Goal: Task Accomplishment & Management: Complete application form

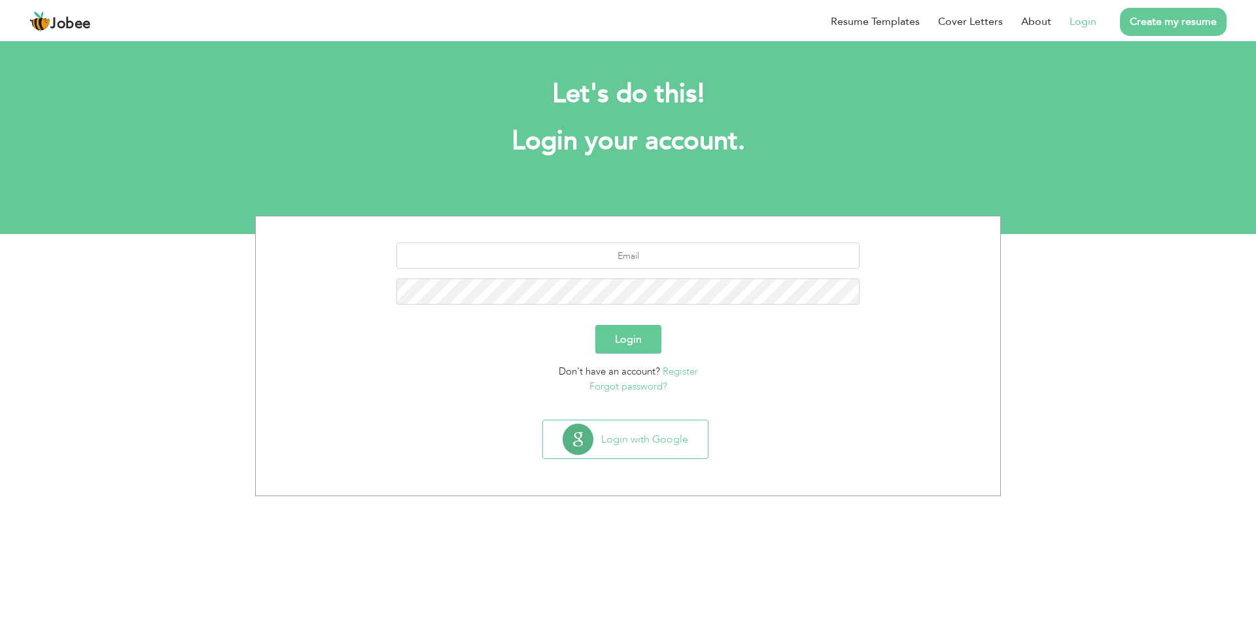
click at [676, 366] on link "Register" at bounding box center [680, 371] width 35 height 13
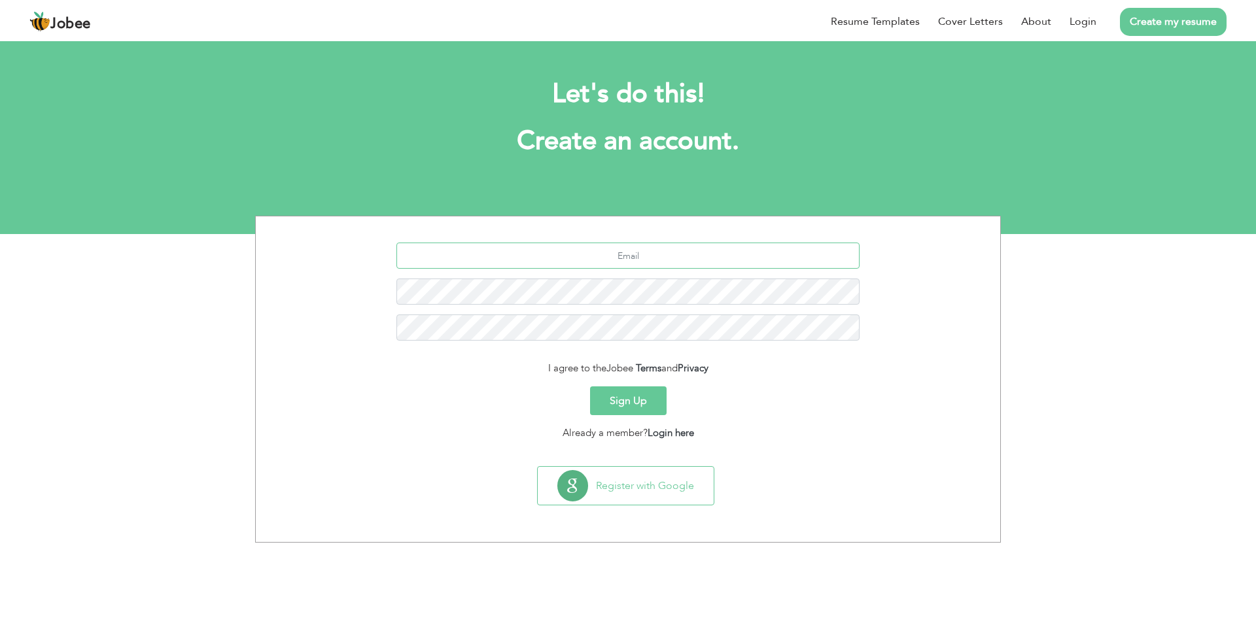
click at [664, 251] on input "text" at bounding box center [628, 256] width 464 height 26
type input "[EMAIL_ADDRESS][DOMAIN_NAME]"
click at [625, 402] on button "Sign Up" at bounding box center [628, 401] width 77 height 29
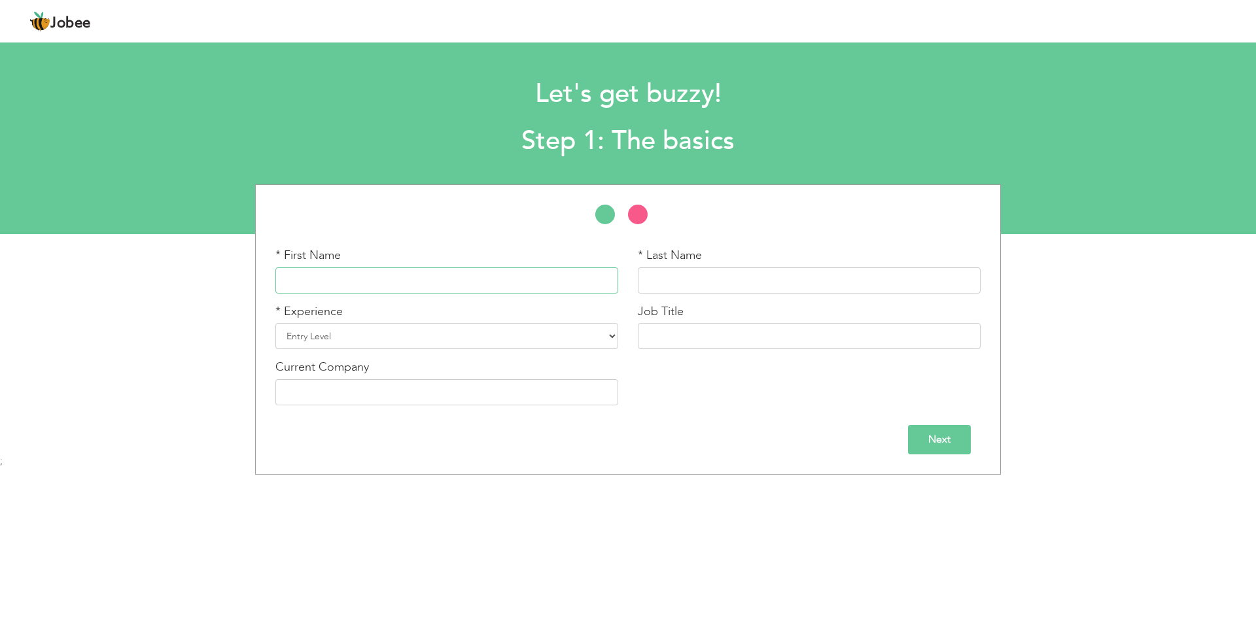
click at [455, 278] on input "text" at bounding box center [446, 281] width 343 height 26
type input "[DEMOGRAPHIC_DATA]"
type input "Awais"
drag, startPoint x: 422, startPoint y: 341, endPoint x: 413, endPoint y: 374, distance: 33.8
click at [422, 341] on select "Entry Level Less than 1 Year 1 Year 2 Years 3 Years 4 Years 5 Years 6 Years 7 Y…" at bounding box center [446, 336] width 343 height 26
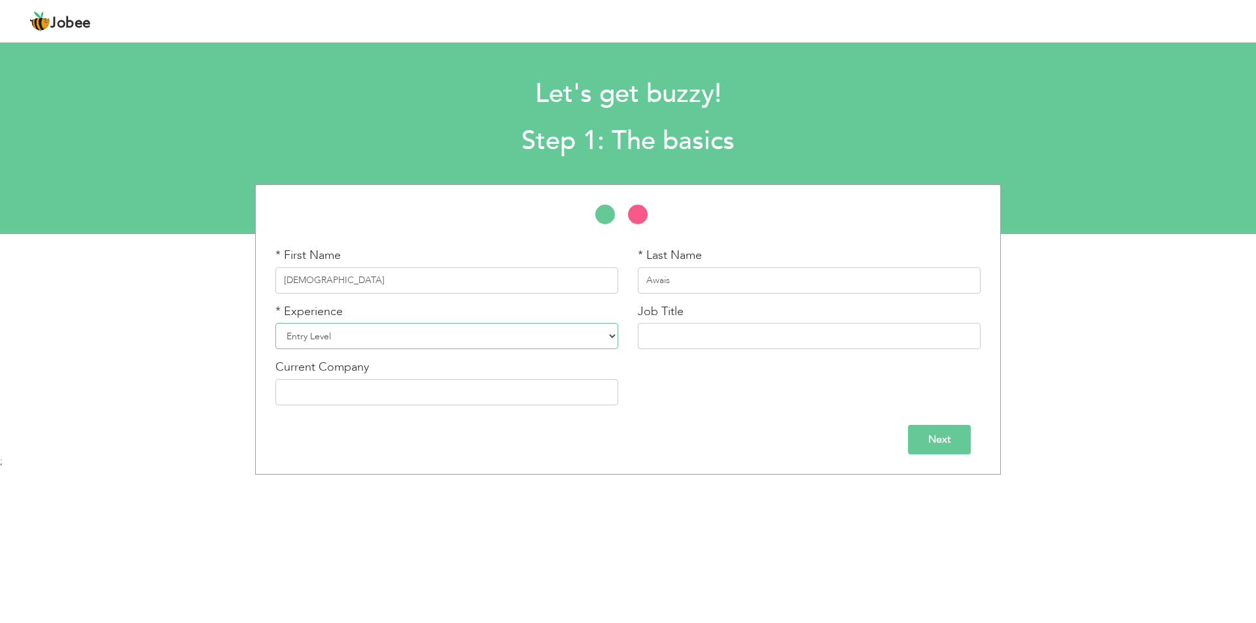
select select "12"
click at [275, 323] on select "Entry Level Less than 1 Year 1 Year 2 Years 3 Years 4 Years 5 Years 6 Years 7 Y…" at bounding box center [446, 336] width 343 height 26
click at [678, 329] on input "text" at bounding box center [809, 336] width 343 height 26
type input "Sales Manager"
type input "Alwan Paint Industry Gujranwala"
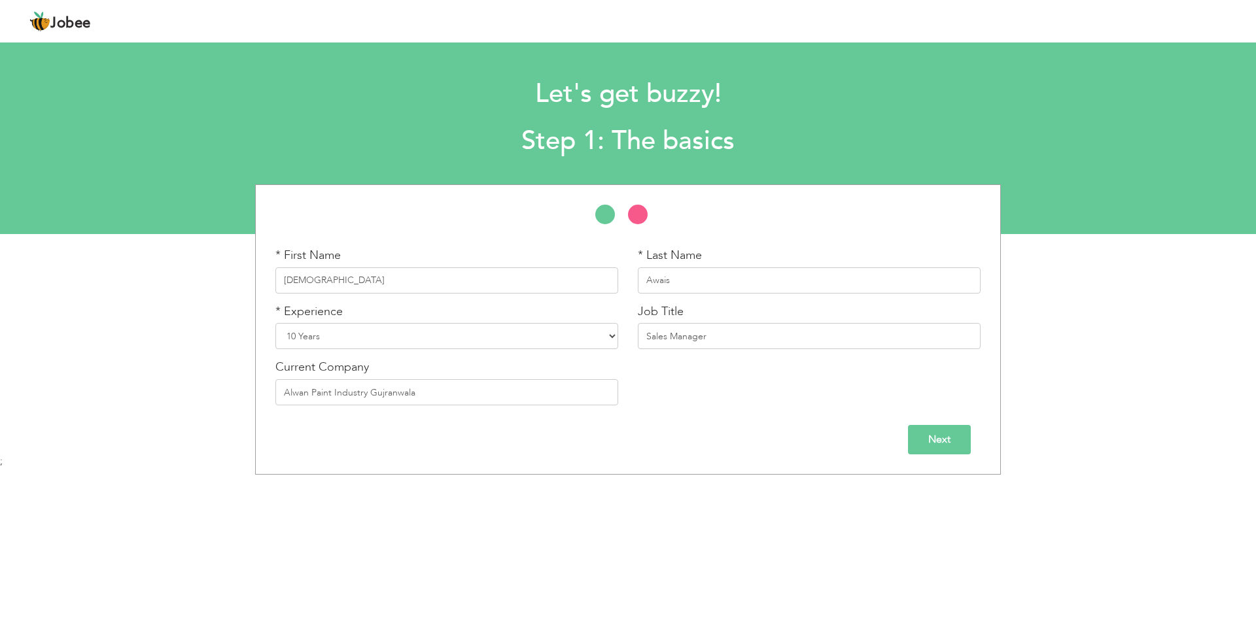
click at [940, 440] on input "Next" at bounding box center [939, 439] width 63 height 29
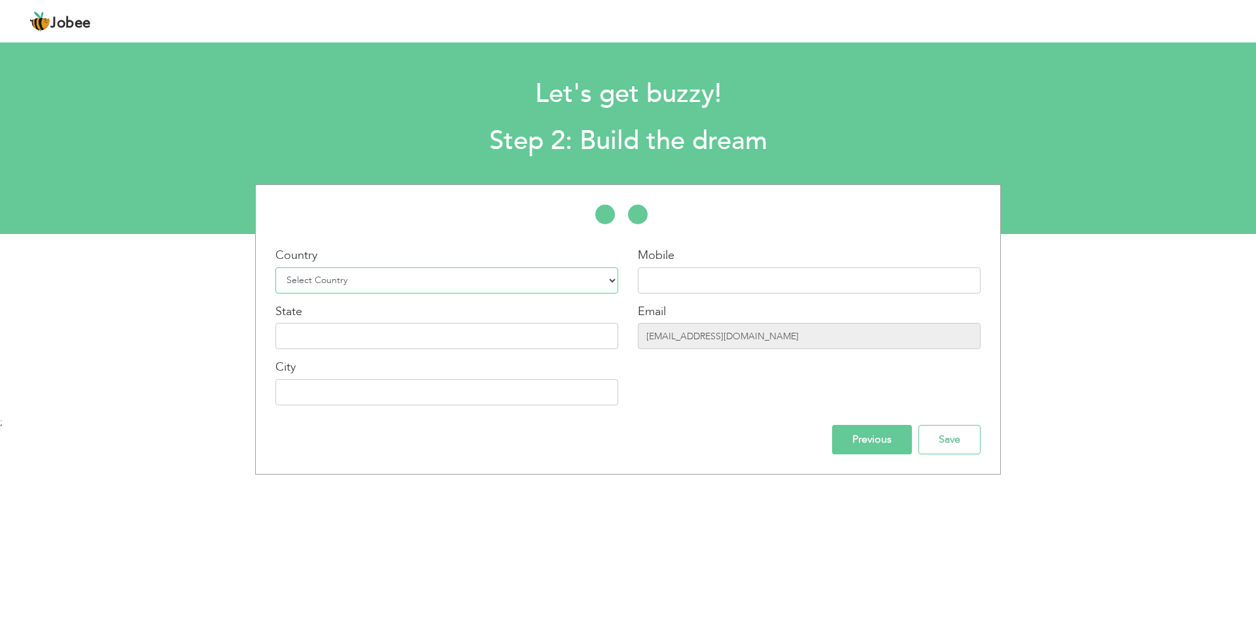
click at [372, 282] on select "Select Country Afghanistan Albania Algeria American Samoa Andorra Angola Anguil…" at bounding box center [446, 281] width 343 height 26
select select "166"
click at [275, 268] on select "Select Country Afghanistan Albania Algeria American Samoa Andorra Angola Anguil…" at bounding box center [446, 281] width 343 height 26
click at [679, 287] on input "text" at bounding box center [809, 281] width 343 height 26
type input "[PHONE_NUMBER]"
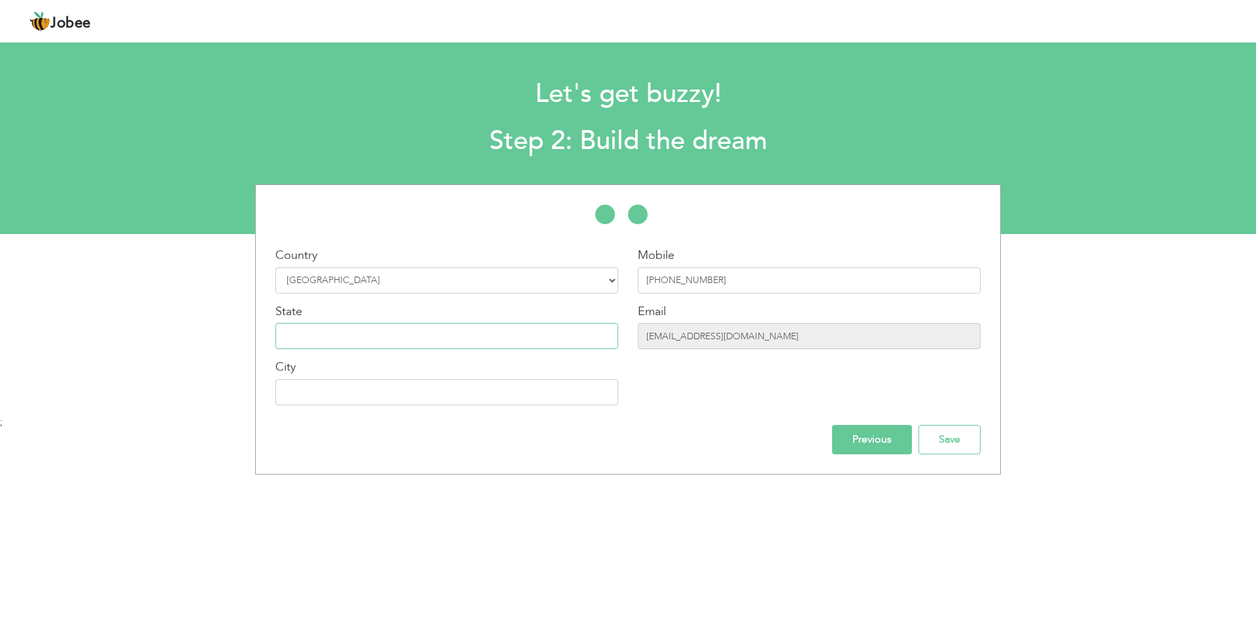
click at [326, 330] on input "text" at bounding box center [446, 336] width 343 height 26
type input "[GEOGRAPHIC_DATA]"
type input "Gujranwala"
click at [973, 439] on input "Save" at bounding box center [949, 439] width 62 height 29
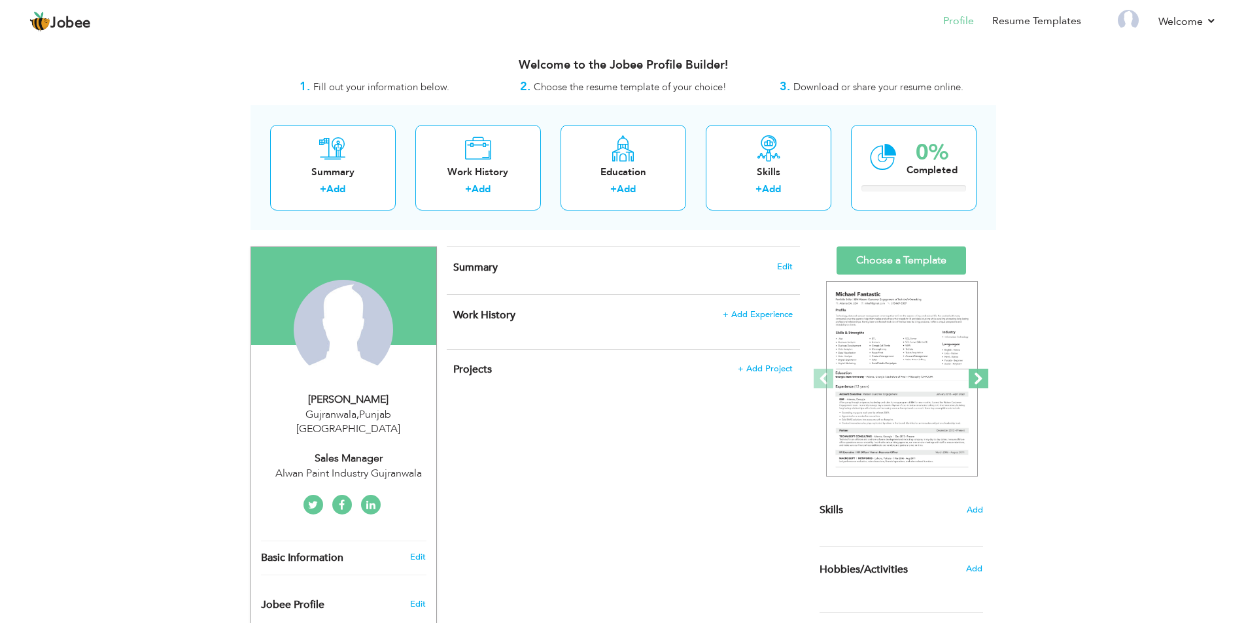
click at [981, 379] on span at bounding box center [979, 379] width 20 height 20
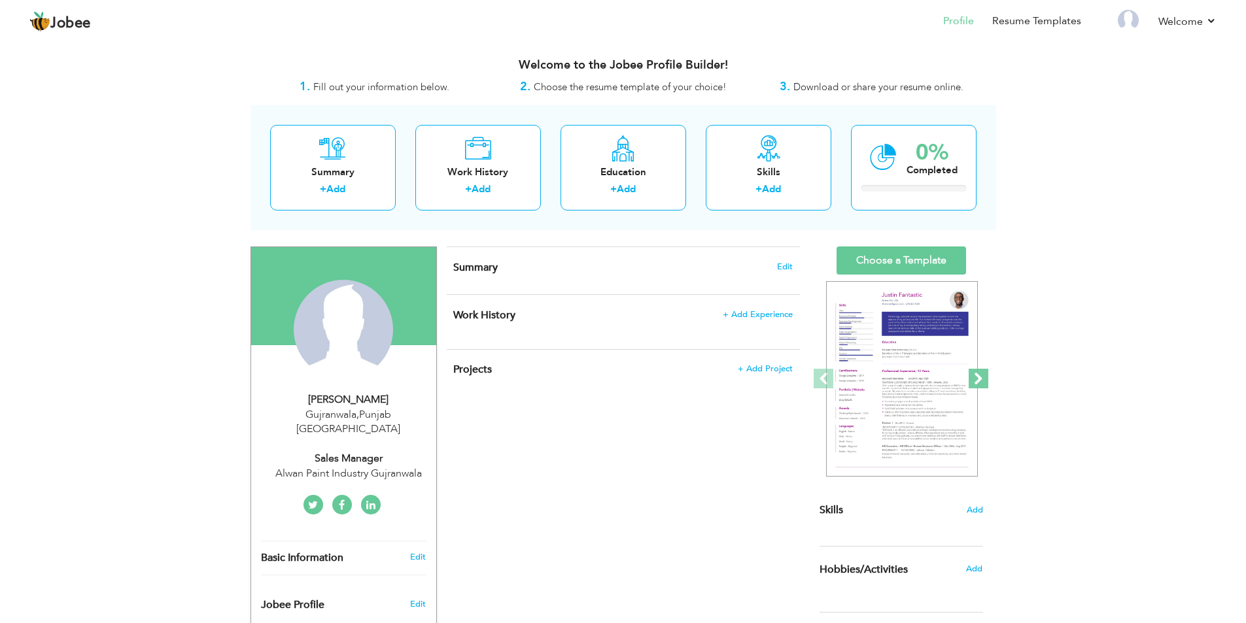
click at [981, 379] on span at bounding box center [979, 379] width 20 height 20
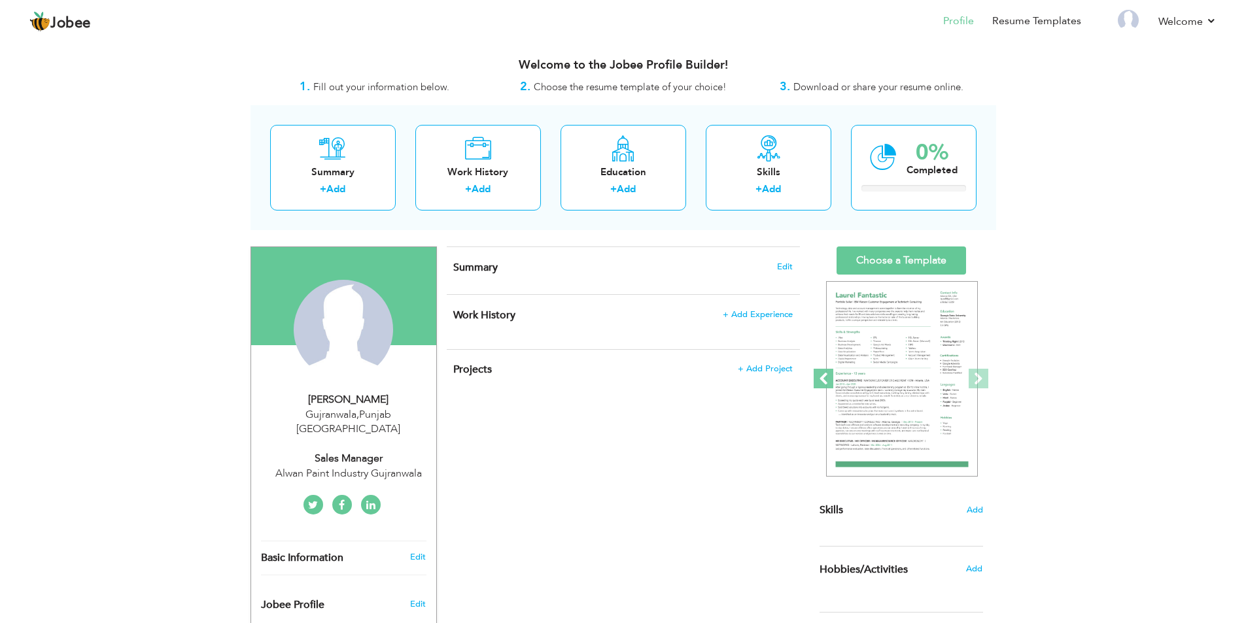
click at [828, 380] on span at bounding box center [824, 379] width 20 height 20
click at [985, 383] on span at bounding box center [979, 379] width 20 height 20
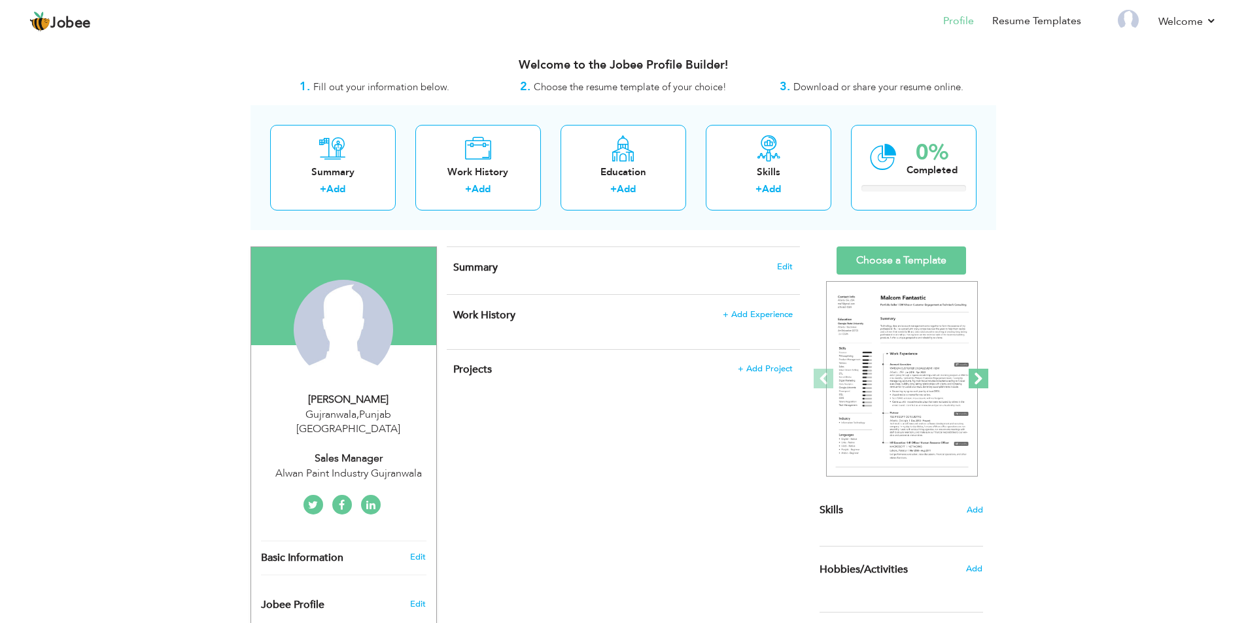
click at [985, 383] on span at bounding box center [979, 379] width 20 height 20
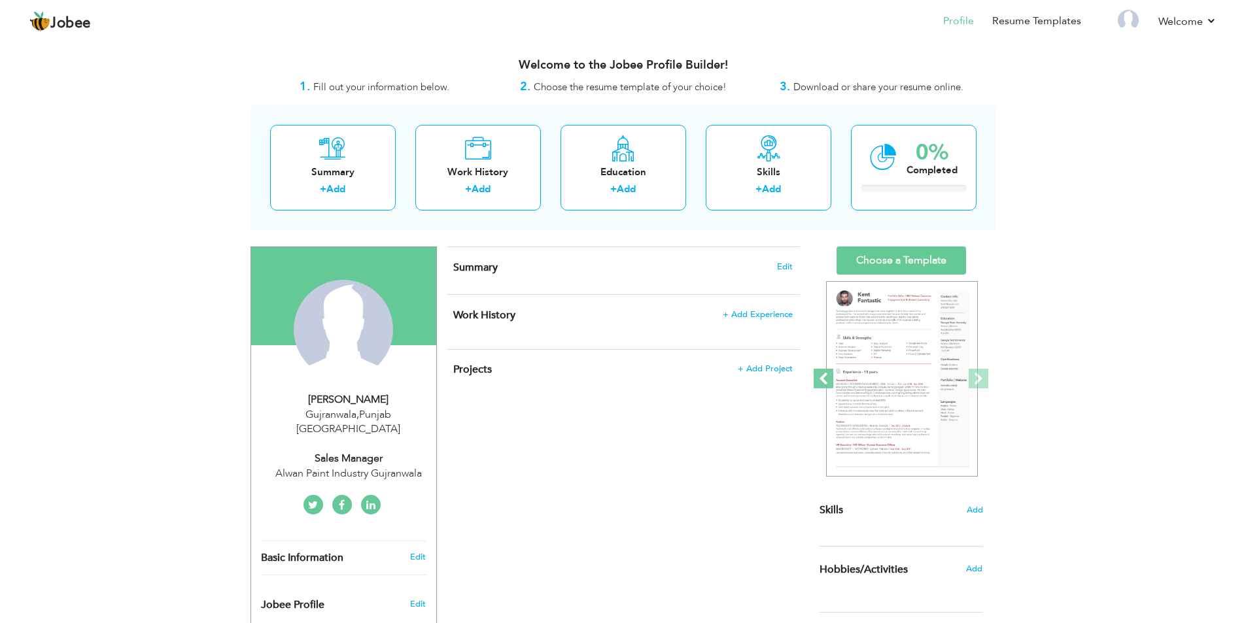
click at [814, 377] on span at bounding box center [824, 379] width 20 height 20
click at [822, 377] on span at bounding box center [824, 379] width 20 height 20
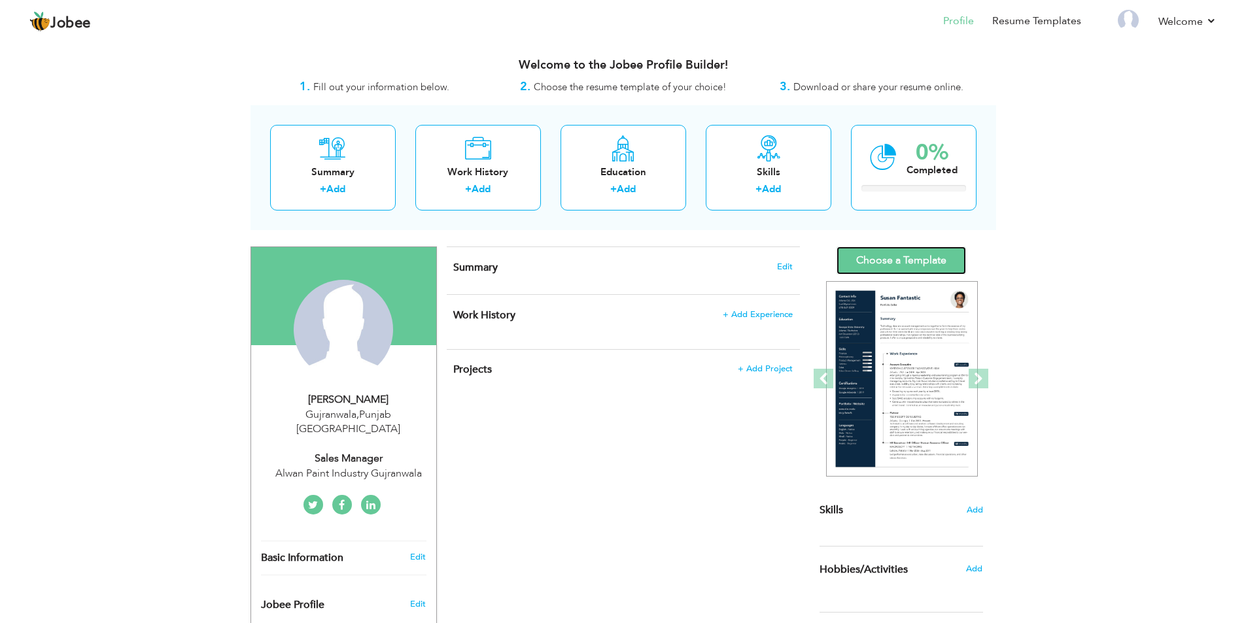
click at [910, 245] on div "Change Remove Muhammad Awais Gujranwala , Punjab Pakistan Sales Manager ×" at bounding box center [624, 577] width 746 height 694
click at [911, 262] on link "Choose a Template" at bounding box center [902, 261] width 130 height 28
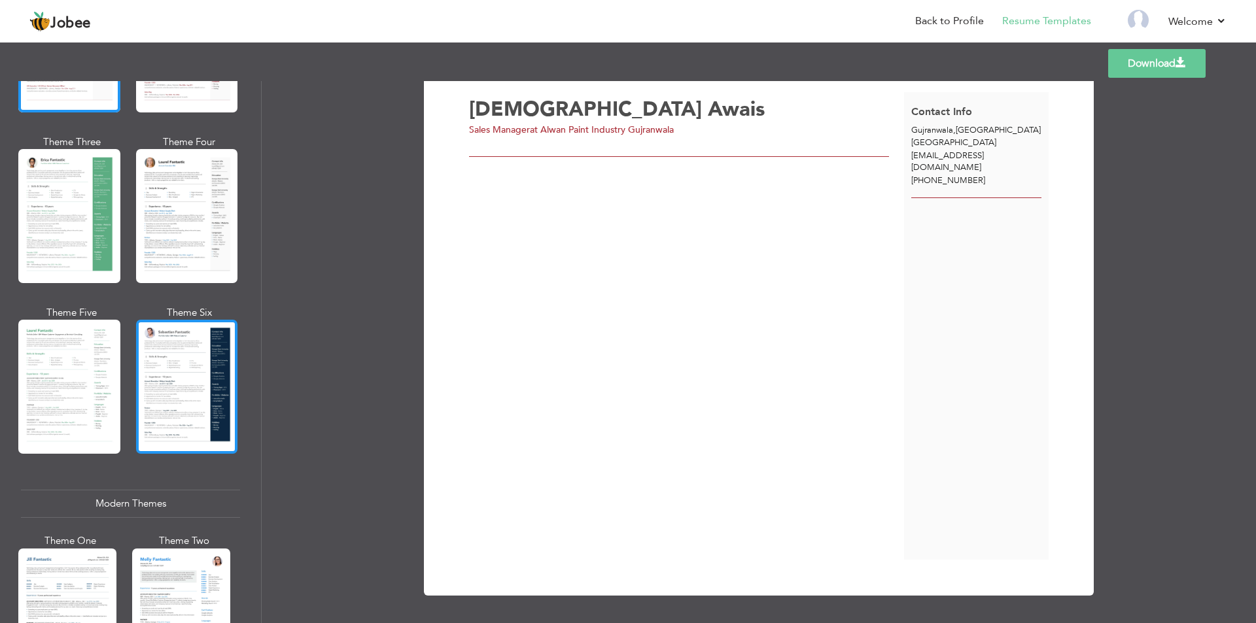
scroll to position [196, 0]
click at [163, 364] on div at bounding box center [187, 386] width 102 height 134
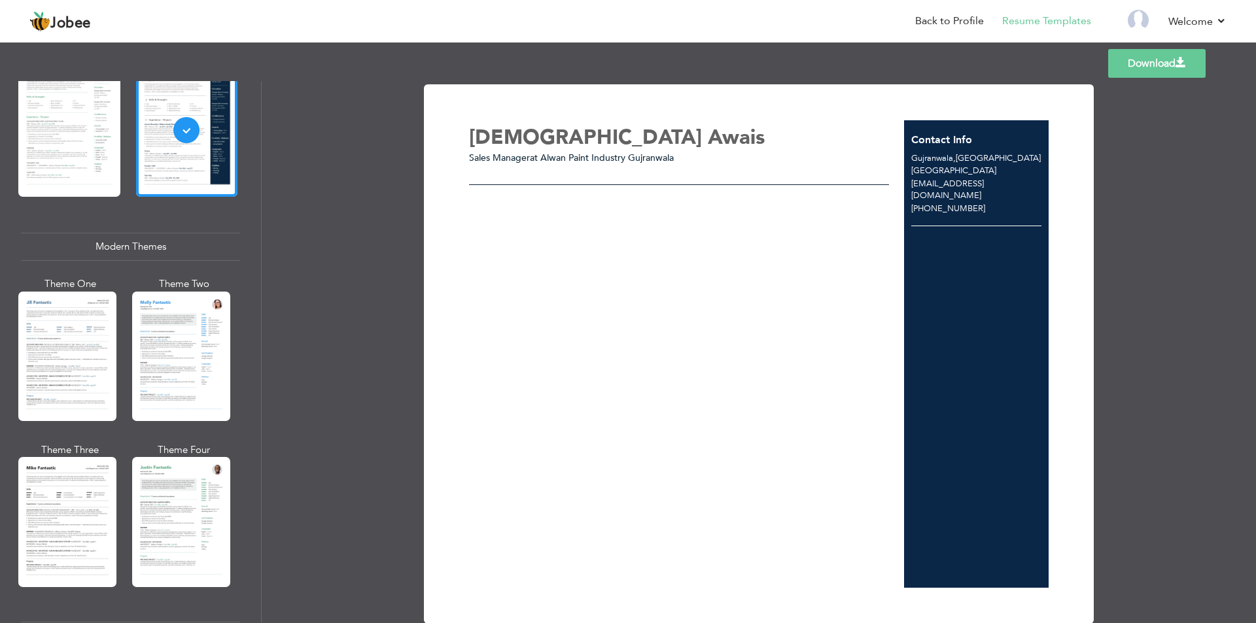
scroll to position [458, 0]
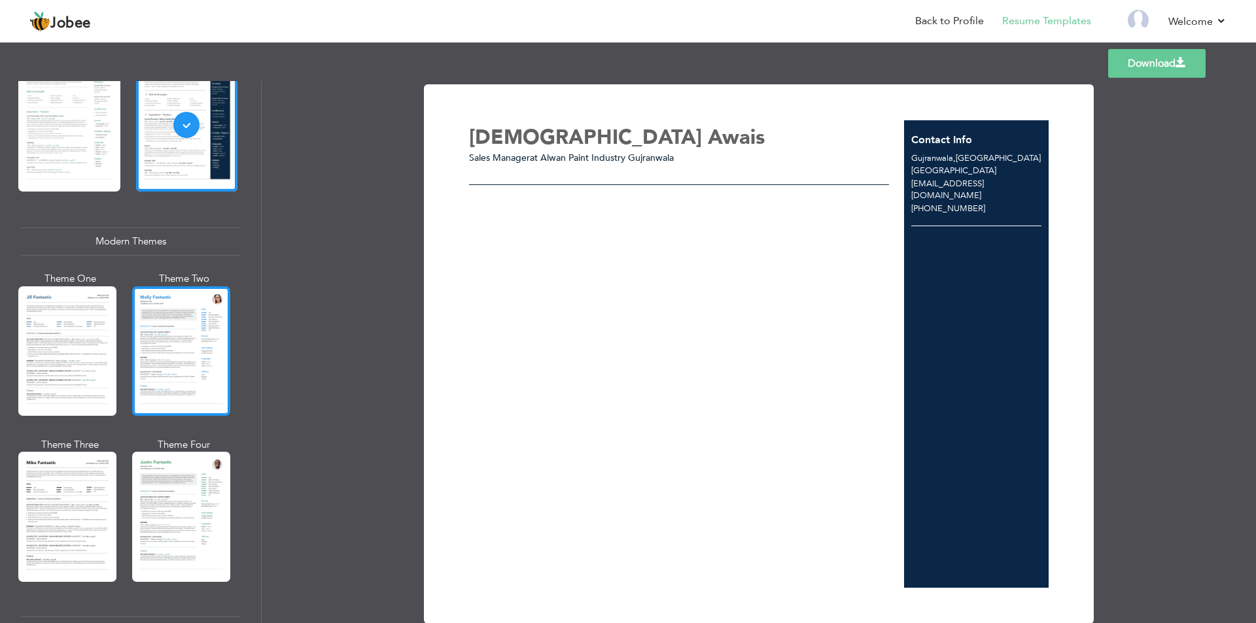
click at [179, 351] on div at bounding box center [181, 352] width 98 height 130
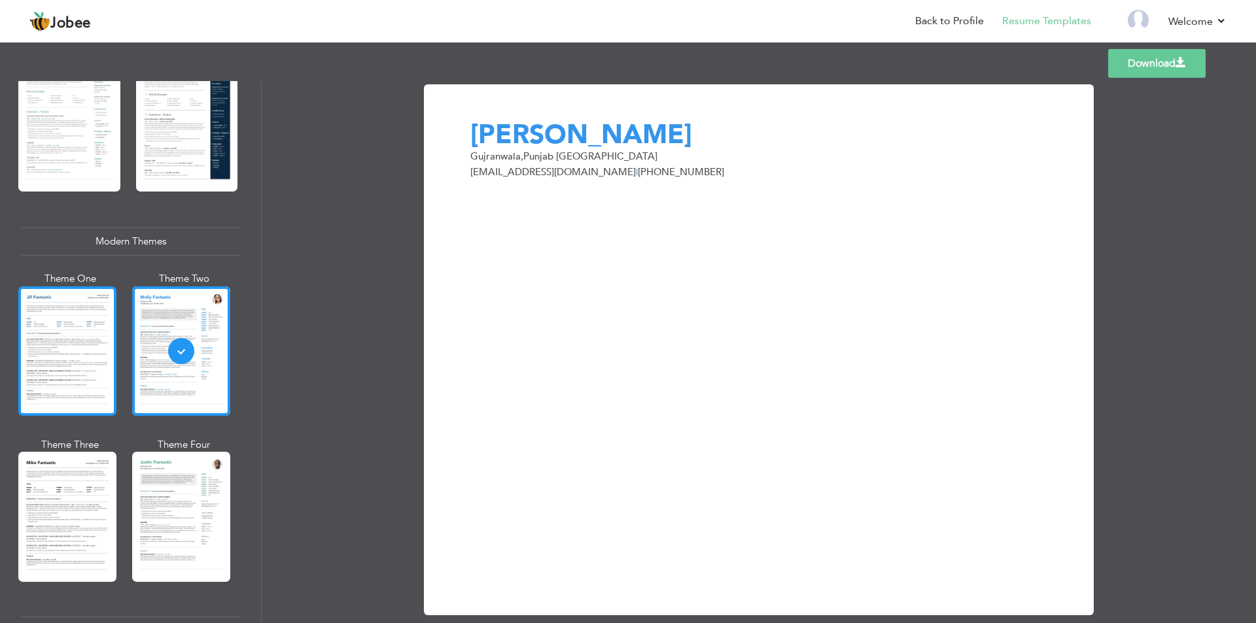
scroll to position [131, 0]
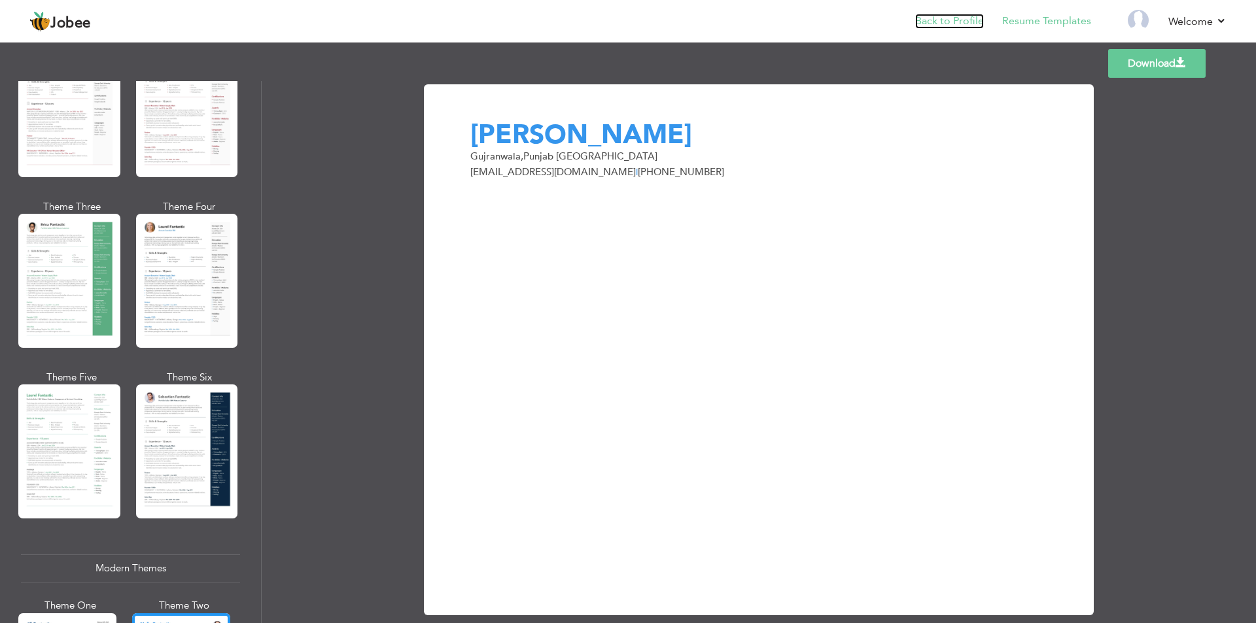
click at [919, 19] on link "Back to Profile" at bounding box center [949, 21] width 69 height 15
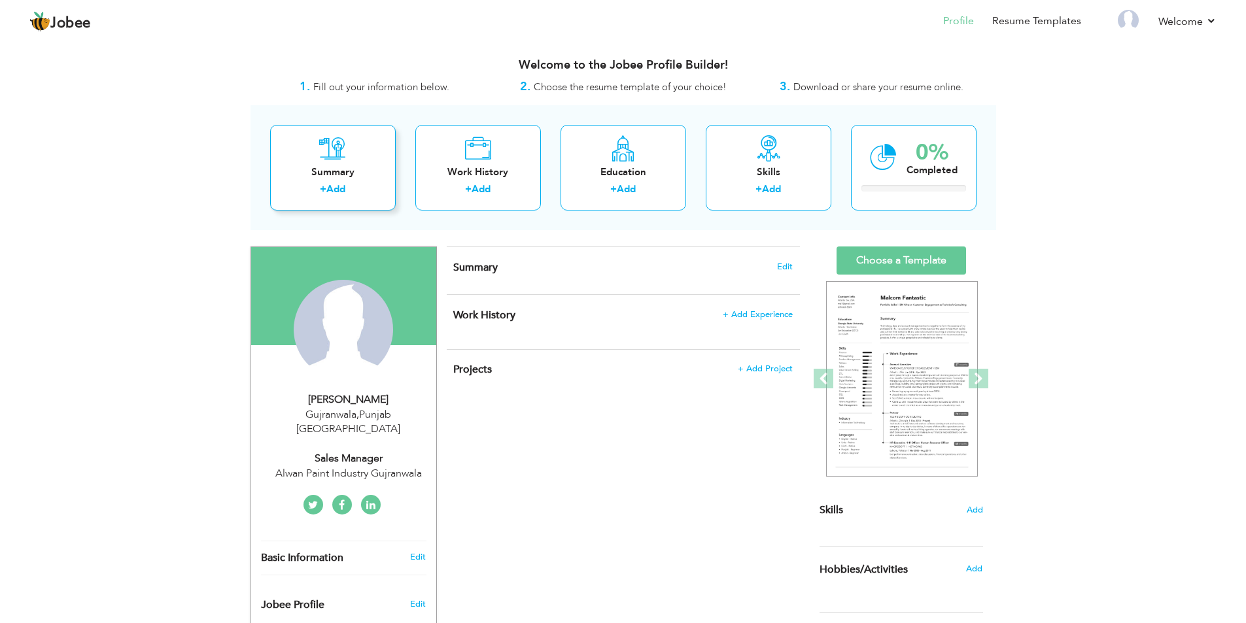
click at [326, 158] on icon at bounding box center [332, 148] width 27 height 26
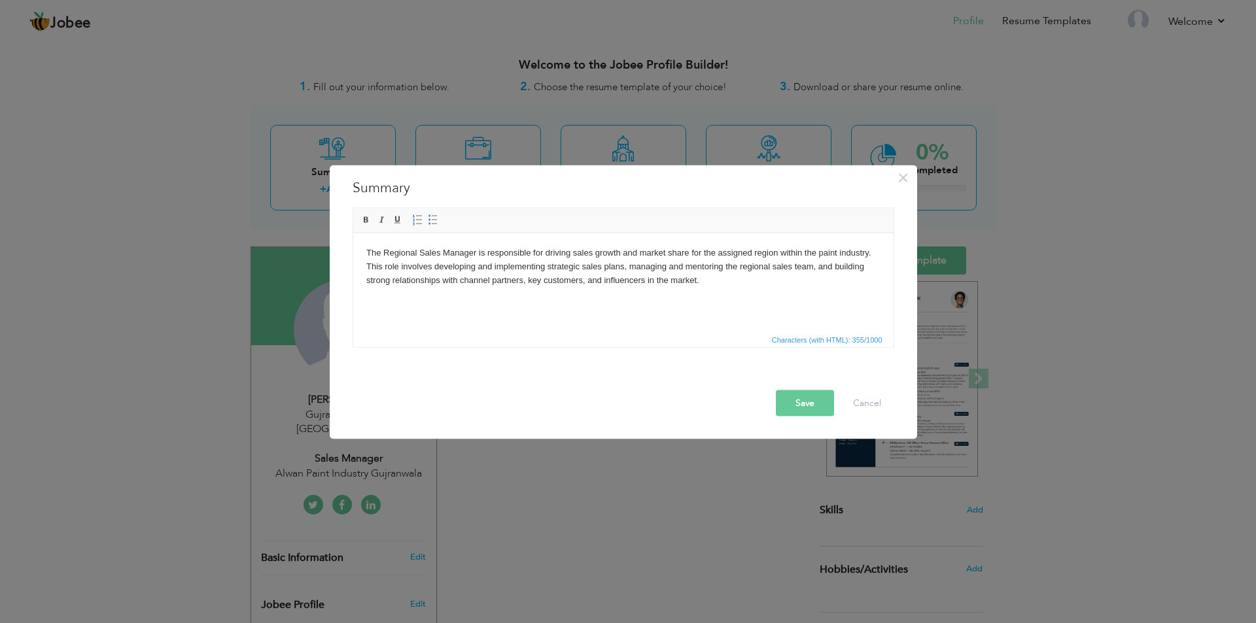
click at [807, 406] on button "Save" at bounding box center [805, 403] width 58 height 26
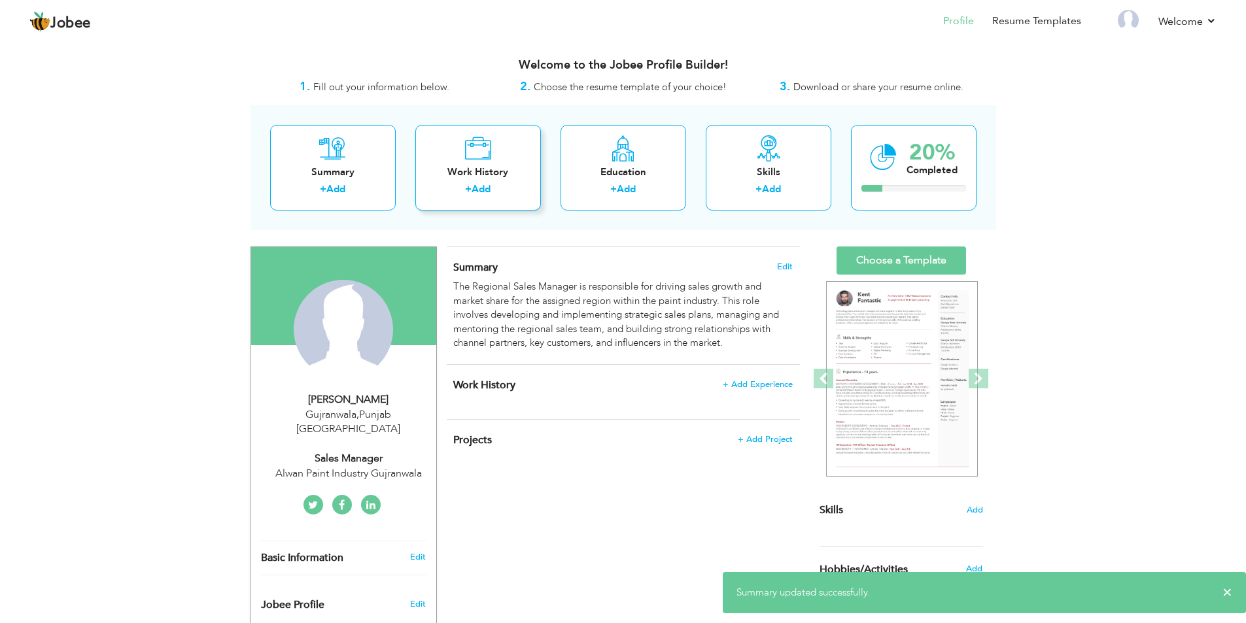
click at [481, 187] on link "Add" at bounding box center [481, 189] width 19 height 13
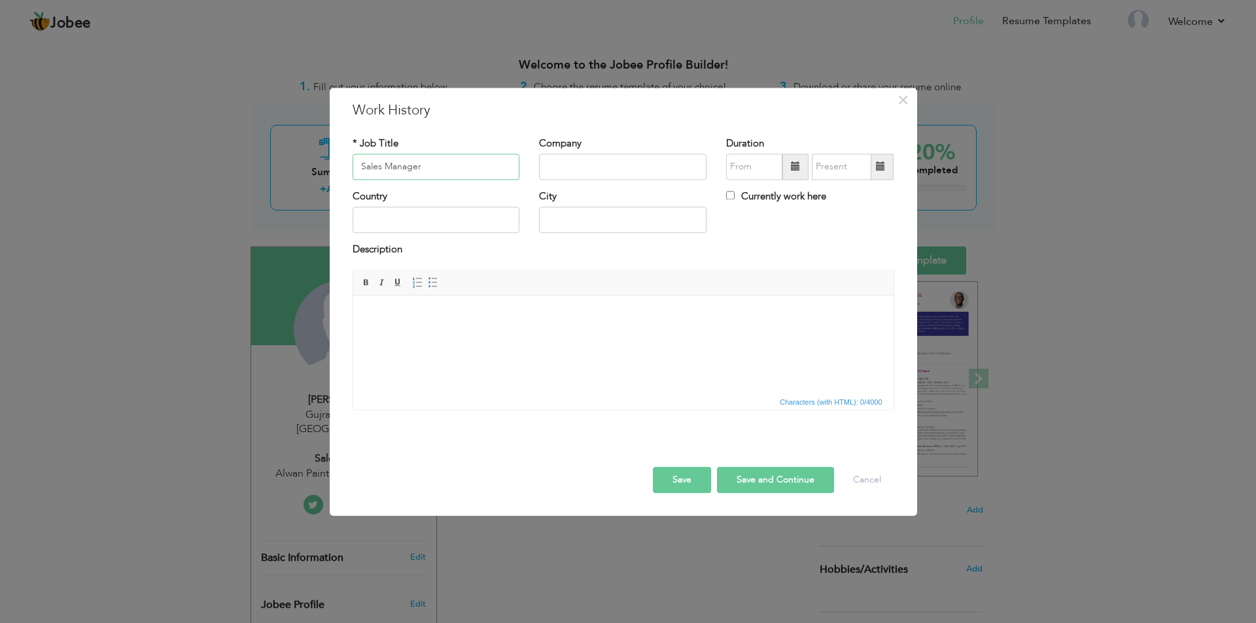
type input "Sales Manager"
paste input "skechers"
type input "Skechers"
click at [792, 167] on span at bounding box center [795, 166] width 9 height 9
click at [737, 192] on span at bounding box center [737, 192] width 9 height 9
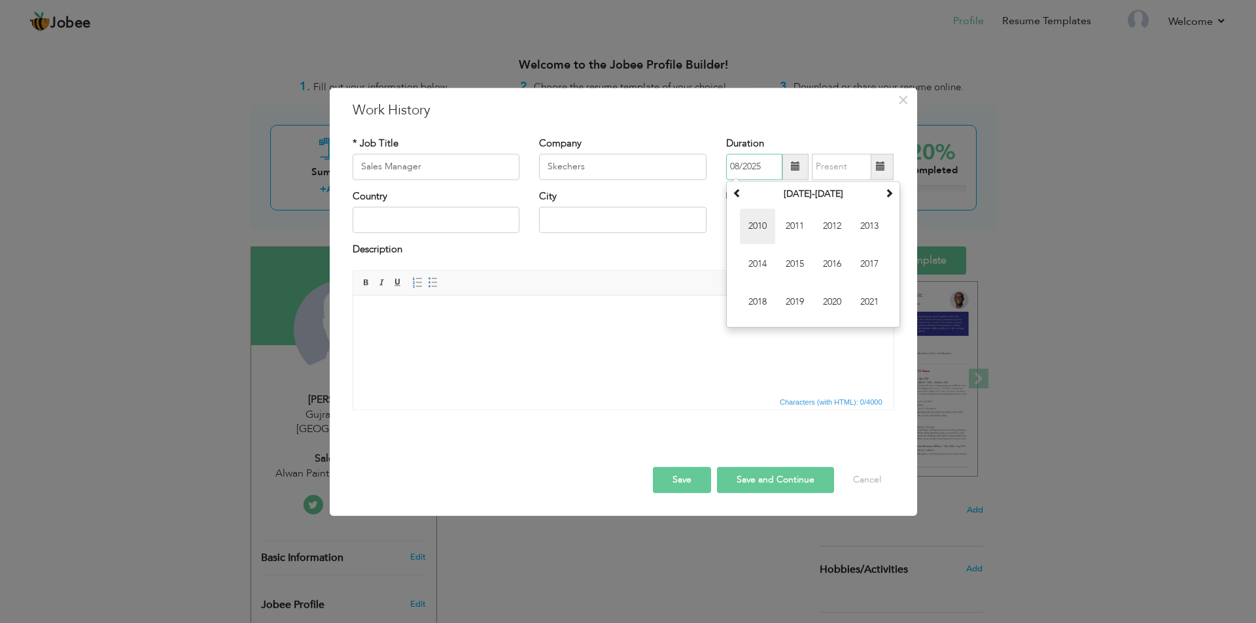
click at [759, 232] on span "2010" at bounding box center [757, 226] width 35 height 35
click at [764, 222] on span "Jan" at bounding box center [757, 226] width 35 height 35
type input "01/2010"
click at [880, 172] on span at bounding box center [881, 167] width 26 height 26
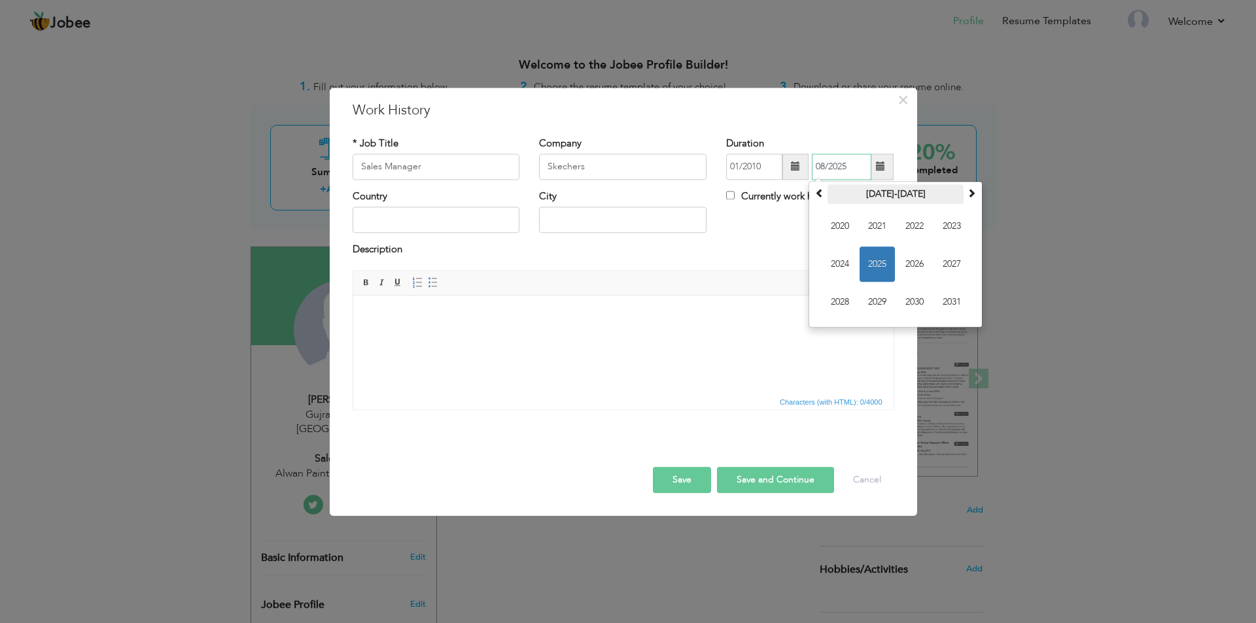
click at [889, 196] on th "2020-2031" at bounding box center [896, 194] width 136 height 20
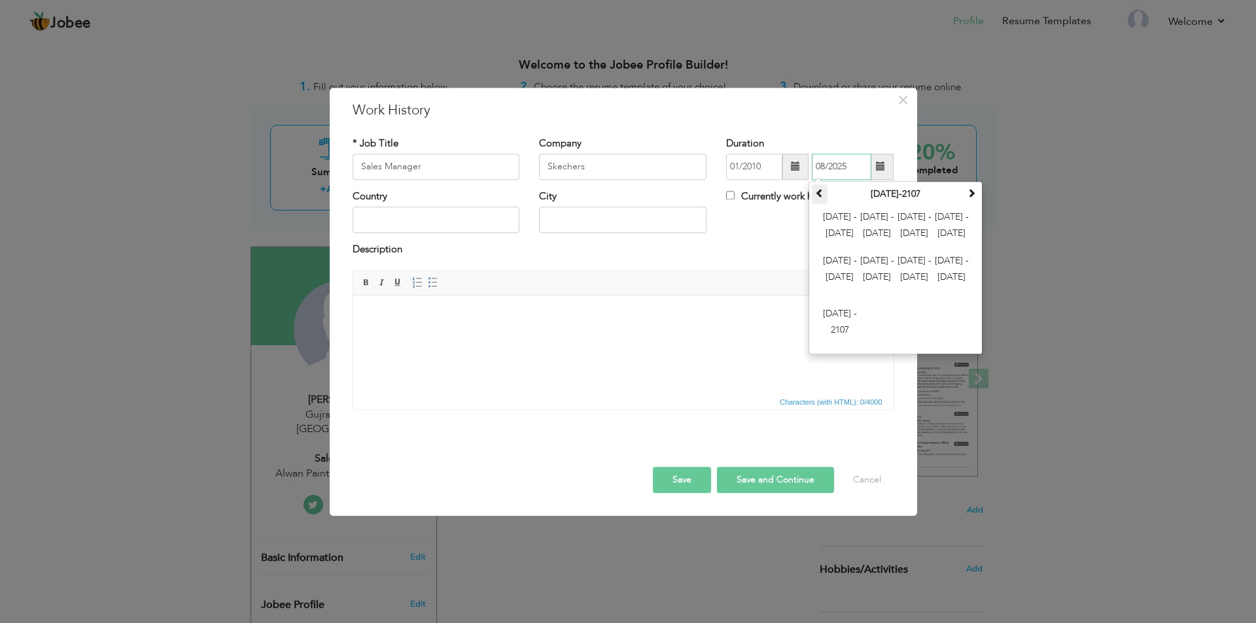
click at [818, 196] on span at bounding box center [819, 192] width 9 height 9
click at [973, 194] on span at bounding box center [971, 192] width 9 height 9
click at [887, 201] on th "2000-2107" at bounding box center [896, 194] width 136 height 20
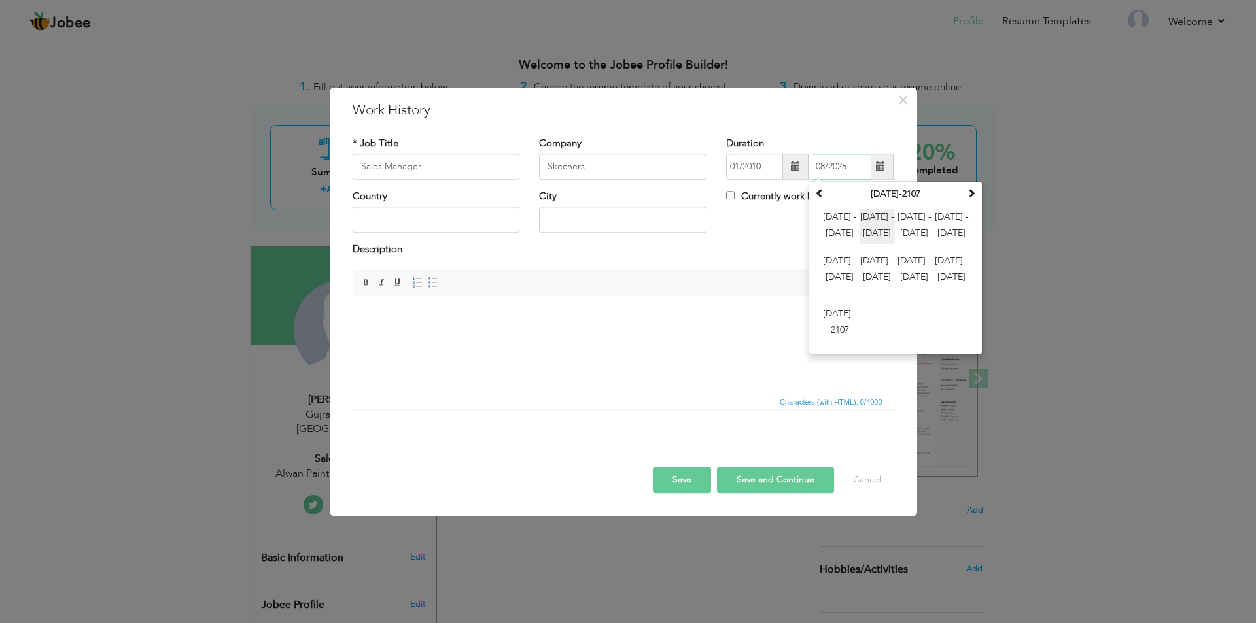
click at [875, 221] on span "2012 - 2023" at bounding box center [877, 226] width 35 height 35
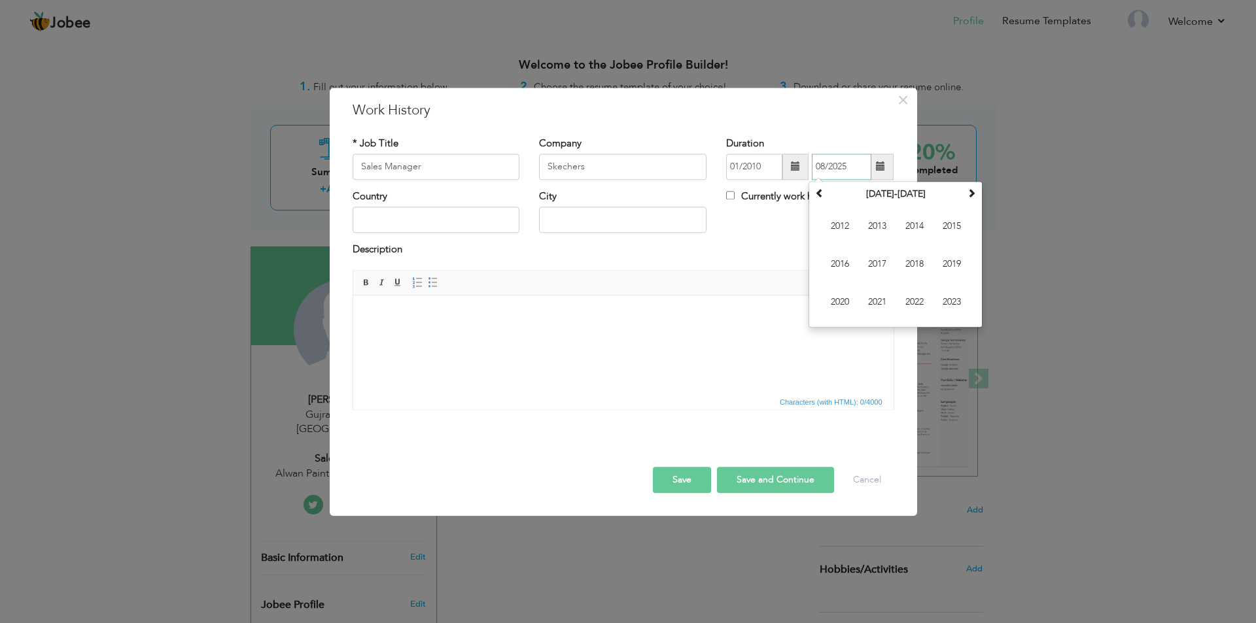
click at [915, 230] on span "2014" at bounding box center [914, 226] width 35 height 35
click at [877, 229] on span "Feb" at bounding box center [877, 226] width 35 height 35
type input "02/2014"
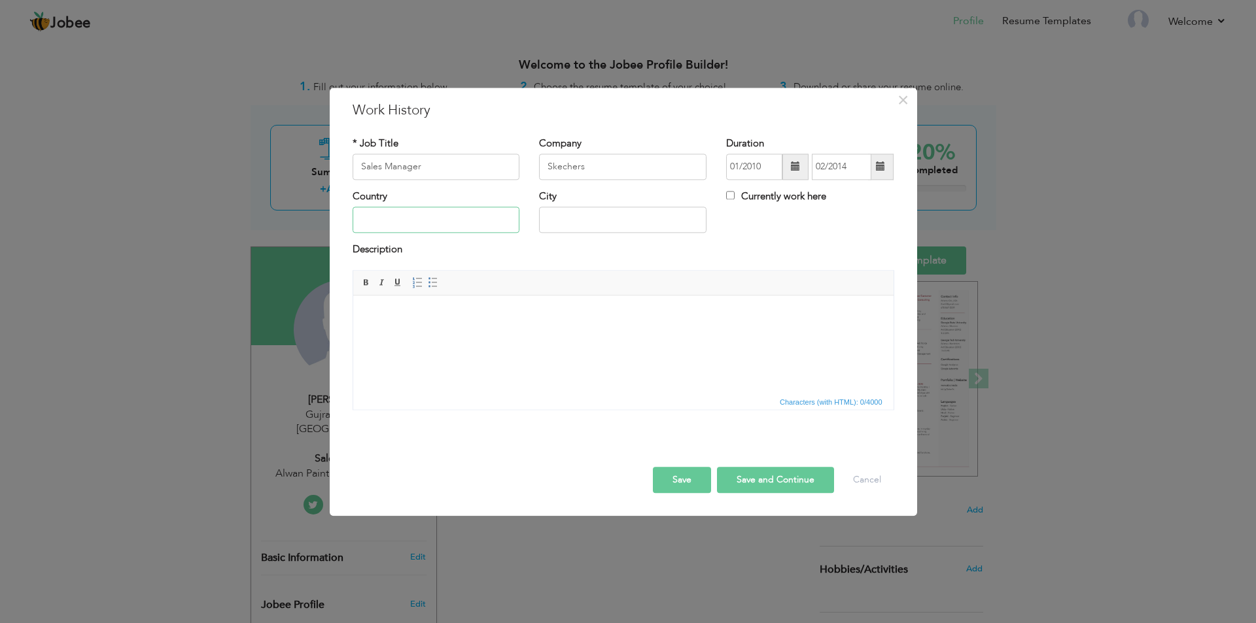
click at [394, 221] on input "text" at bounding box center [436, 220] width 167 height 26
type input "[GEOGRAPHIC_DATA]"
type input "Gujranwala"
click at [427, 330] on html at bounding box center [623, 316] width 540 height 40
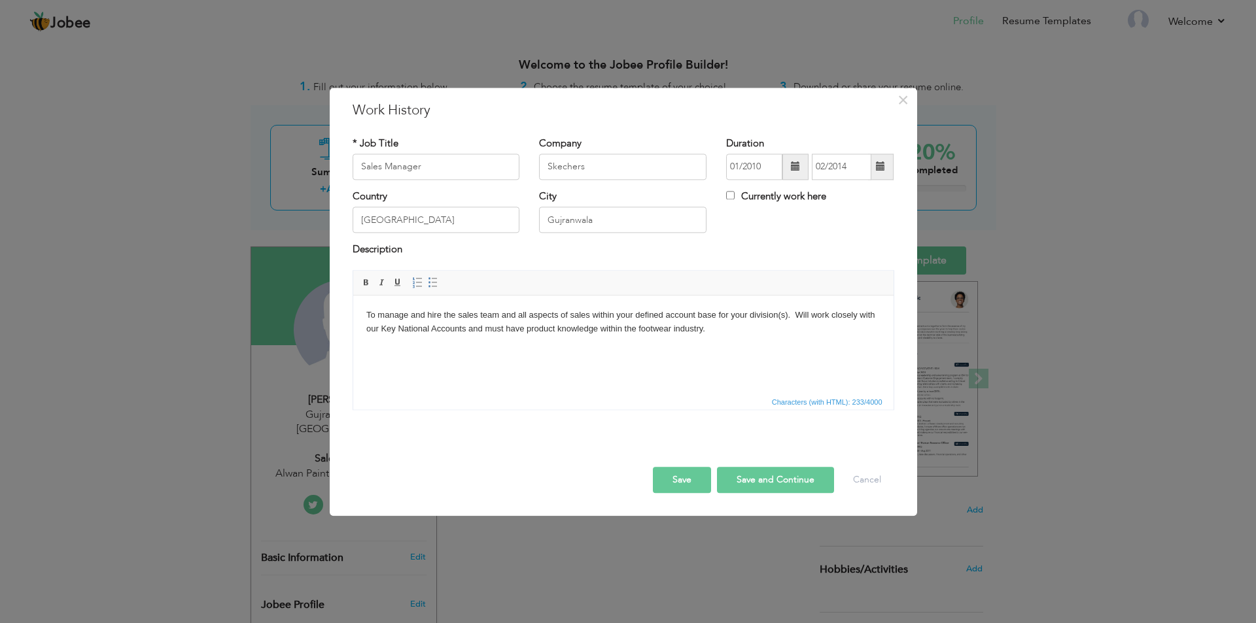
click at [438, 332] on body "To manage and hire the sales team and all aspects of sales within your defined …" at bounding box center [623, 322] width 514 height 27
click at [740, 482] on button "Save and Continue" at bounding box center [775, 480] width 117 height 26
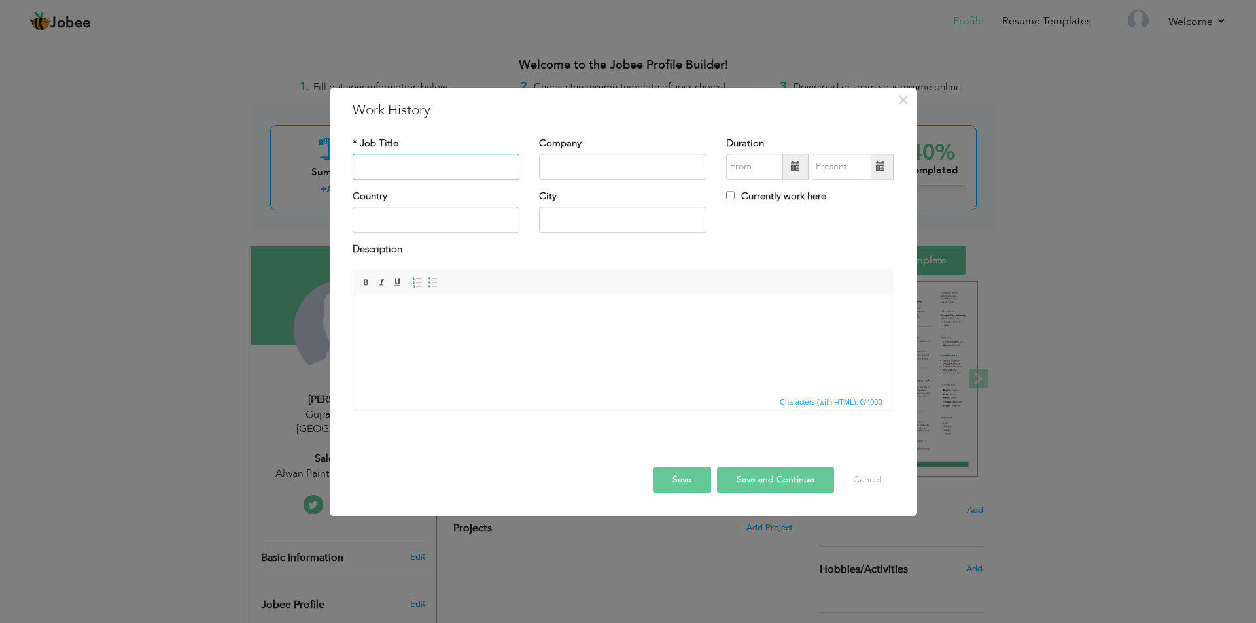
click at [413, 174] on input "text" at bounding box center [436, 167] width 167 height 26
type input "Production Manager"
type input "Borjan Shoes Brand"
click at [738, 164] on input "text" at bounding box center [754, 167] width 56 height 26
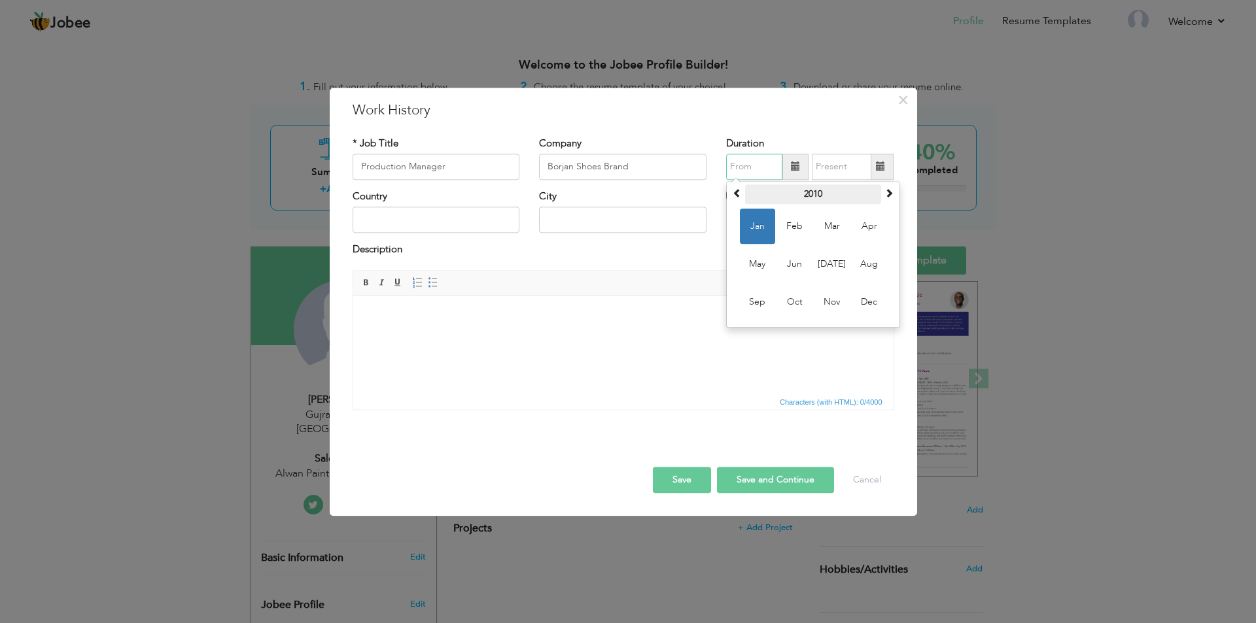
click at [816, 196] on th "2010" at bounding box center [813, 194] width 136 height 20
click at [799, 306] on span "2014" at bounding box center [794, 302] width 35 height 35
click at [870, 229] on span "Apr" at bounding box center [869, 226] width 35 height 35
type input "04/2014"
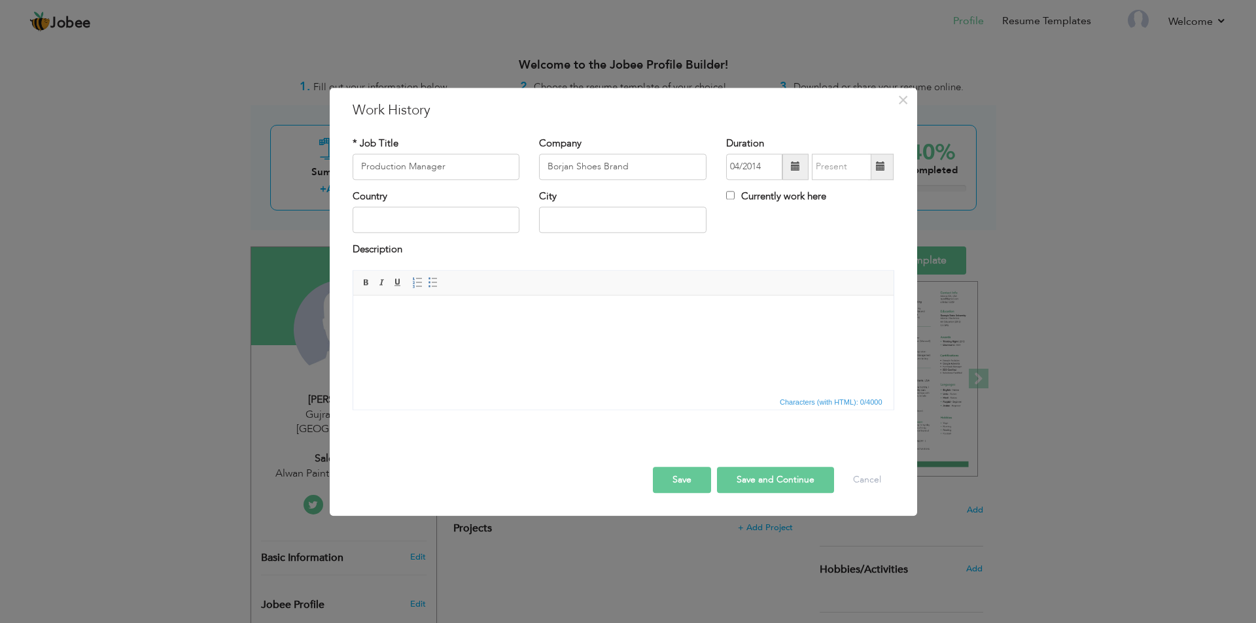
click at [878, 164] on span at bounding box center [880, 166] width 9 height 9
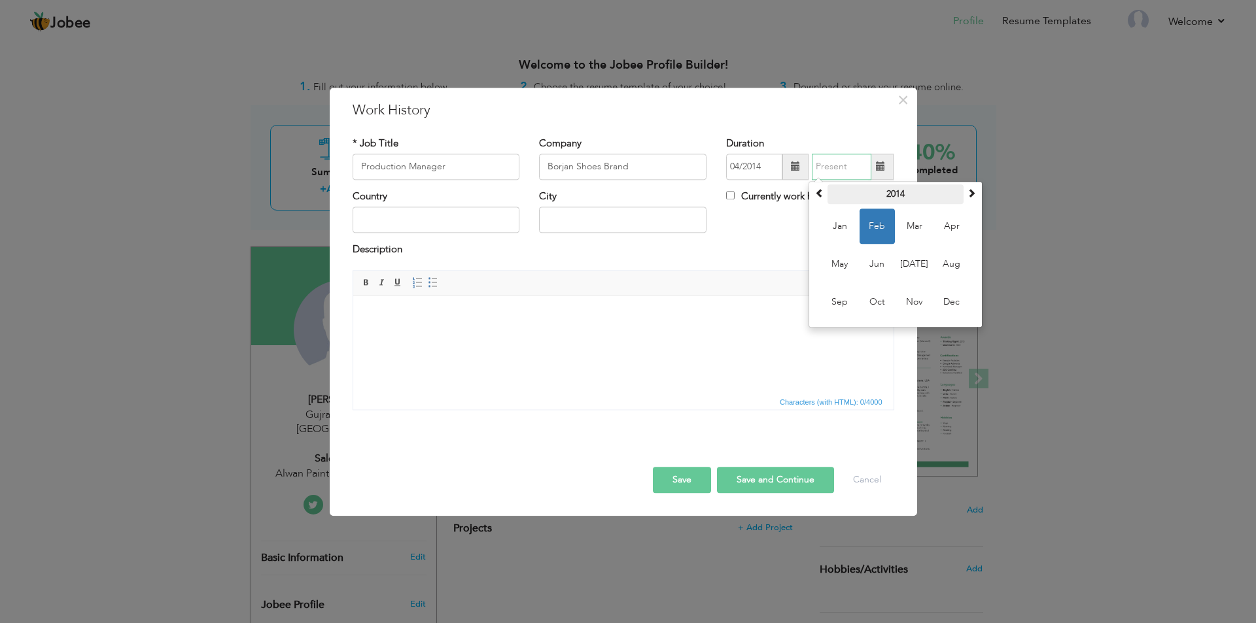
click at [899, 186] on th "2014" at bounding box center [896, 194] width 136 height 20
click at [949, 303] on span "2020" at bounding box center [951, 302] width 35 height 35
click at [839, 230] on span "Jan" at bounding box center [839, 226] width 35 height 35
type input "01/2020"
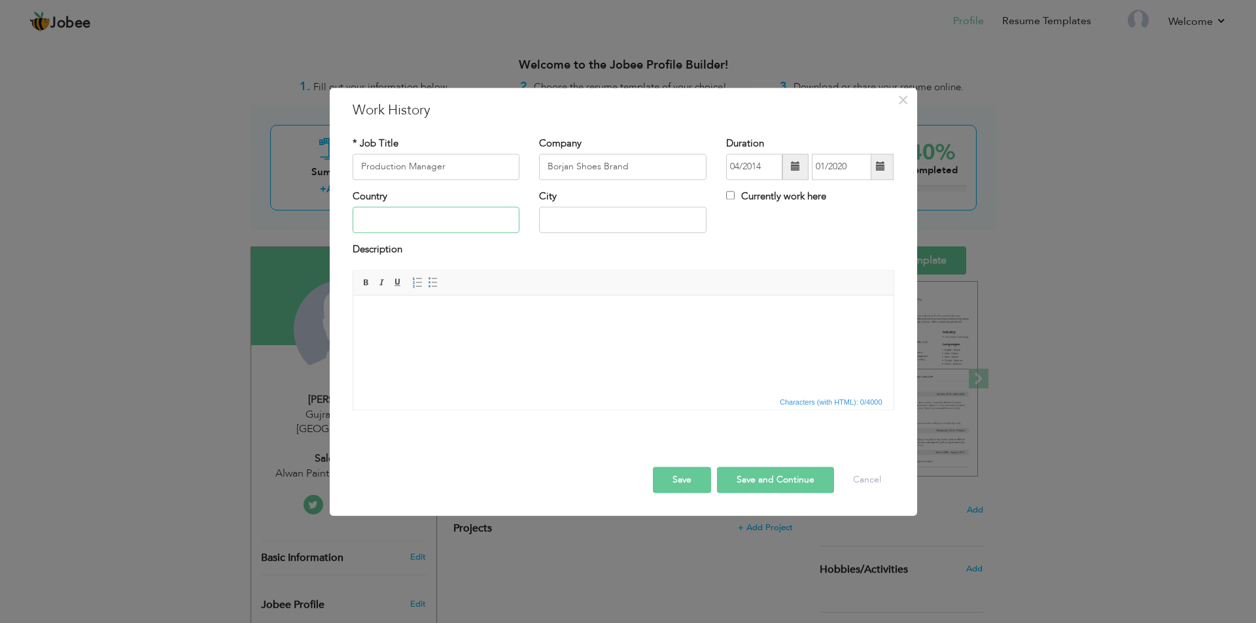
click at [377, 213] on input "text" at bounding box center [436, 220] width 167 height 26
type input "[GEOGRAPHIC_DATA]"
type input "Gujran"
type input "[GEOGRAPHIC_DATA]"
click at [478, 336] on html at bounding box center [623, 316] width 540 height 40
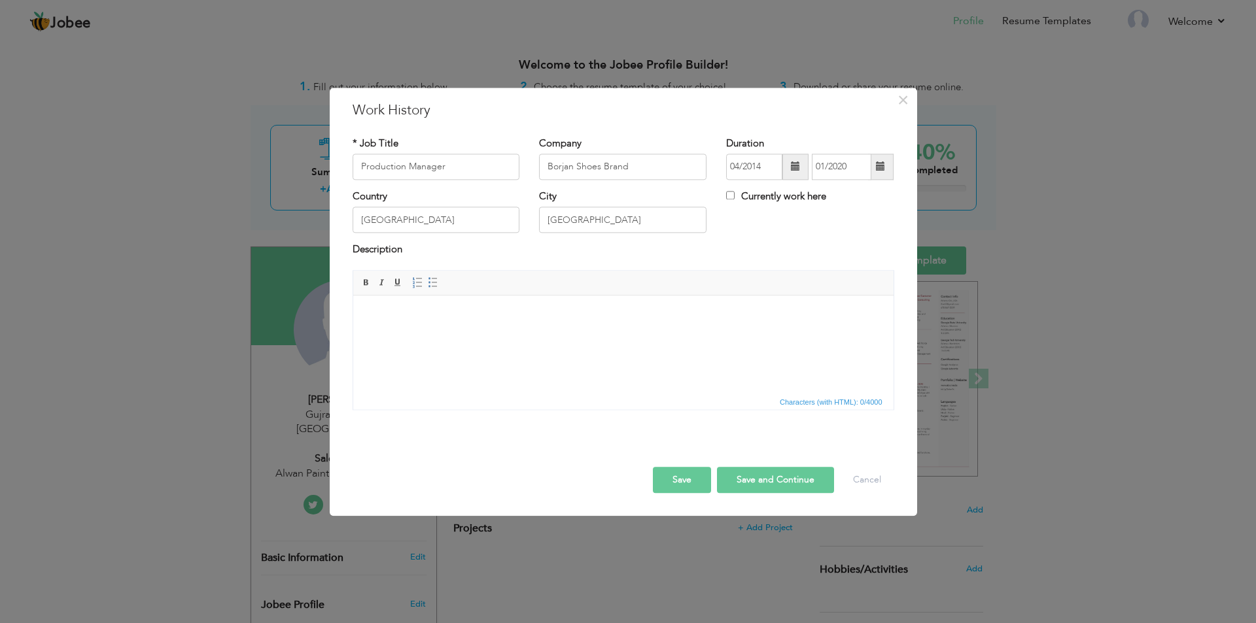
click at [408, 318] on body at bounding box center [623, 316] width 514 height 14
paste body
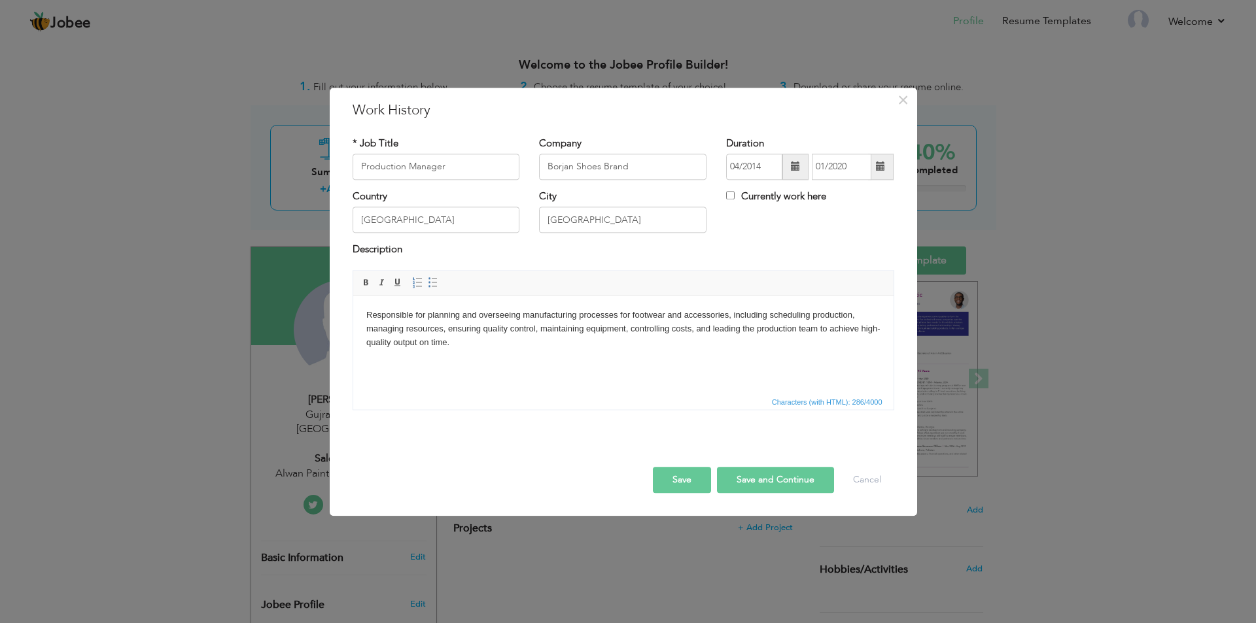
click at [748, 479] on button "Save and Continue" at bounding box center [775, 480] width 117 height 26
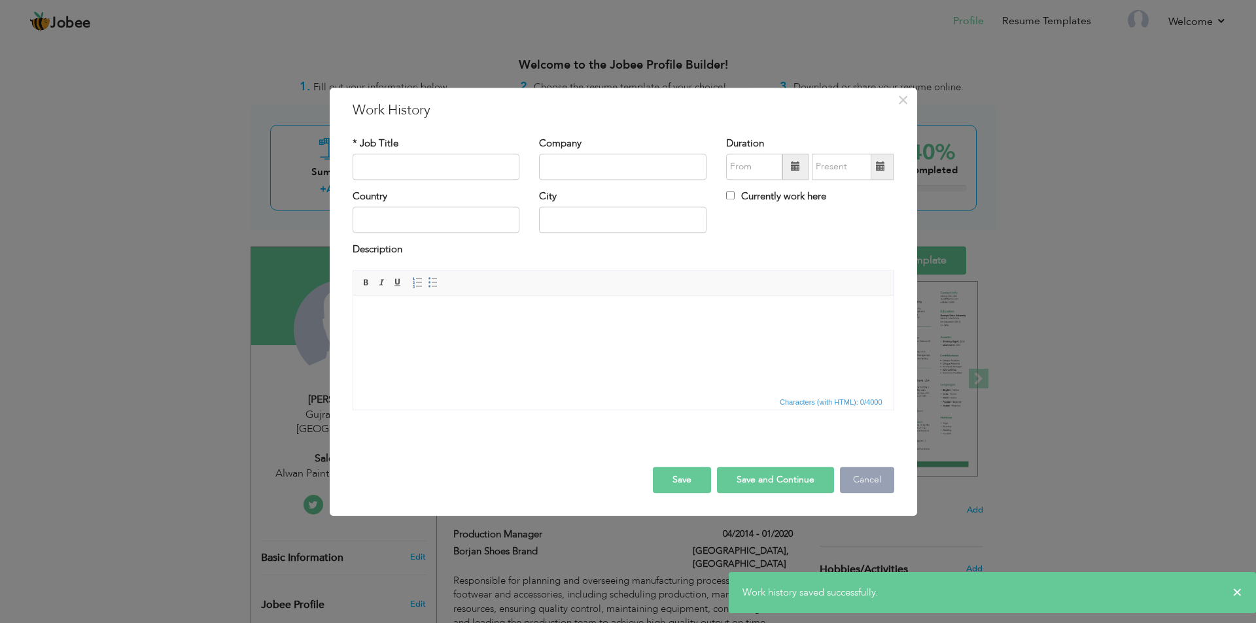
click at [873, 481] on button "Cancel" at bounding box center [867, 480] width 54 height 26
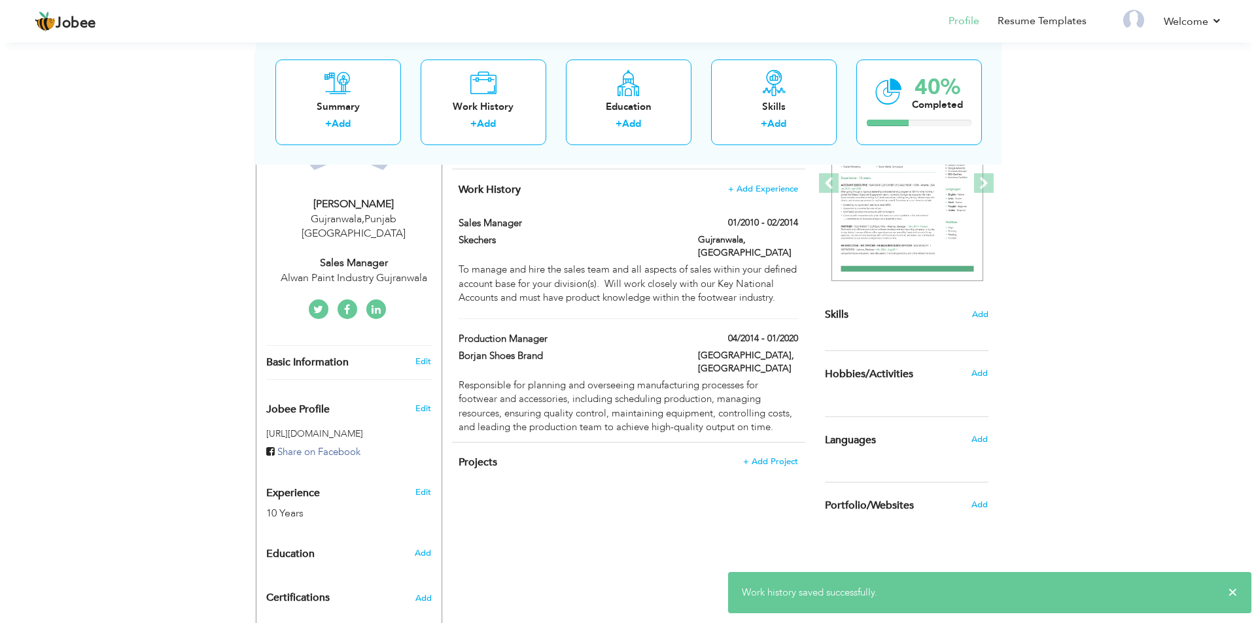
scroll to position [196, 0]
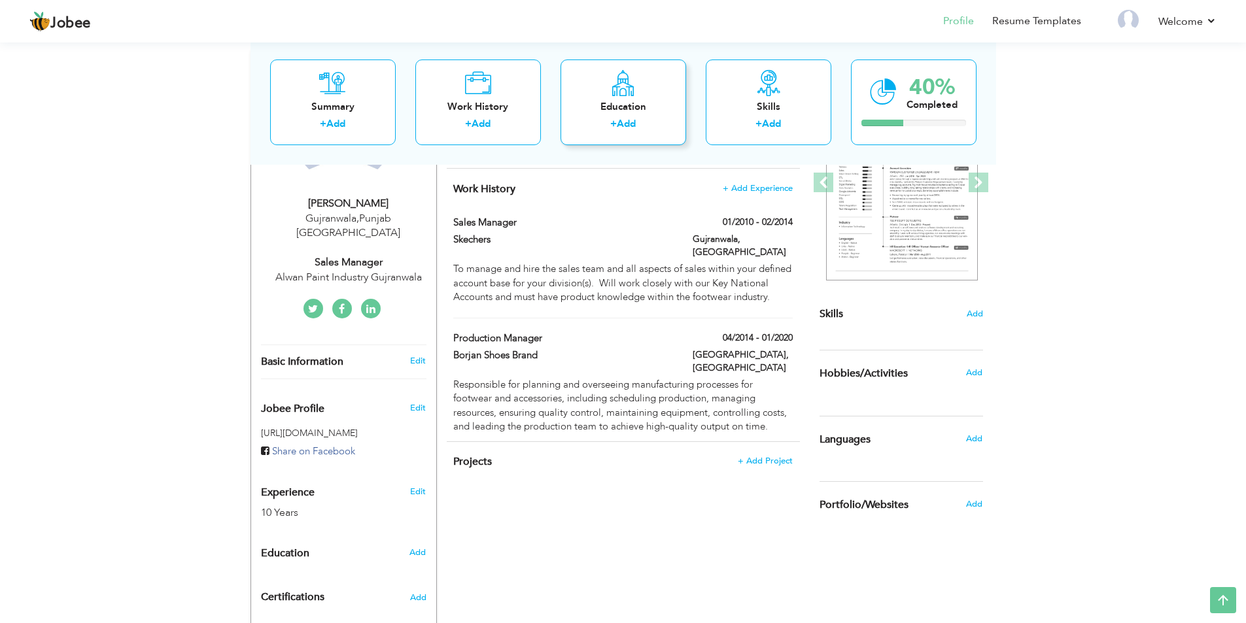
click at [624, 94] on icon at bounding box center [623, 82] width 26 height 26
radio input "true"
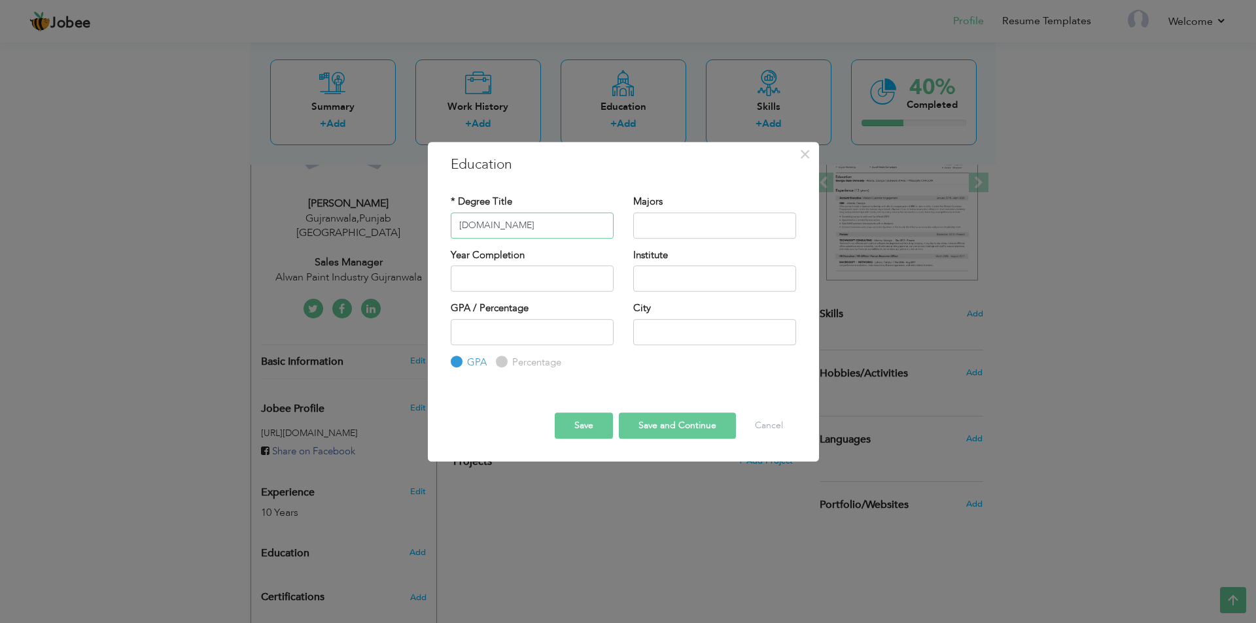
type input "[DOMAIN_NAME]"
type input "Commerce"
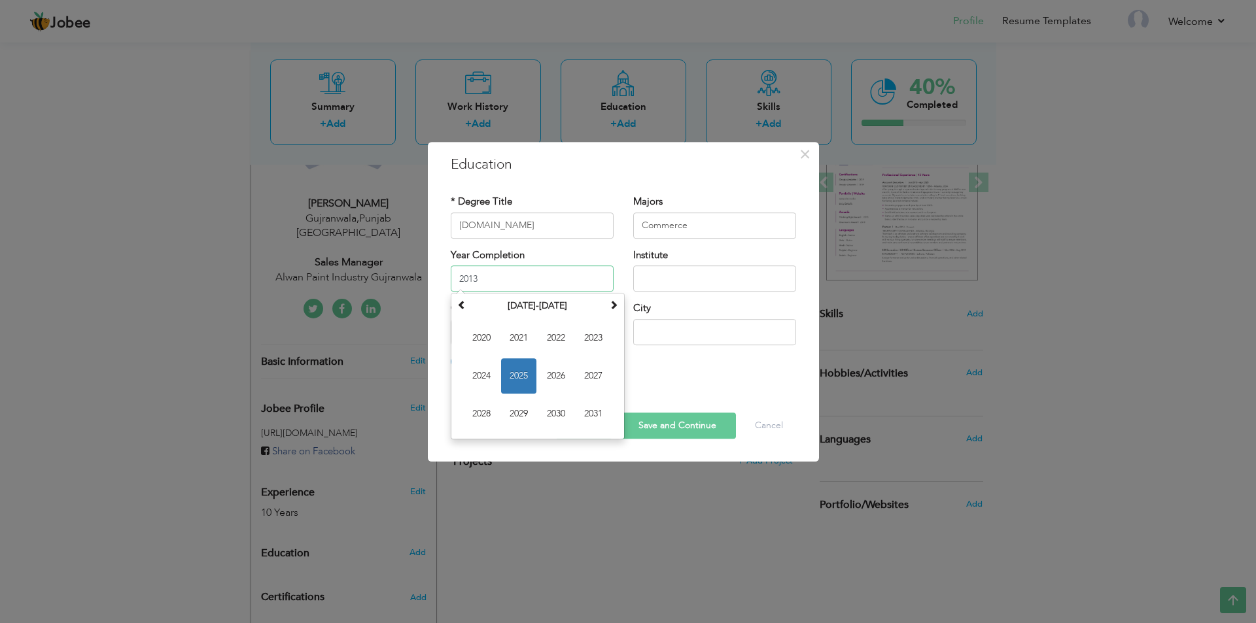
type input "2013"
click at [666, 275] on input "text" at bounding box center [714, 279] width 163 height 26
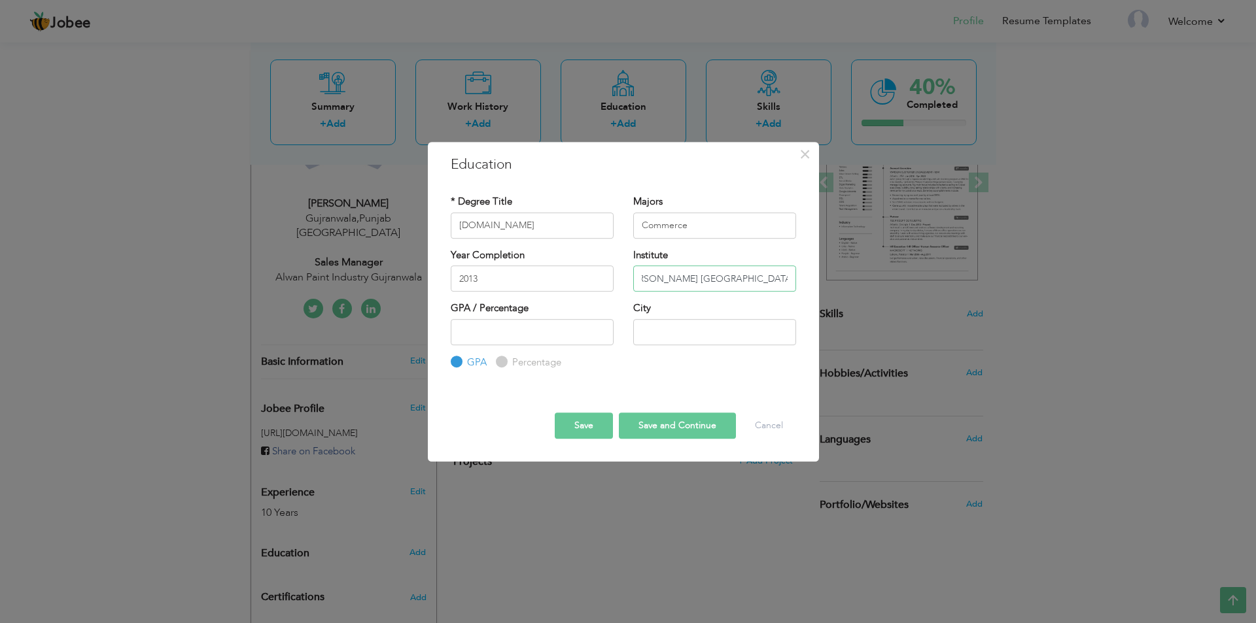
scroll to position [0, 19]
type input "[PERSON_NAME] [GEOGRAPHIC_DATA]"
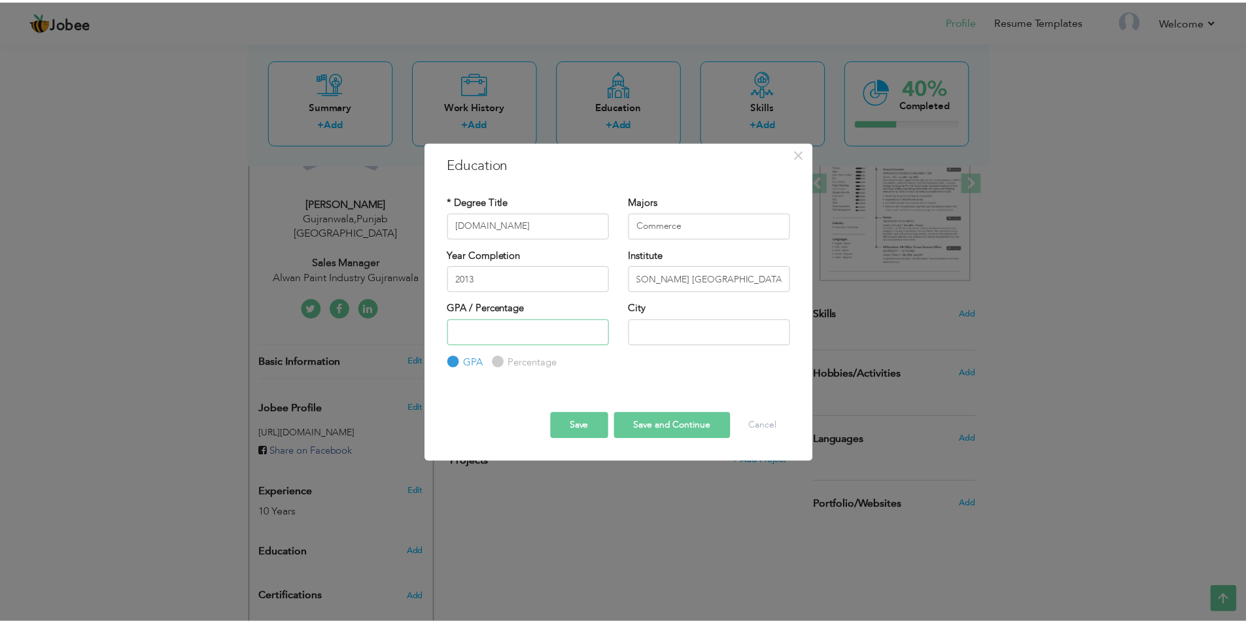
scroll to position [0, 0]
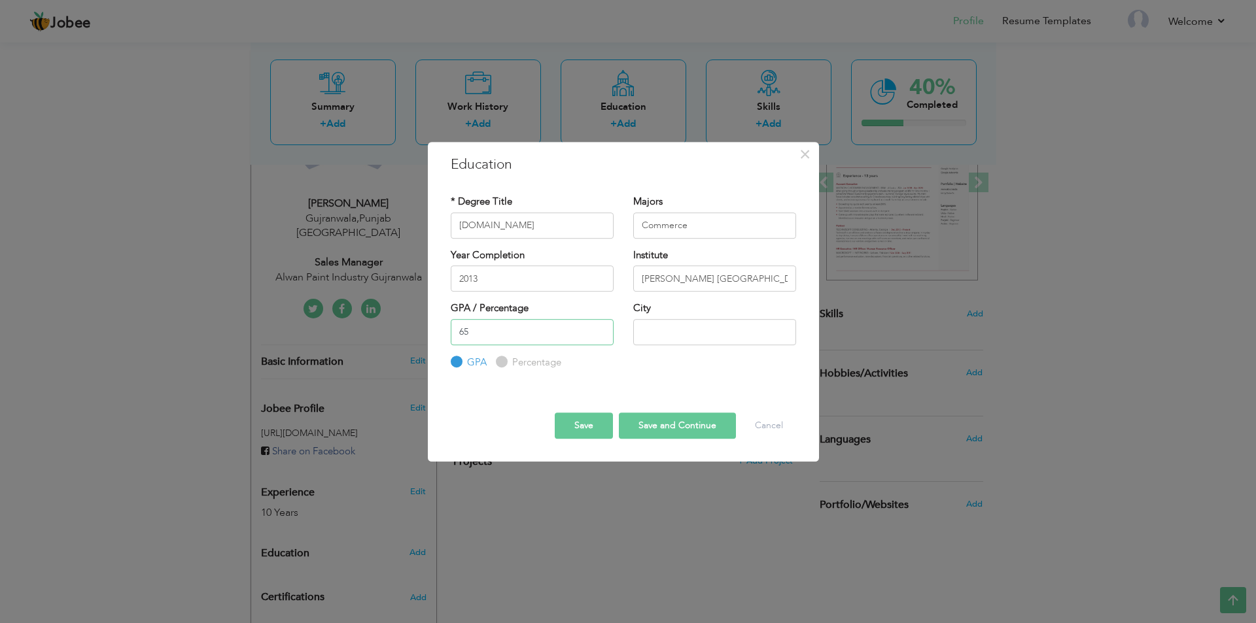
type input "65"
click at [496, 358] on input "Percentage" at bounding box center [500, 362] width 9 height 9
radio input "true"
type input "Gujranwla"
click at [644, 427] on button "Save and Continue" at bounding box center [677, 426] width 117 height 26
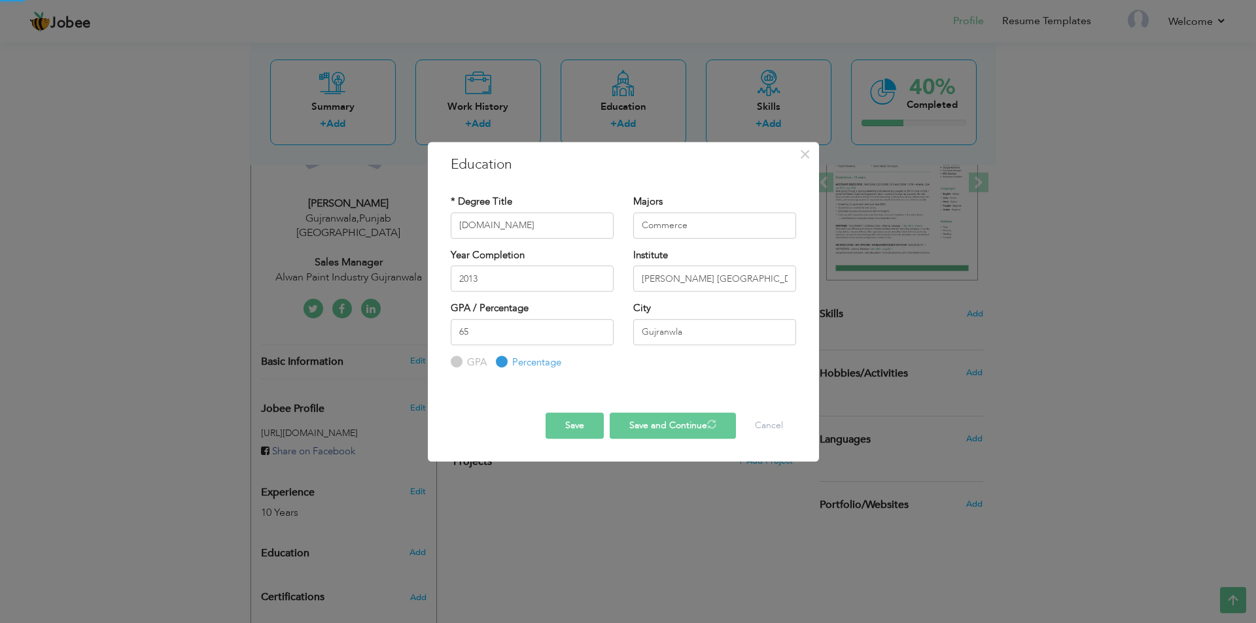
radio input "true"
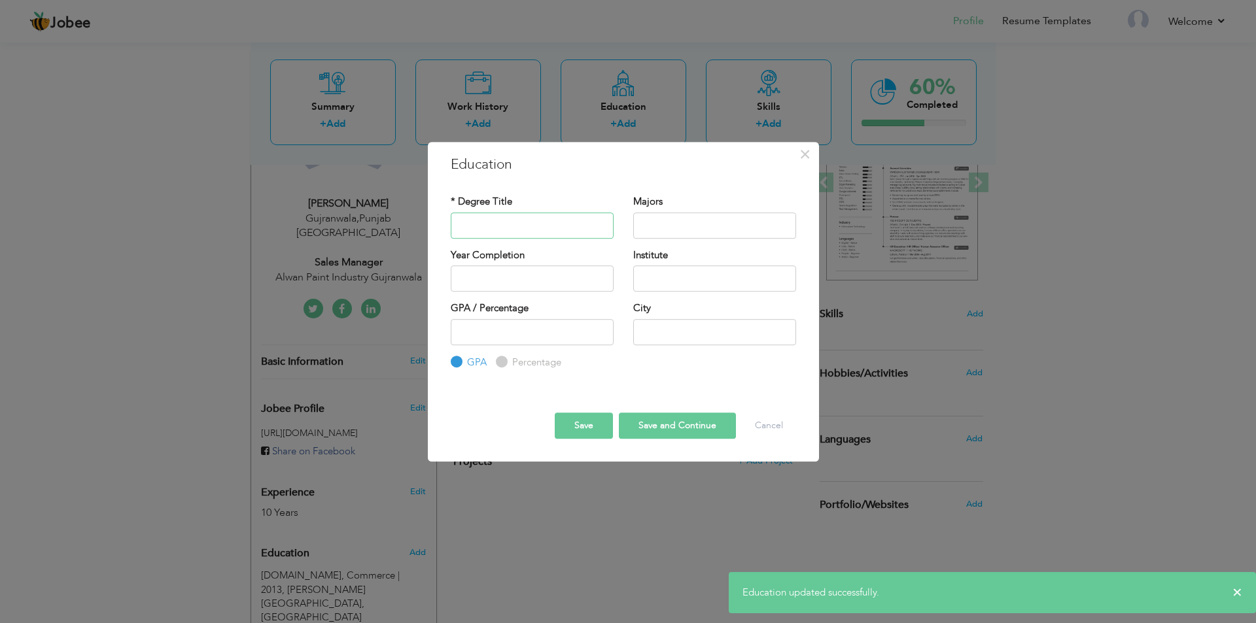
click at [507, 220] on input "text" at bounding box center [532, 226] width 163 height 26
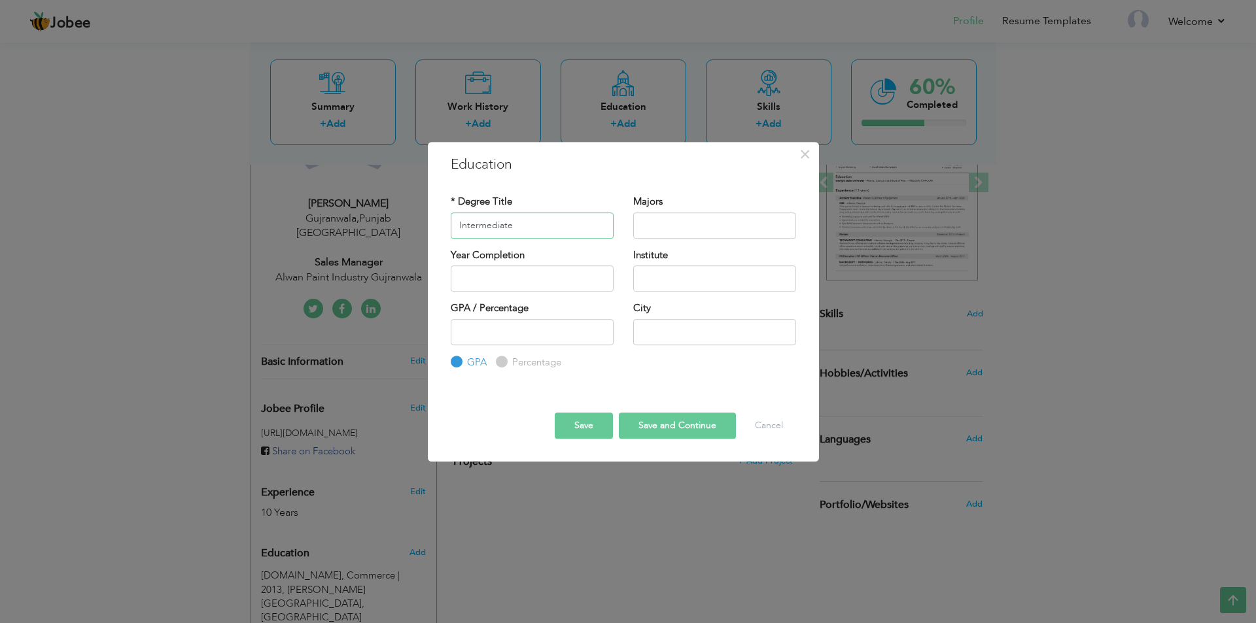
type input "Intermediate"
type input "Arts"
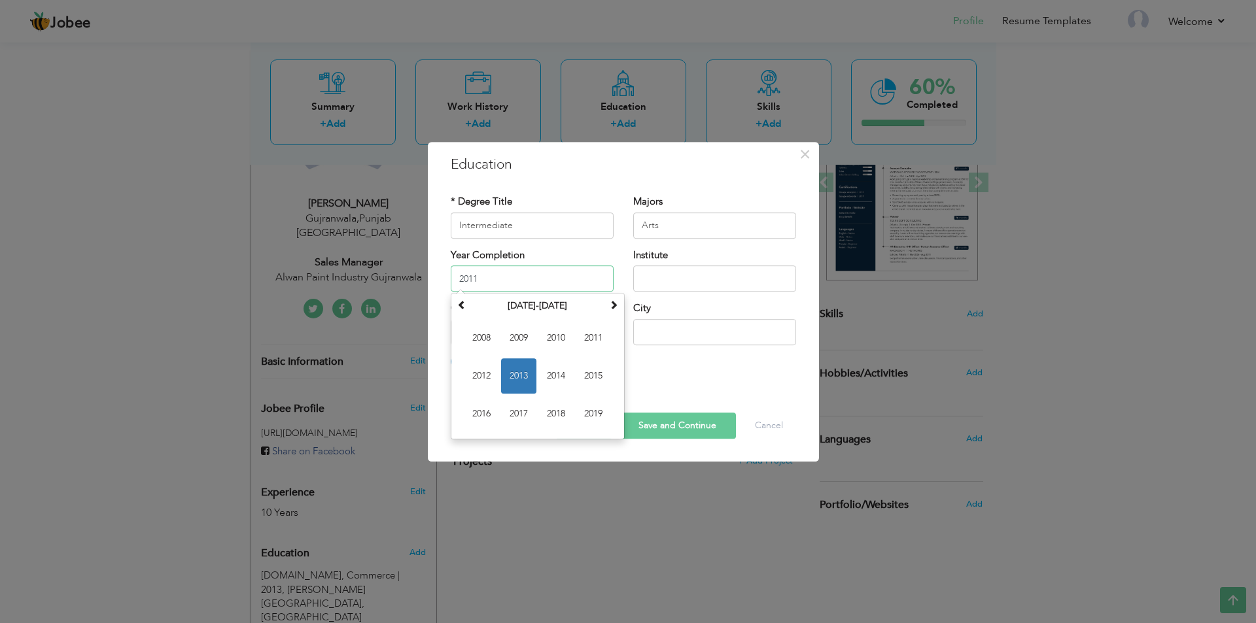
type input "2011"
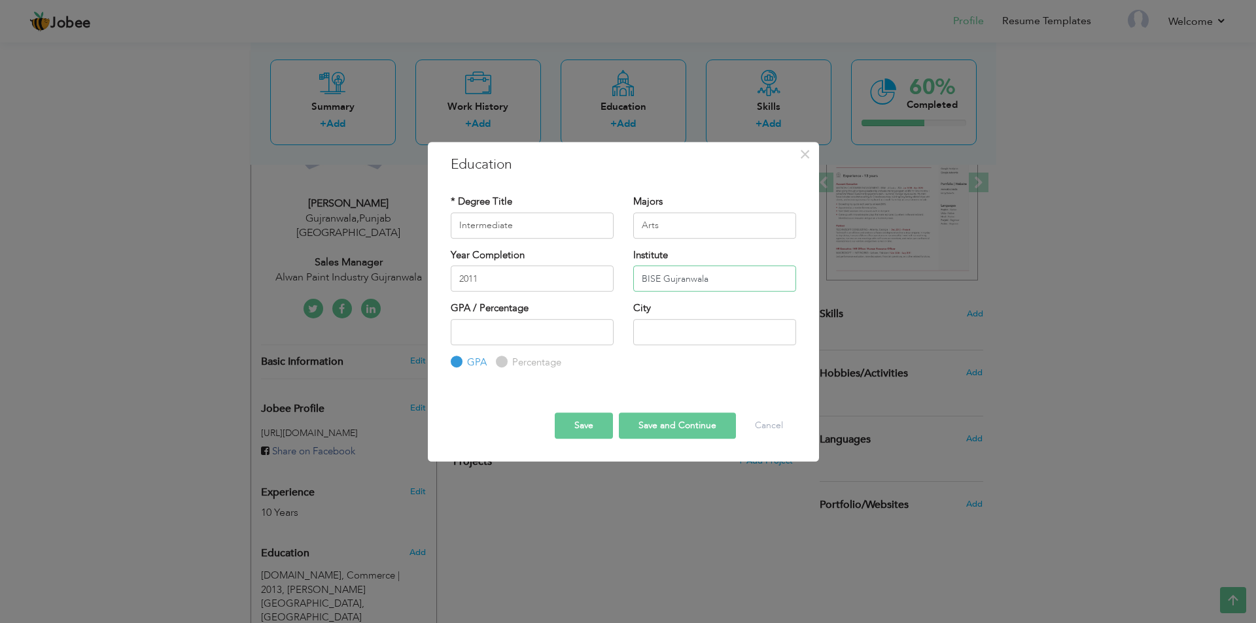
type input "BISE Gujranwala"
click at [496, 358] on input "Percentage" at bounding box center [500, 362] width 9 height 9
radio input "true"
type input "70"
type input "Gujranwala"
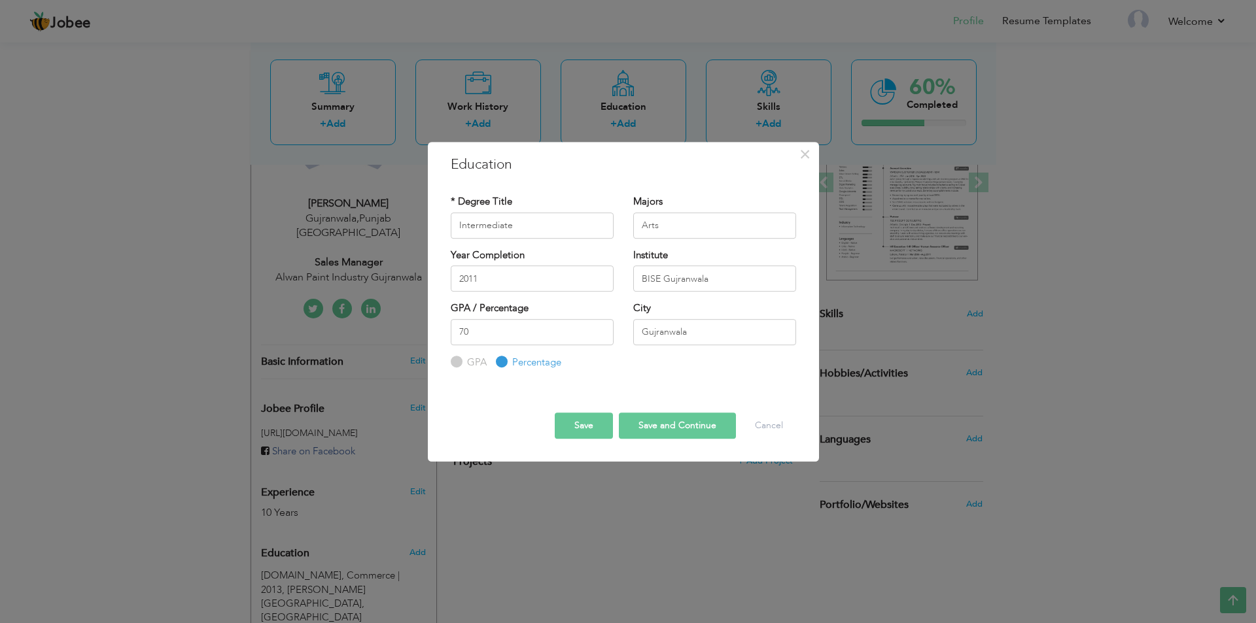
click at [648, 430] on button "Save and Continue" at bounding box center [677, 426] width 117 height 26
radio input "true"
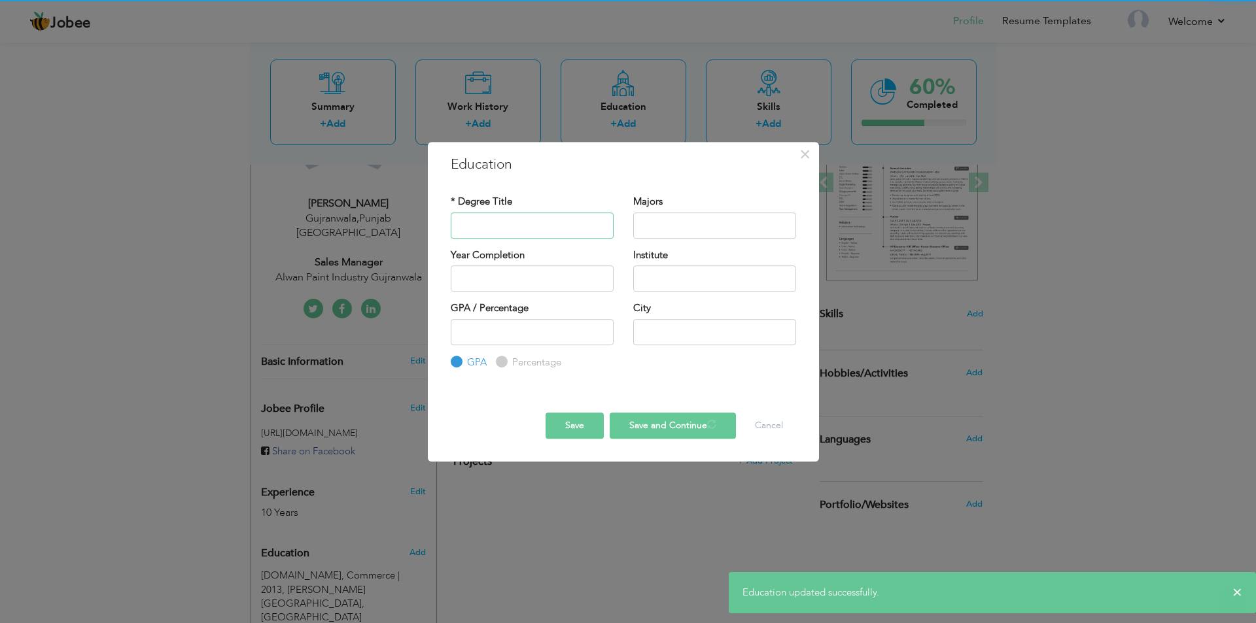
click at [493, 220] on input "text" at bounding box center [532, 226] width 163 height 26
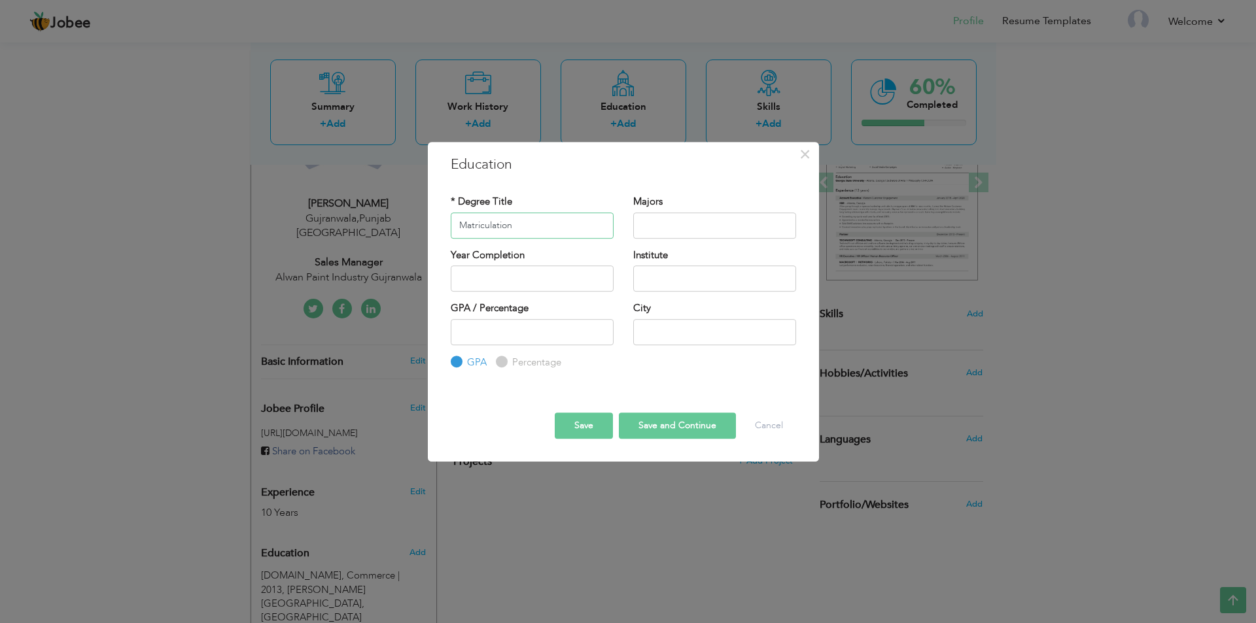
type input "Matriculation"
type input "Arts"
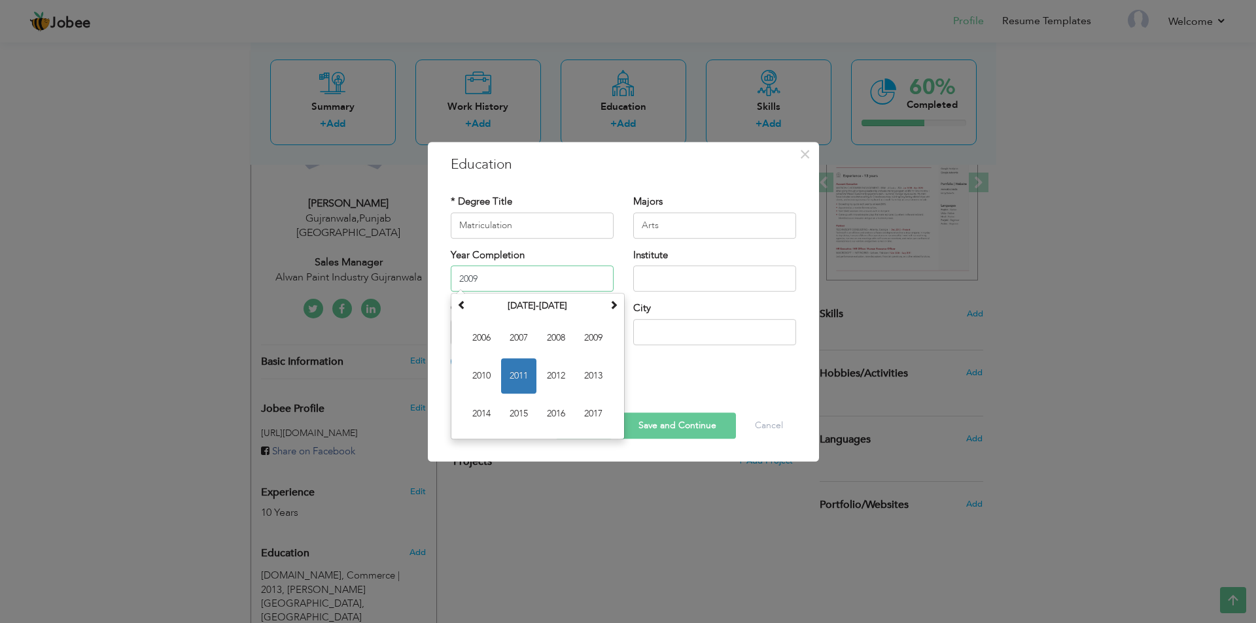
type input "2009"
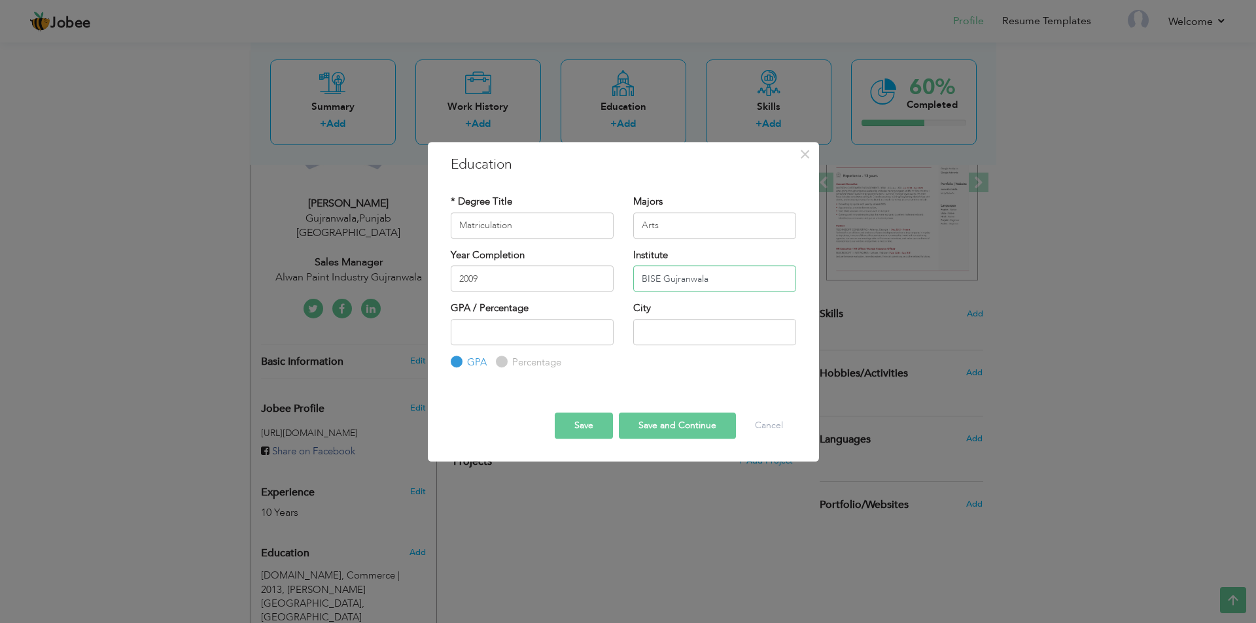
type input "BISE Gujranwala"
type input "75"
click at [502, 366] on input "Percentage" at bounding box center [500, 362] width 9 height 9
radio input "true"
click at [695, 324] on input "text" at bounding box center [714, 332] width 163 height 26
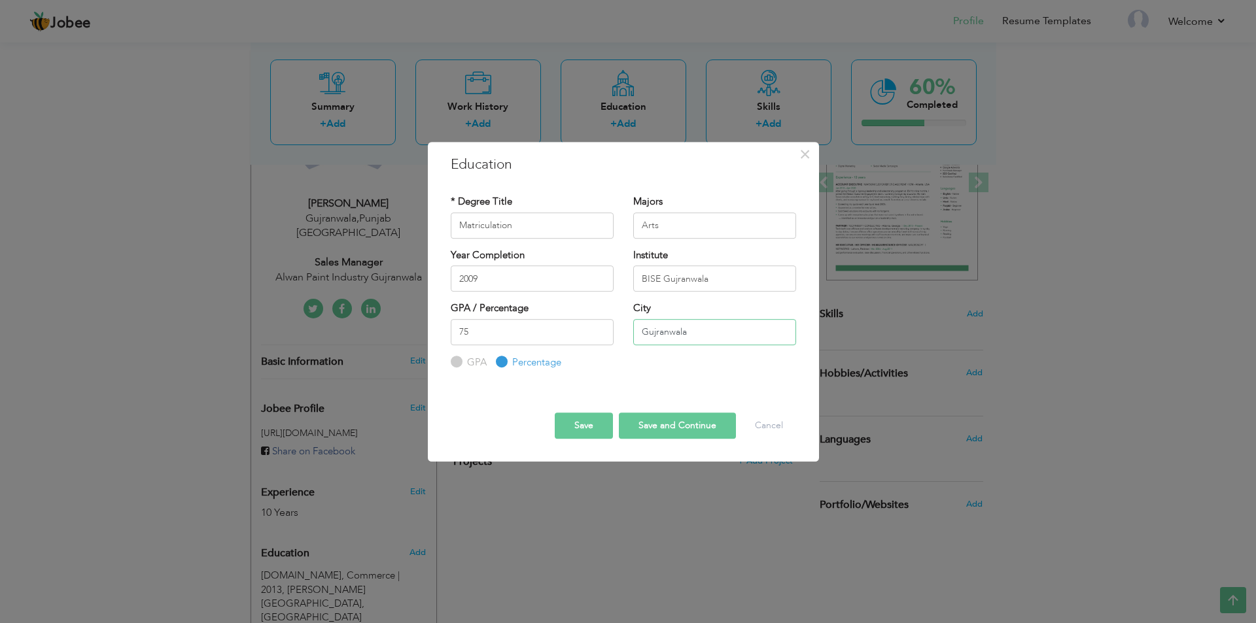
type input "Gujranwala"
click at [570, 421] on button "Save" at bounding box center [584, 426] width 58 height 26
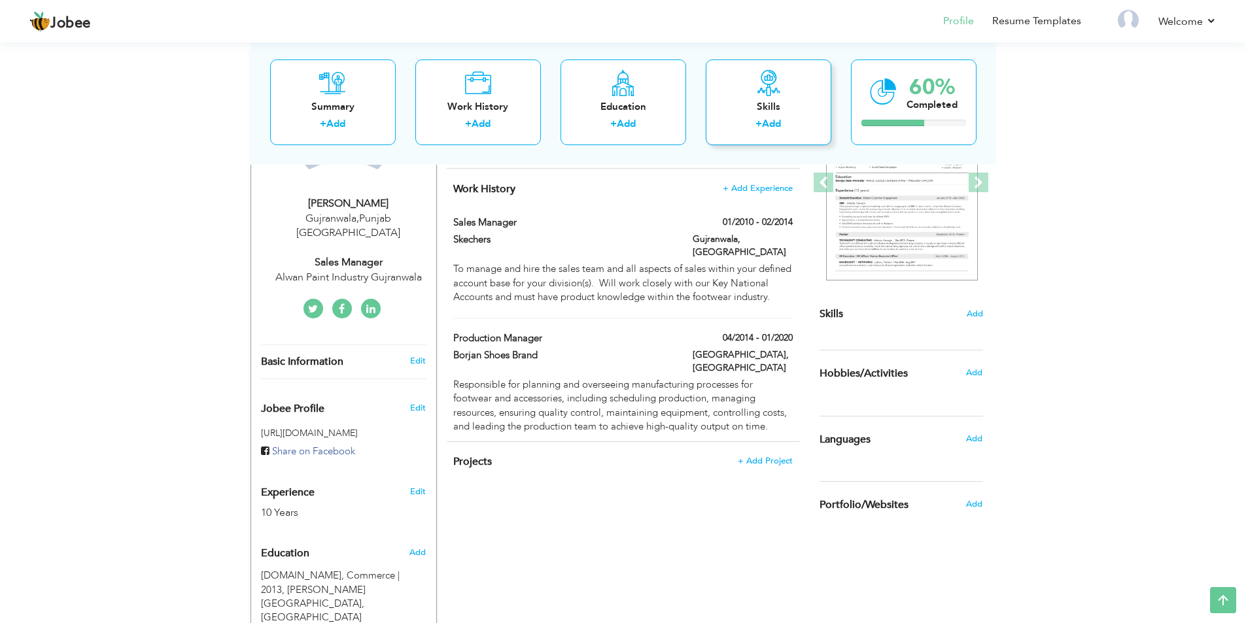
click at [762, 112] on div "Skills" at bounding box center [768, 106] width 105 height 14
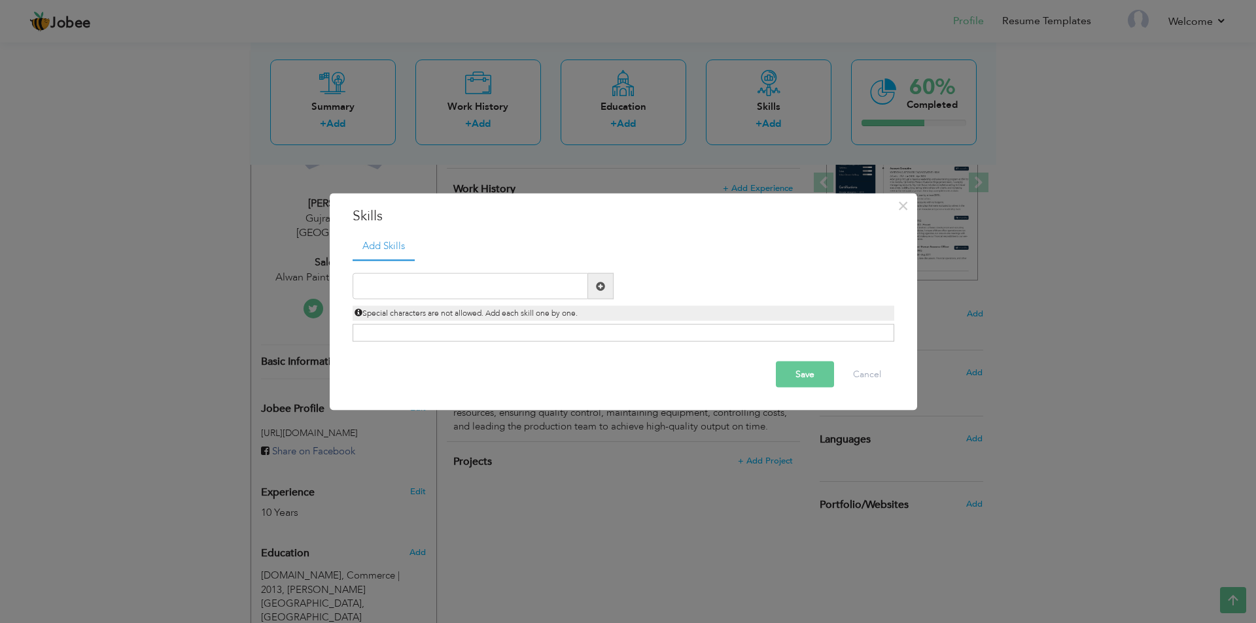
click at [464, 332] on div "Click on , to mark skill as primary." at bounding box center [624, 333] width 542 height 18
click at [466, 290] on input "text" at bounding box center [470, 286] width 235 height 26
click at [600, 287] on span at bounding box center [600, 285] width 9 height 9
click at [451, 284] on input "text" at bounding box center [470, 286] width 235 height 26
type input "Team Leadership Skill"
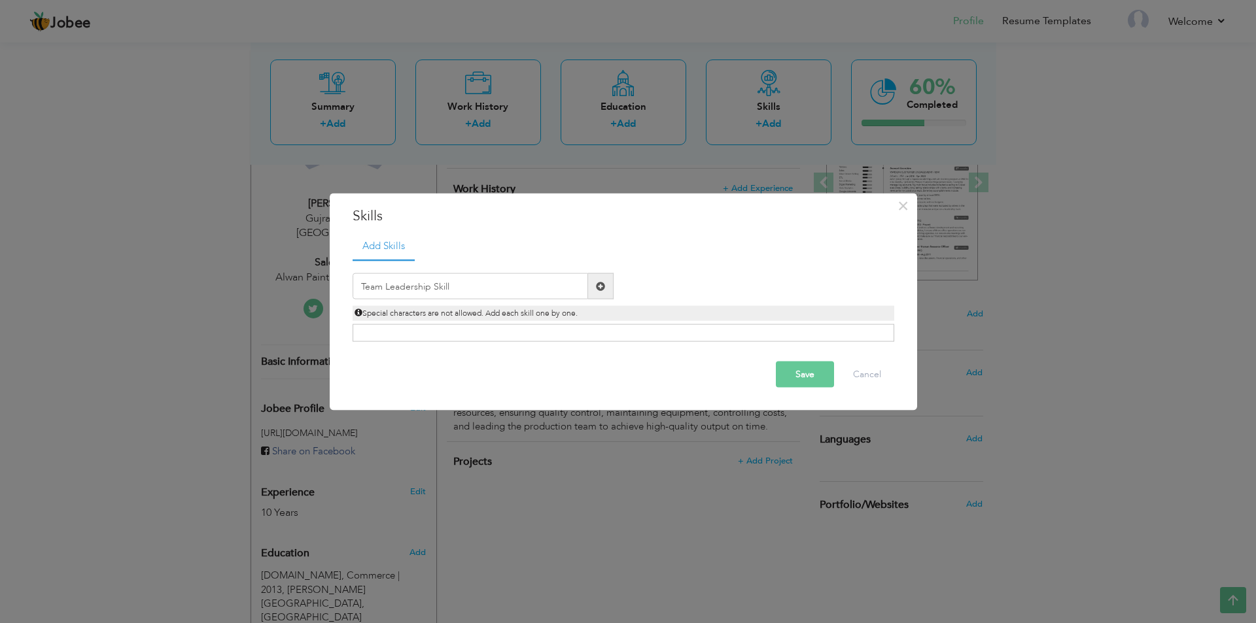
click at [604, 292] on span at bounding box center [601, 286] width 26 height 26
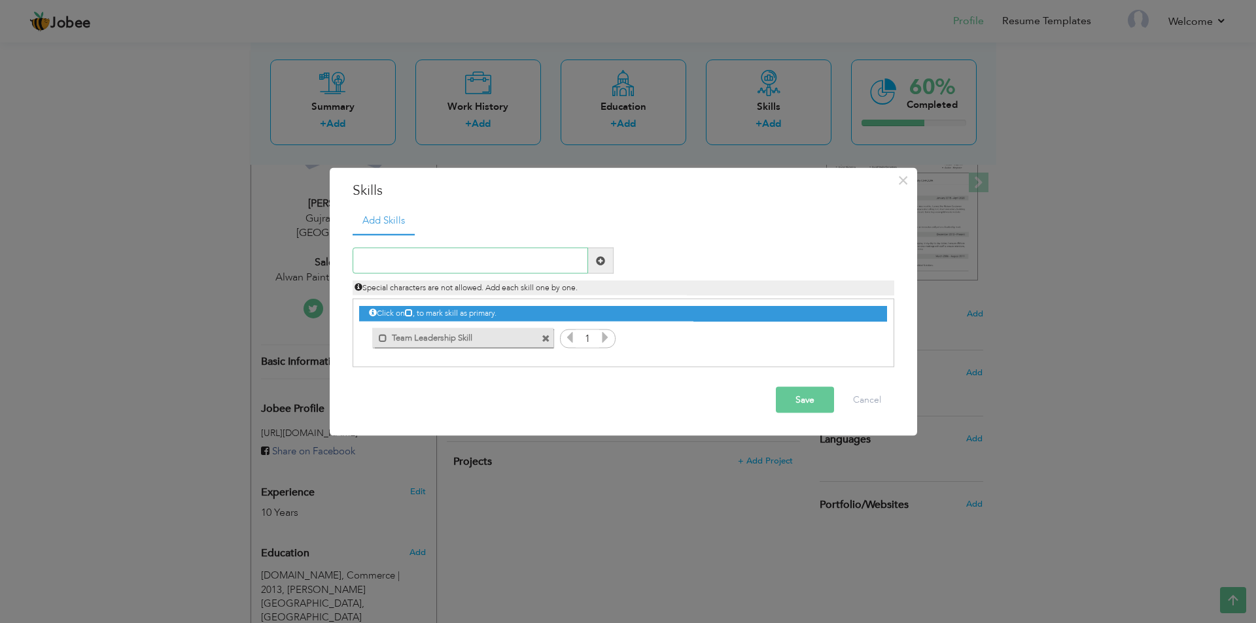
click at [456, 258] on input "text" at bounding box center [470, 261] width 235 height 26
click at [603, 339] on icon at bounding box center [605, 338] width 12 height 12
click at [603, 338] on icon at bounding box center [605, 338] width 12 height 12
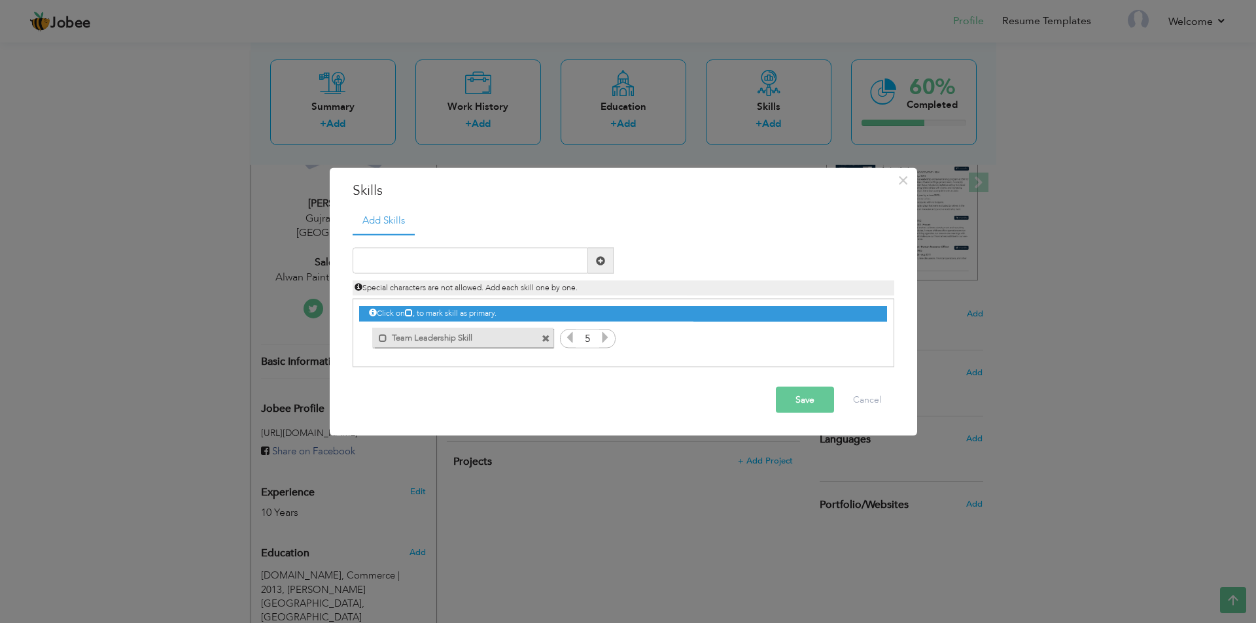
click at [603, 338] on icon at bounding box center [605, 338] width 12 height 12
click at [424, 258] on input "text" at bounding box center [470, 261] width 235 height 26
type input "Management"
click at [602, 260] on span at bounding box center [600, 260] width 9 height 9
click at [402, 259] on input "text" at bounding box center [470, 261] width 235 height 26
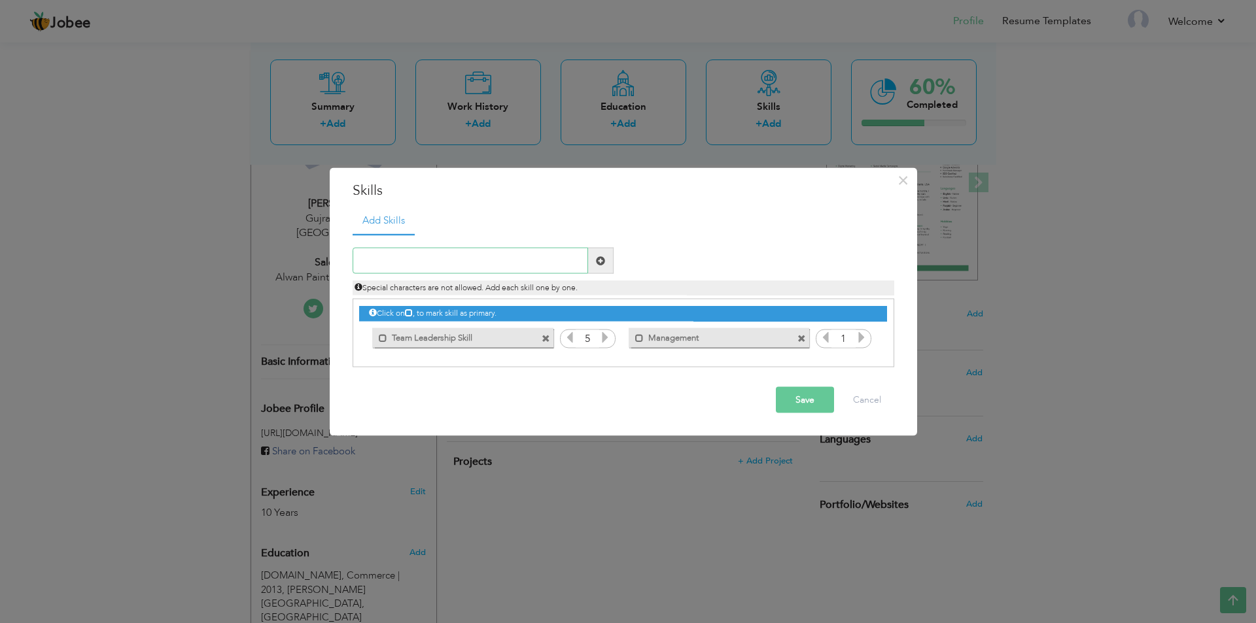
click at [402, 259] on input "text" at bounding box center [470, 261] width 235 height 26
type input "Strong Negotiation and Closing Skills"
click at [602, 260] on span at bounding box center [600, 260] width 9 height 9
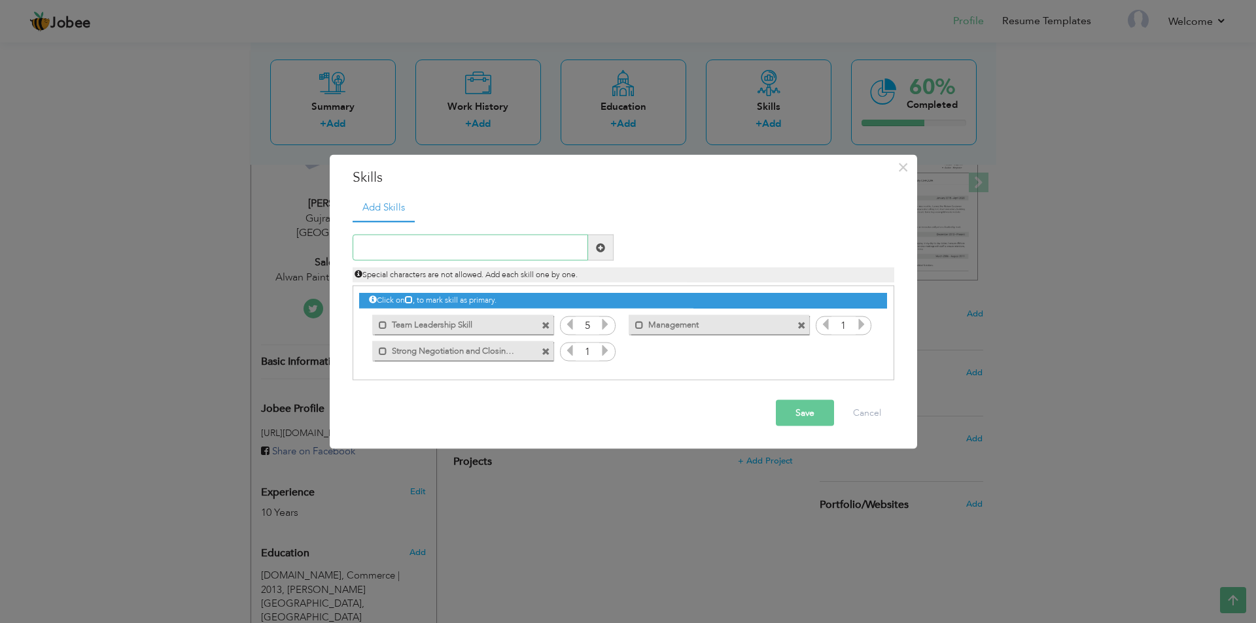
click at [466, 256] on input "text" at bounding box center [470, 248] width 235 height 26
paste input "In-depth understanding of the paint/coatings marke"
type input "In-depth understanding of the paint/coatings"
click at [600, 251] on span at bounding box center [600, 247] width 9 height 9
click at [411, 247] on input "text" at bounding box center [470, 248] width 235 height 26
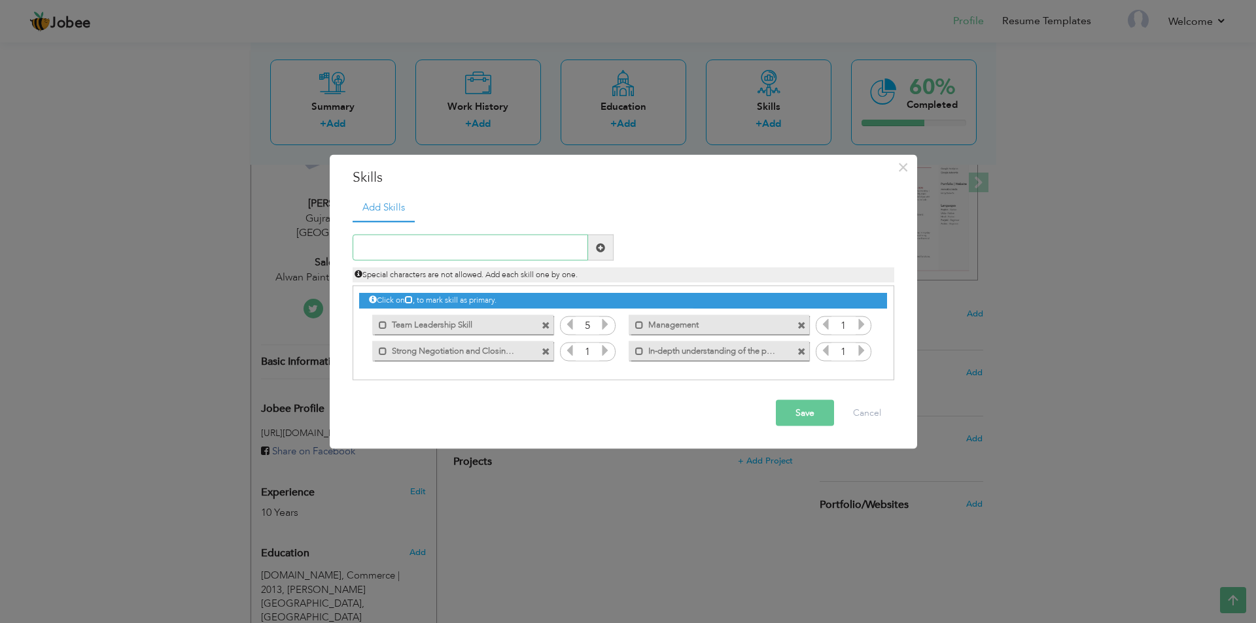
paste input "Excellent analytical and reporting abilities."
type input "Excellent analytical and reporting abilities."
click at [597, 243] on span at bounding box center [600, 247] width 9 height 9
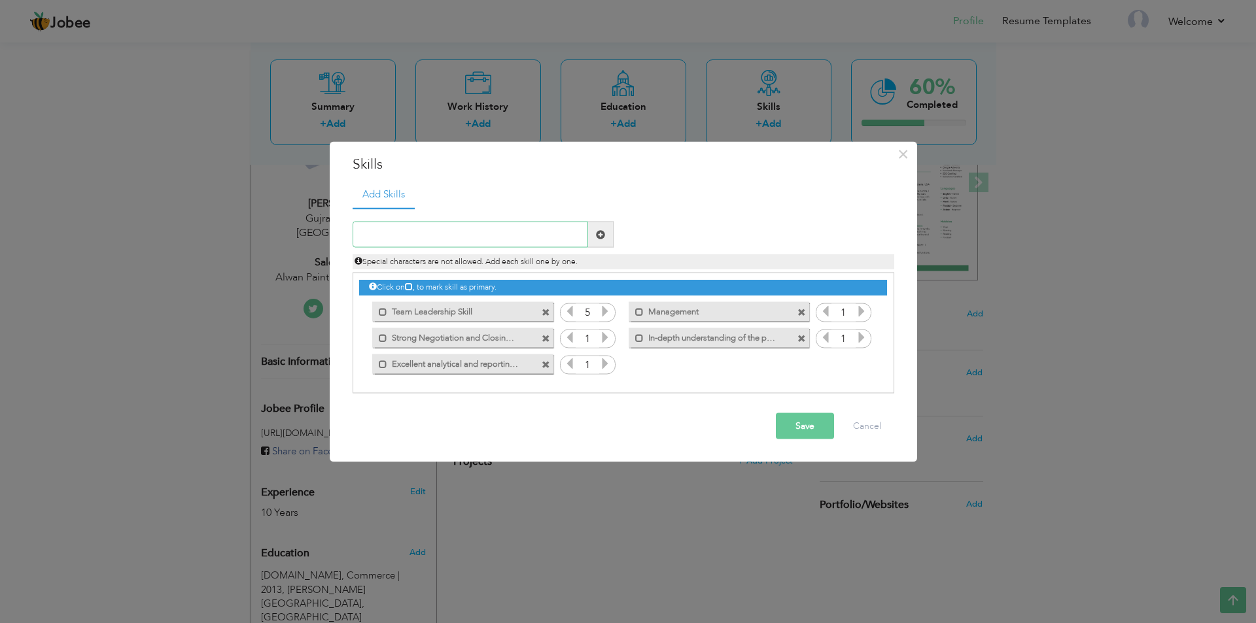
click at [491, 241] on input "text" at bounding box center [470, 235] width 235 height 26
paste input "Relationship-building with channel partners and in"
type input "Relationship-building with channel partners"
click at [604, 230] on span at bounding box center [600, 234] width 9 height 9
click at [603, 334] on icon at bounding box center [605, 338] width 12 height 12
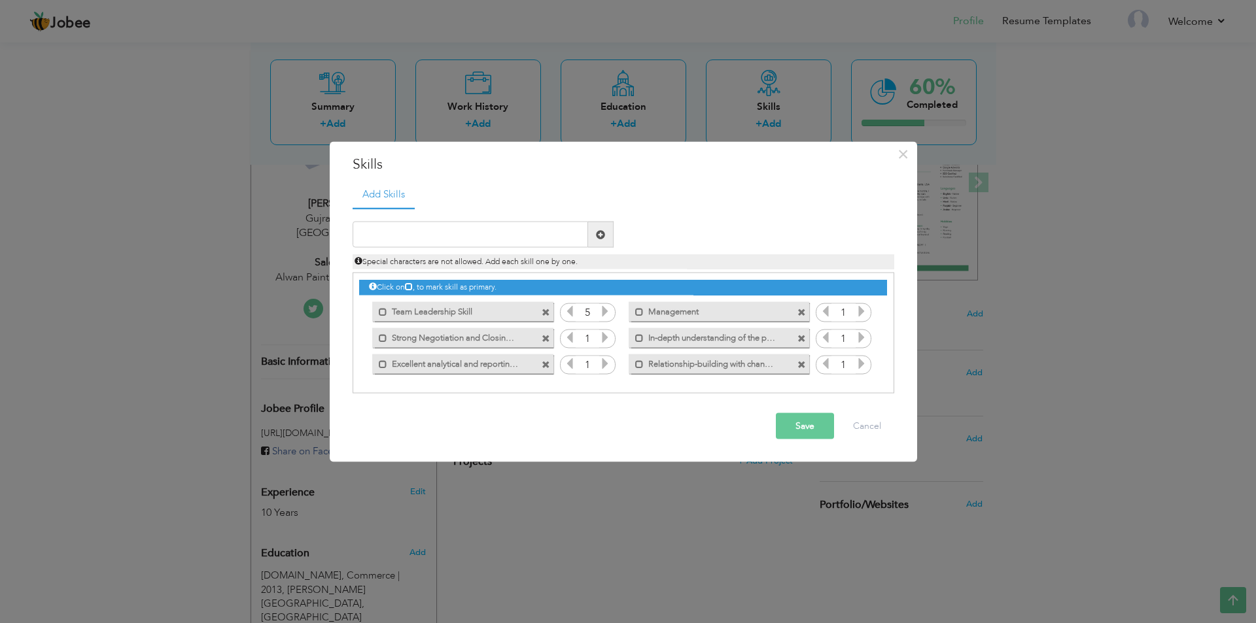
click at [603, 334] on icon at bounding box center [605, 338] width 12 height 12
click at [607, 359] on icon at bounding box center [605, 364] width 12 height 12
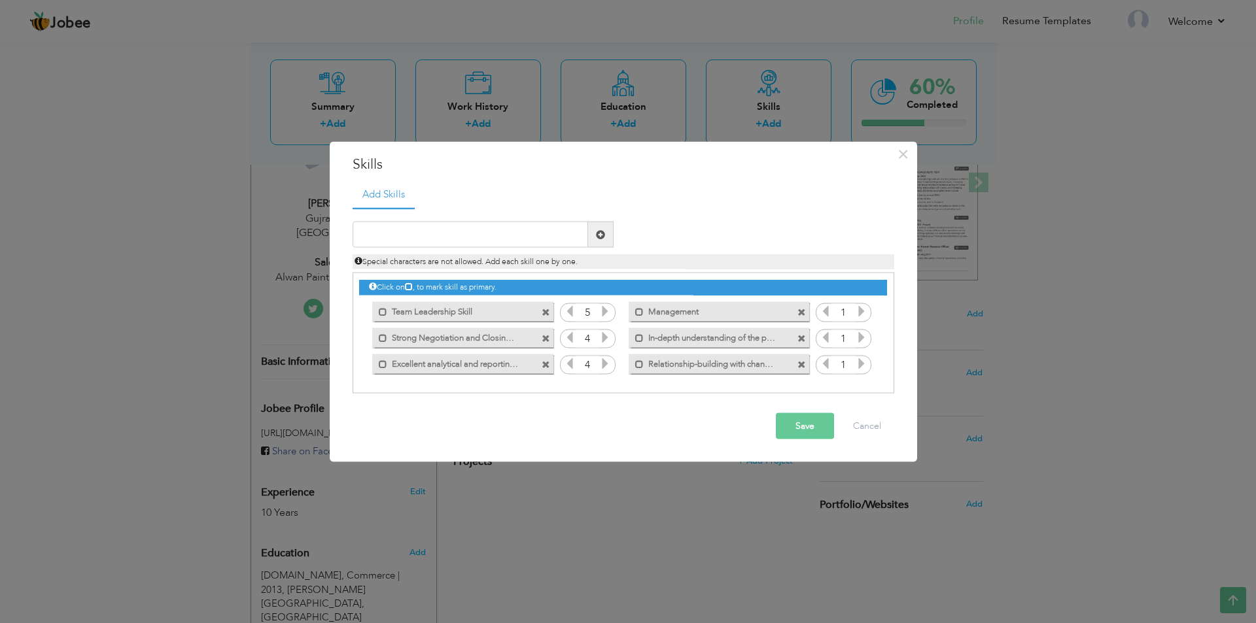
click at [607, 359] on icon at bounding box center [605, 364] width 12 height 12
click at [862, 306] on icon at bounding box center [862, 311] width 12 height 12
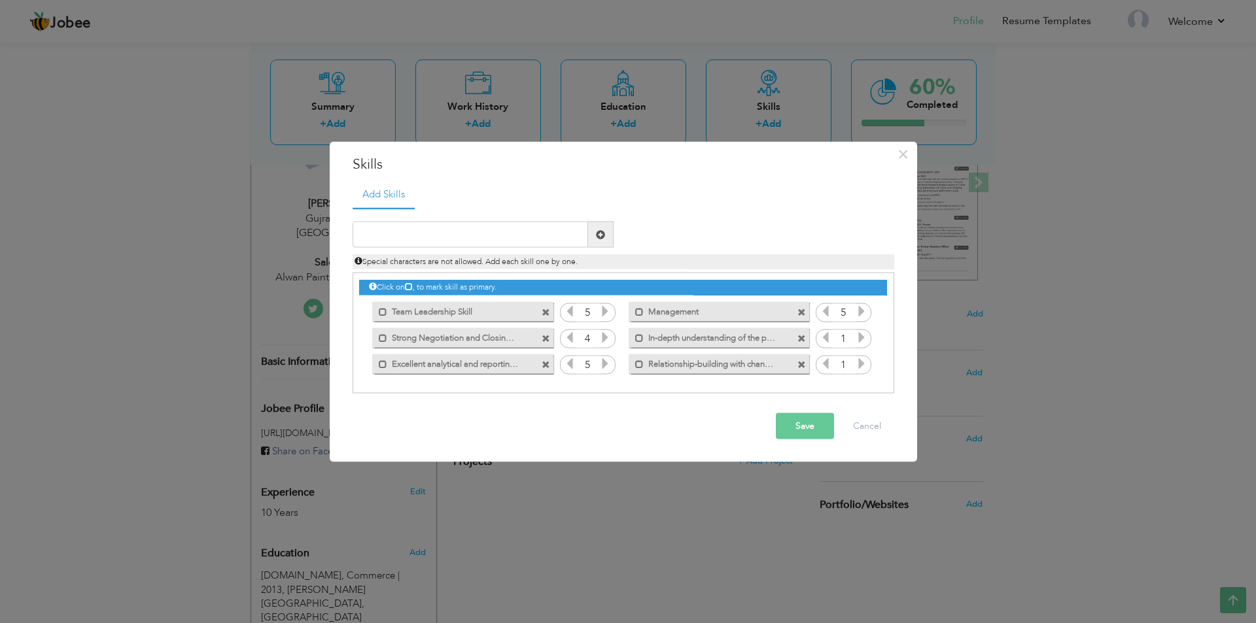
click at [862, 337] on icon at bounding box center [862, 338] width 12 height 12
click at [860, 359] on icon at bounding box center [862, 364] width 12 height 12
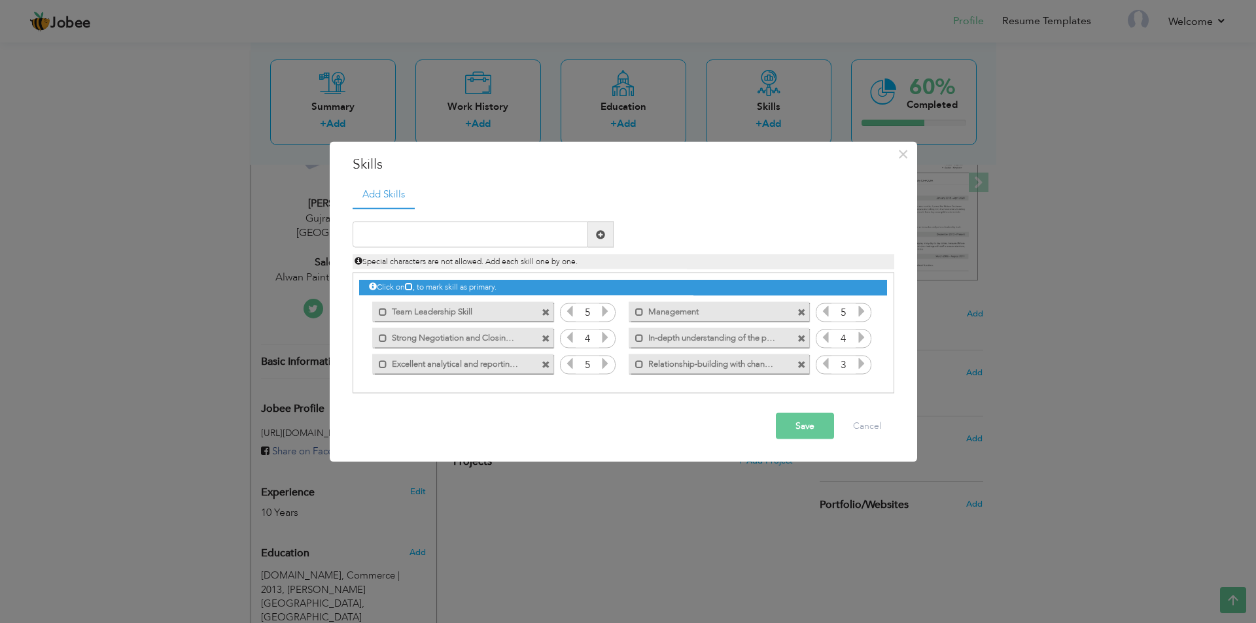
click at [860, 359] on icon at bounding box center [862, 364] width 12 height 12
click at [827, 367] on icon at bounding box center [826, 364] width 12 height 12
click at [801, 432] on button "Save" at bounding box center [805, 426] width 58 height 26
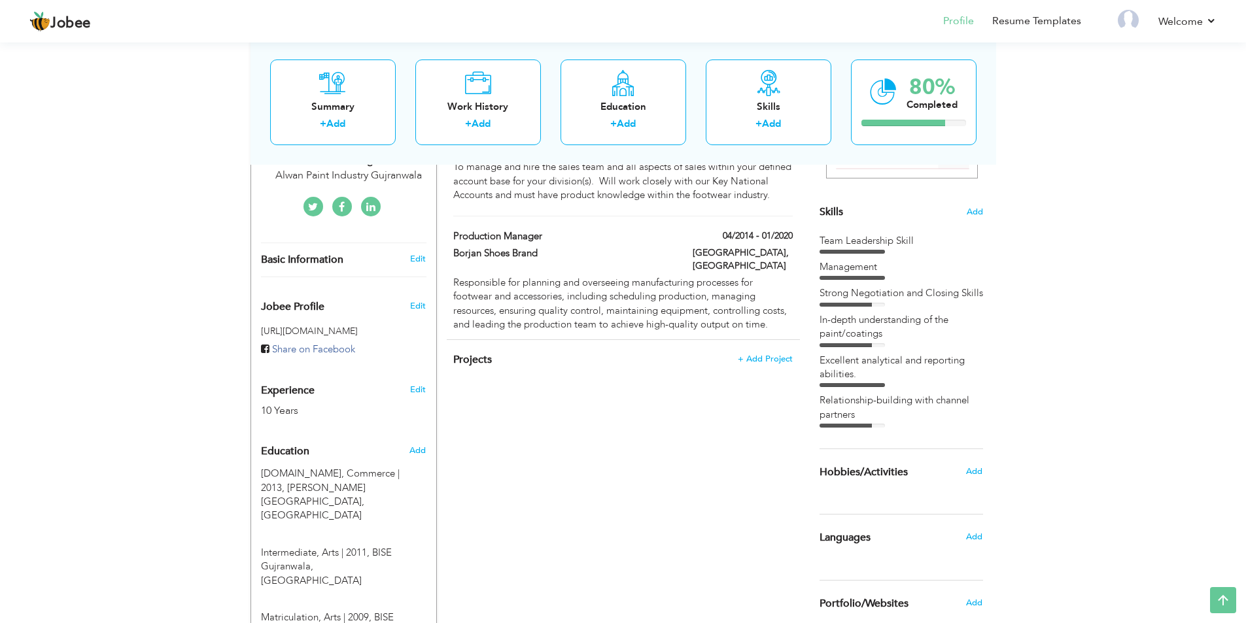
scroll to position [131, 0]
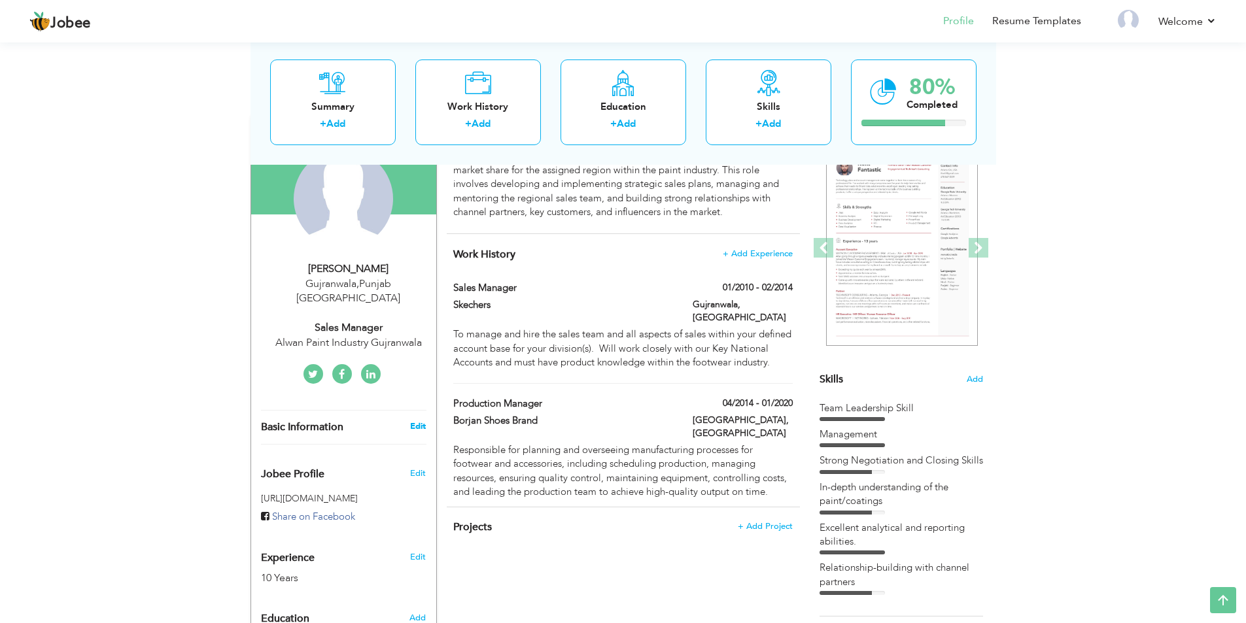
click at [424, 421] on link "Edit" at bounding box center [418, 427] width 16 height 12
type input "[DEMOGRAPHIC_DATA]"
type input "Awais"
type input "[PHONE_NUMBER]"
select select "number:166"
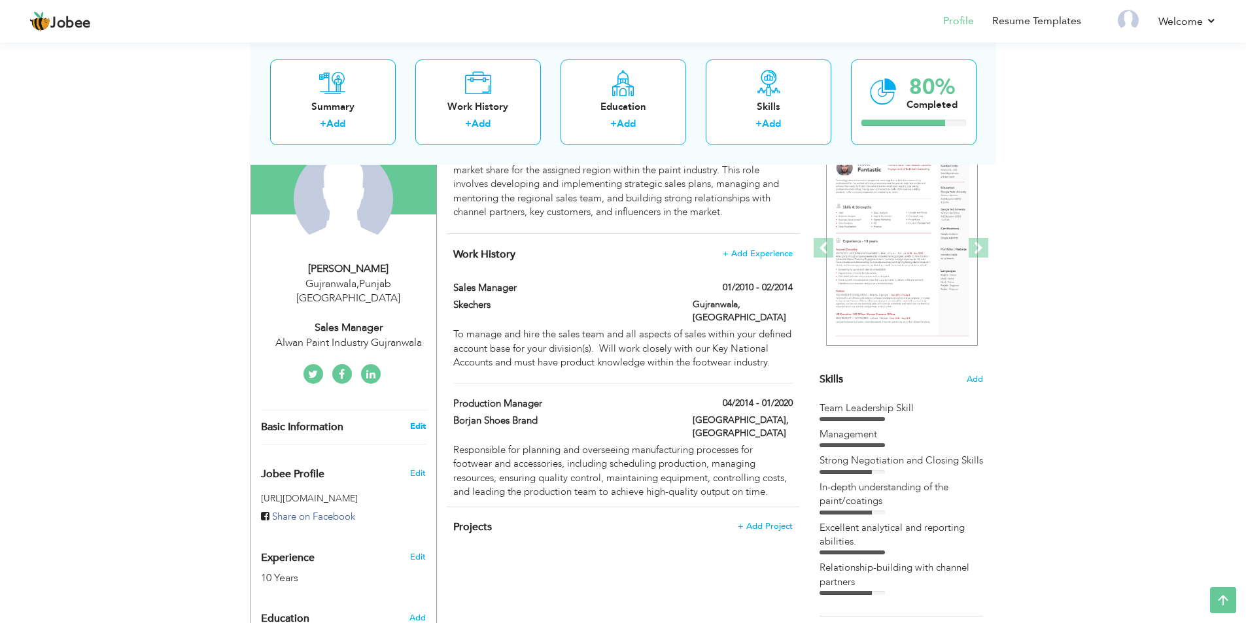
type input "Punjab"
type input "Gujranwala"
select select "number:12"
type input "Alwan Paint Industry Gujranwala"
type input "Sales Manager"
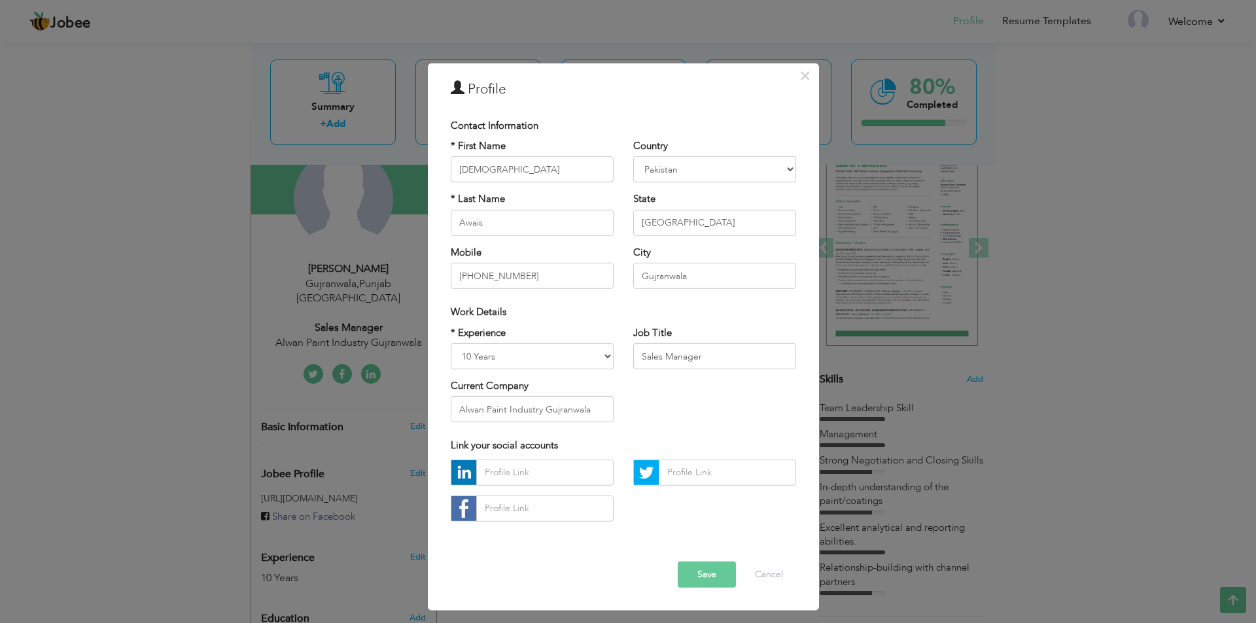
click at [703, 571] on button "Save" at bounding box center [707, 575] width 58 height 26
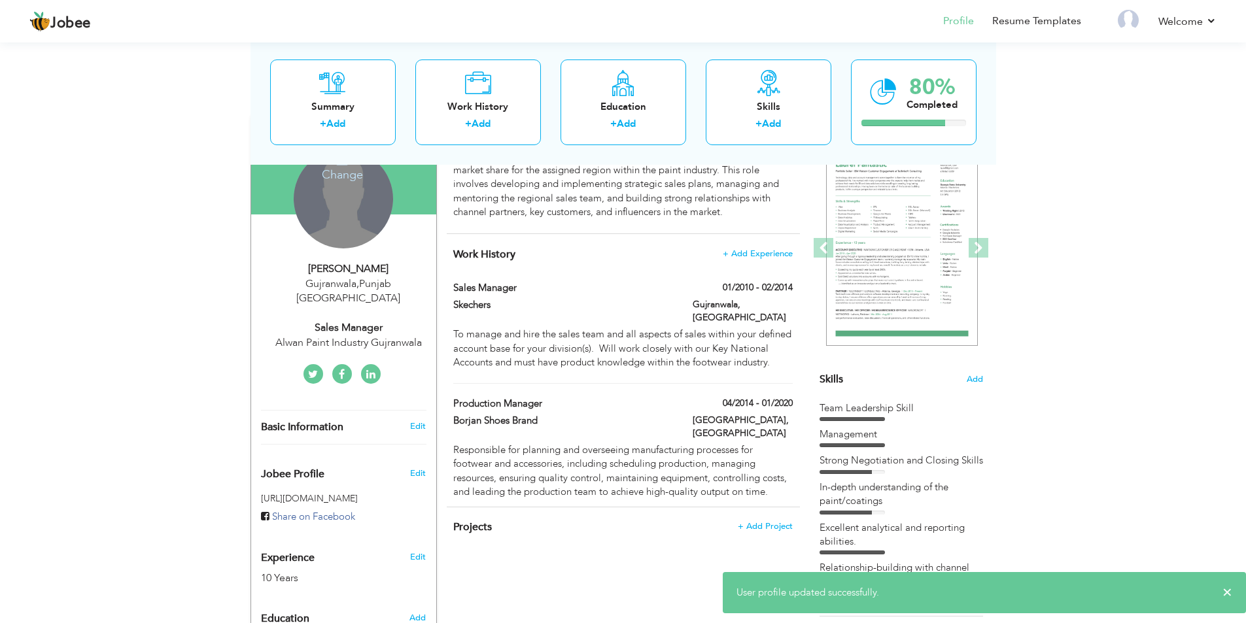
click at [326, 188] on div "Change Remove" at bounding box center [343, 198] width 99 height 99
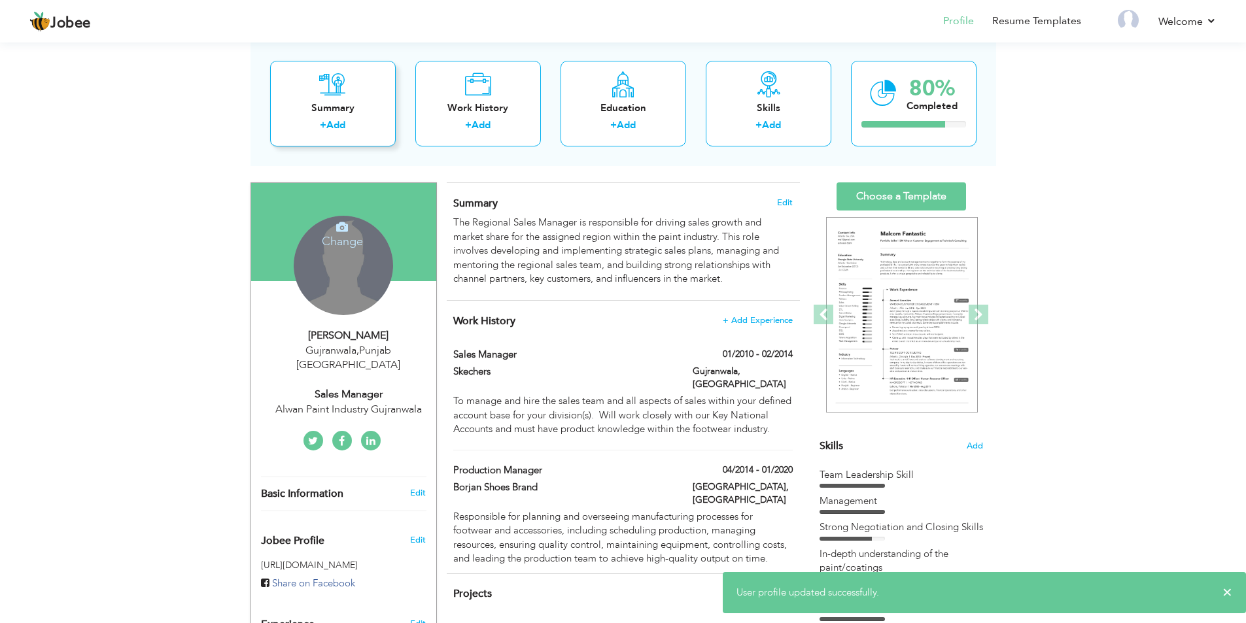
scroll to position [0, 0]
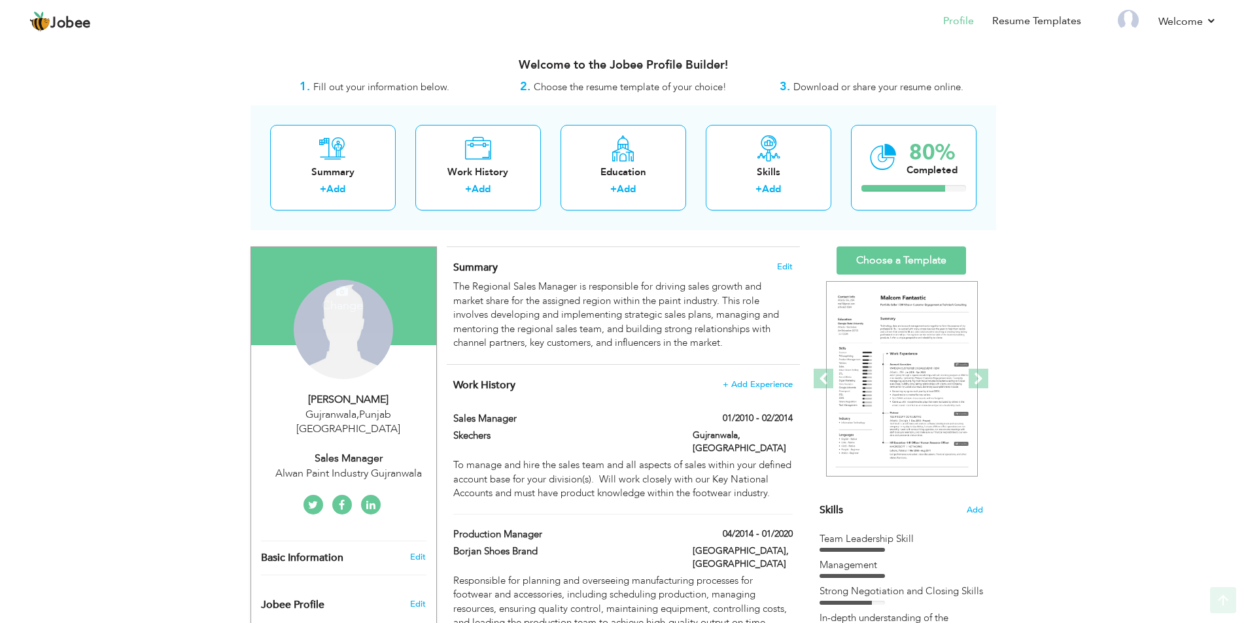
click at [340, 304] on h4 "Change" at bounding box center [343, 296] width 94 height 31
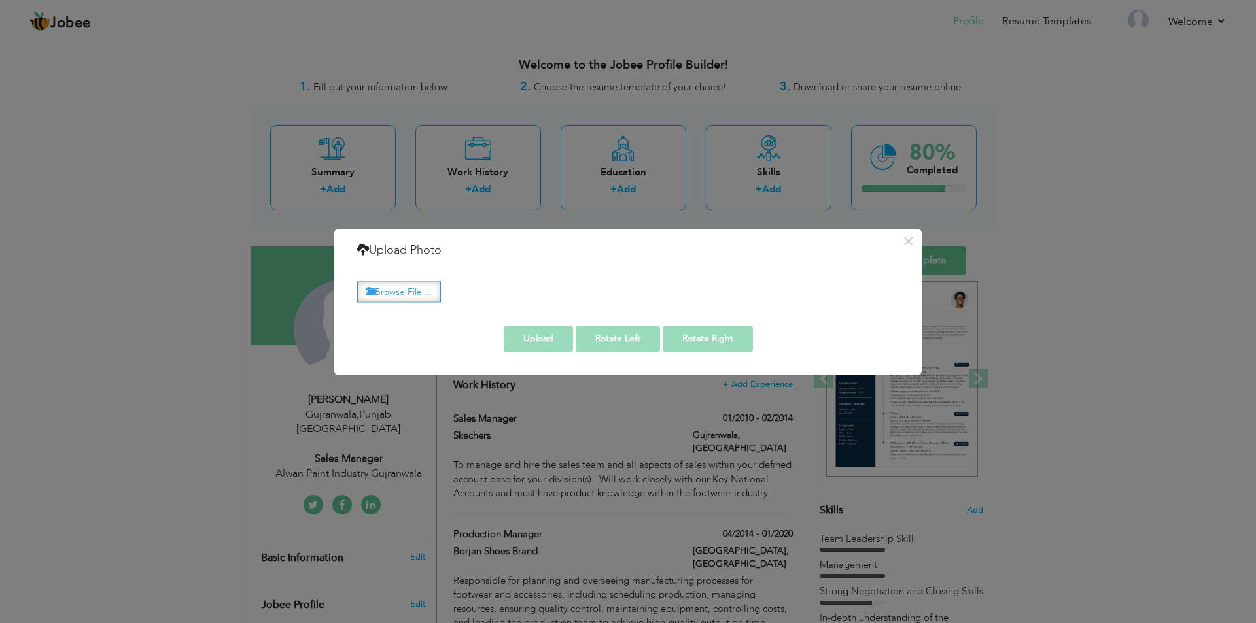
click at [407, 293] on label "Browse File ..." at bounding box center [399, 292] width 84 height 20
click at [0, 0] on input "Browse File ..." at bounding box center [0, 0] width 0 height 0
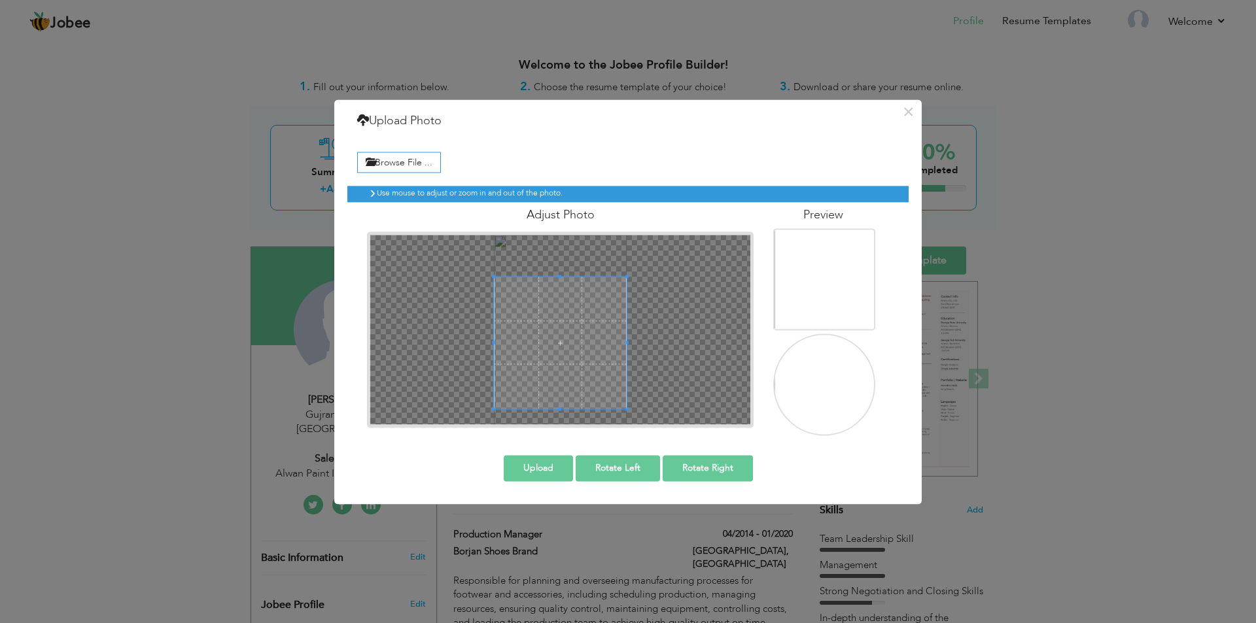
click at [647, 445] on div "Browse File ... Preview" at bounding box center [627, 290] width 561 height 309
click at [574, 351] on span at bounding box center [560, 315] width 132 height 132
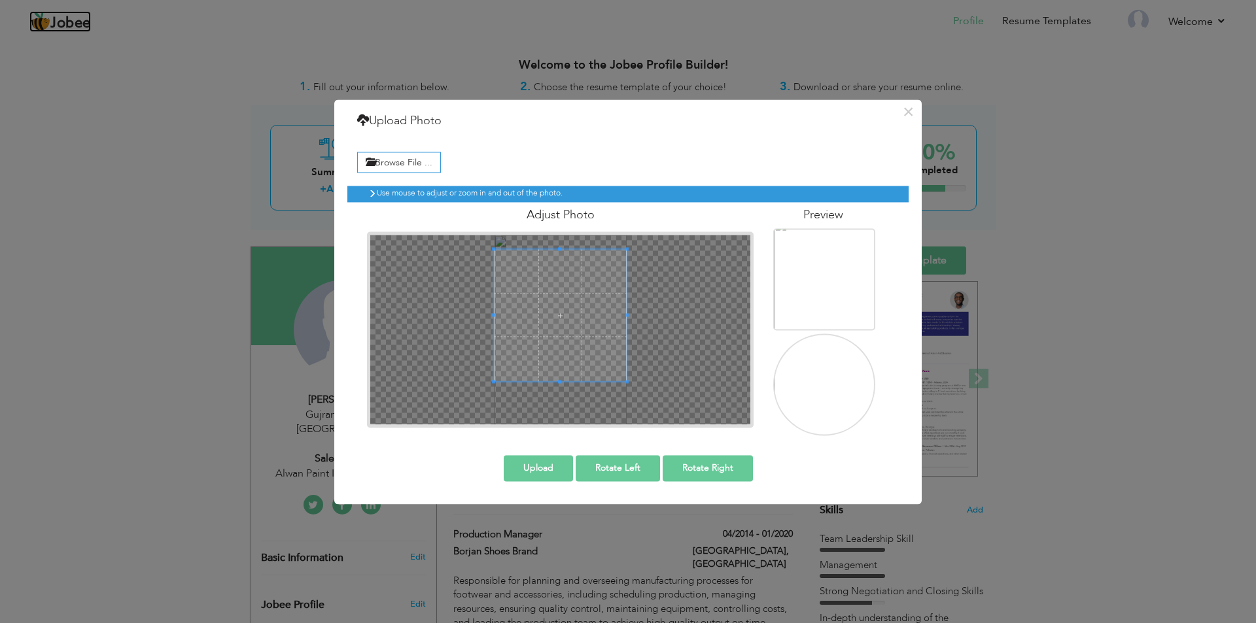
click at [559, 398] on div at bounding box center [560, 330] width 380 height 190
click at [536, 468] on button "Upload" at bounding box center [538, 468] width 69 height 26
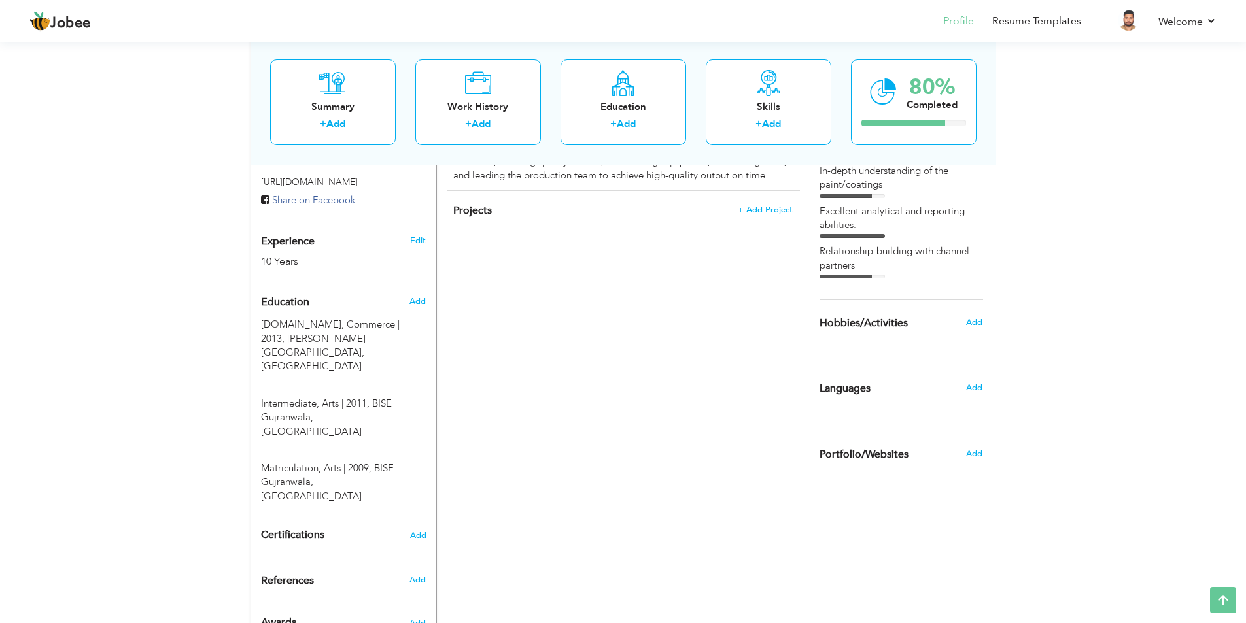
scroll to position [448, 0]
click at [975, 321] on span "Add" at bounding box center [974, 322] width 17 height 12
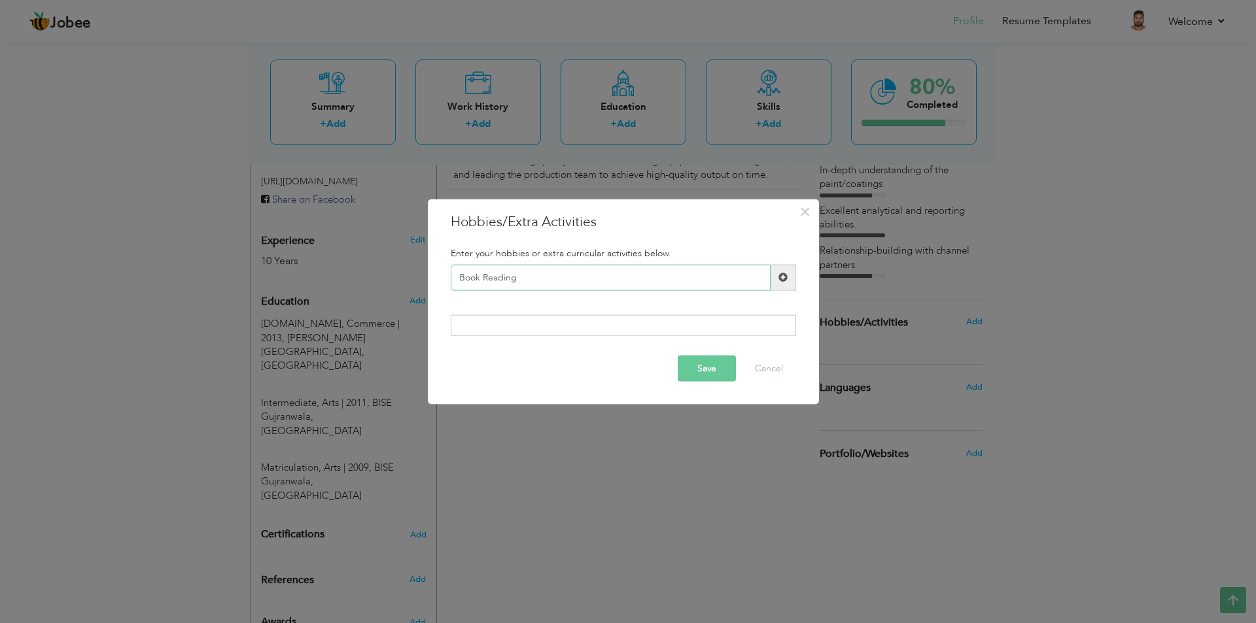
type input "Book Reading"
click at [563, 326] on div at bounding box center [623, 325] width 345 height 21
click at [783, 279] on span at bounding box center [782, 277] width 9 height 9
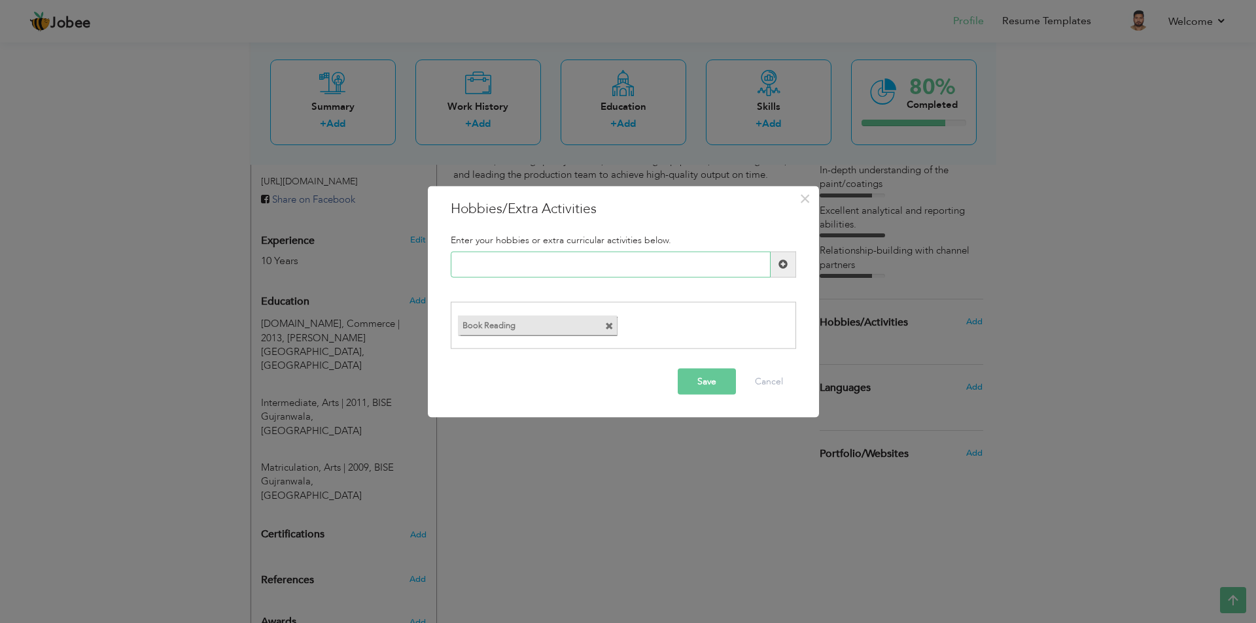
click at [534, 262] on input "text" at bounding box center [611, 264] width 320 height 26
type input "Traveling"
click at [781, 266] on span at bounding box center [782, 264] width 9 height 9
click at [569, 271] on input "text" at bounding box center [611, 264] width 320 height 26
type input "Playing Cricket"
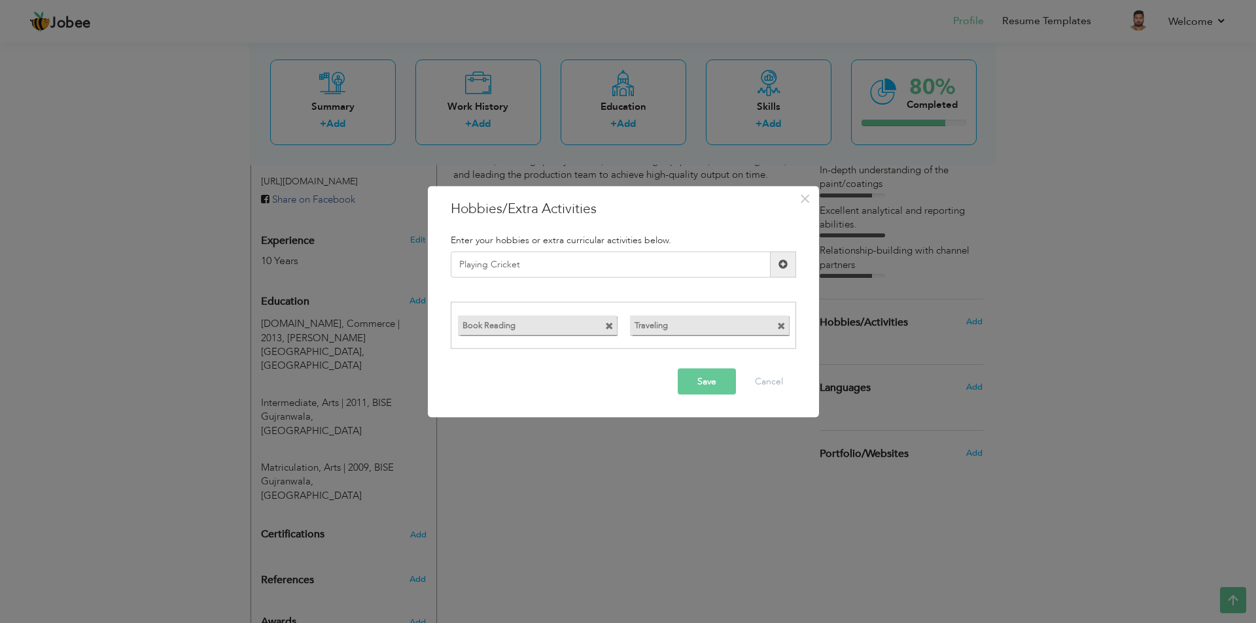
click at [788, 262] on span at bounding box center [784, 264] width 26 height 26
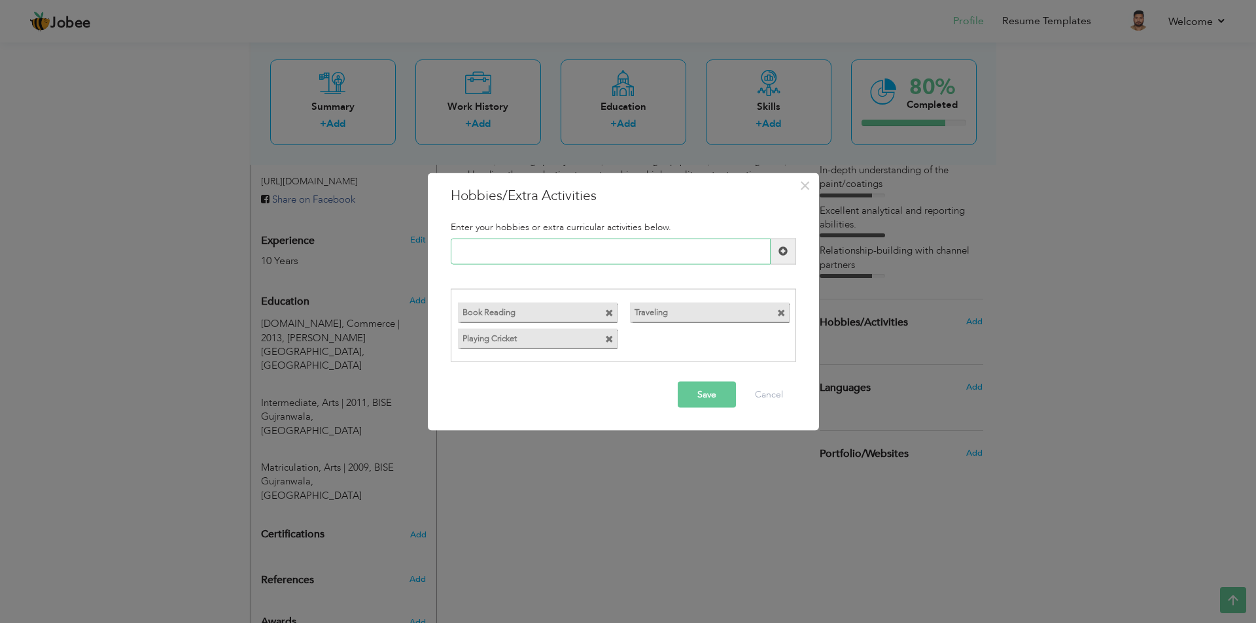
click at [508, 253] on input "text" at bounding box center [611, 251] width 320 height 26
type input "Language Learning"
click at [782, 252] on span at bounding box center [782, 251] width 9 height 9
click at [706, 398] on button "Save" at bounding box center [707, 395] width 58 height 26
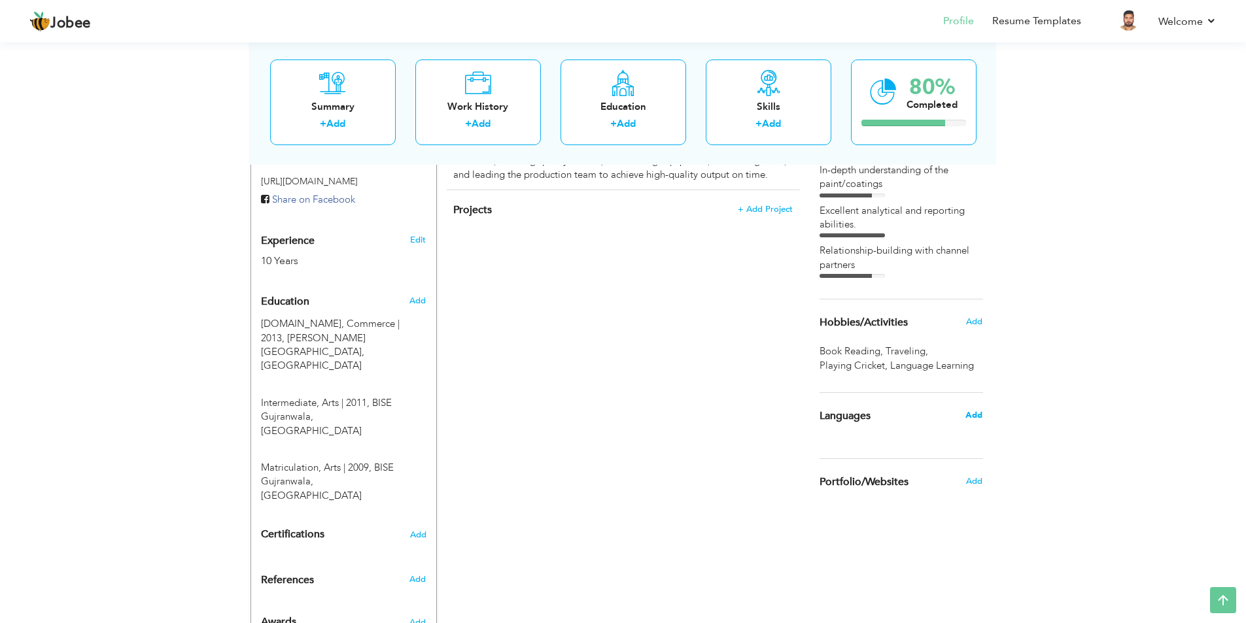
click at [969, 415] on span "Add" at bounding box center [974, 416] width 17 height 12
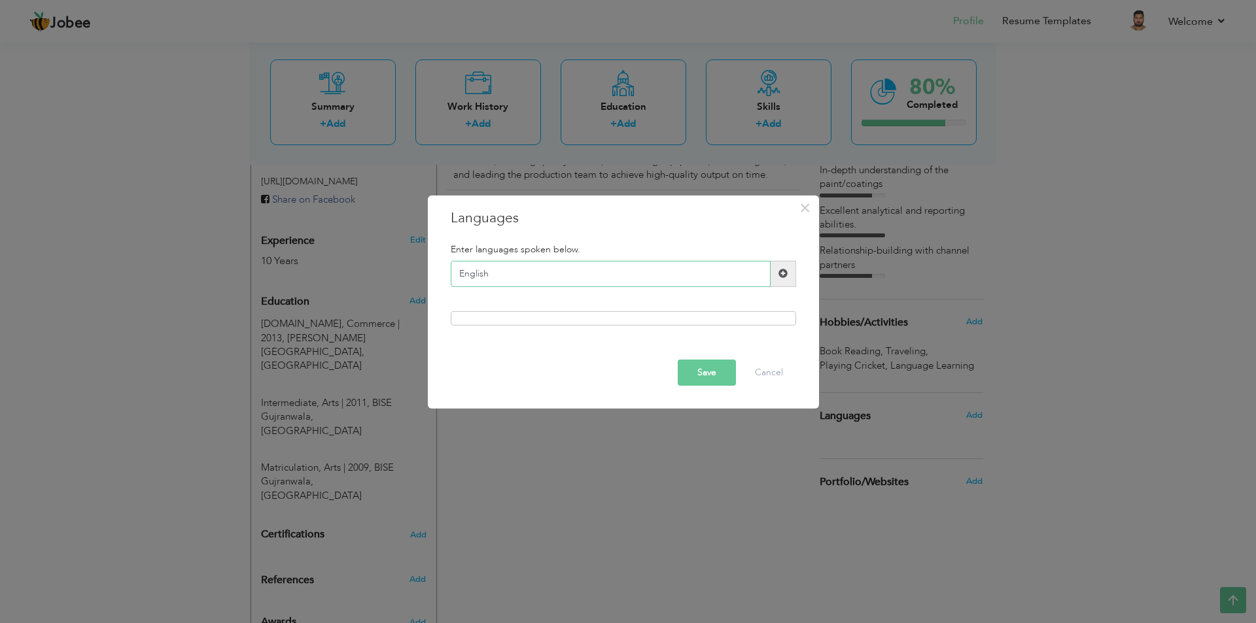
type input "English"
click at [781, 275] on span at bounding box center [782, 273] width 9 height 9
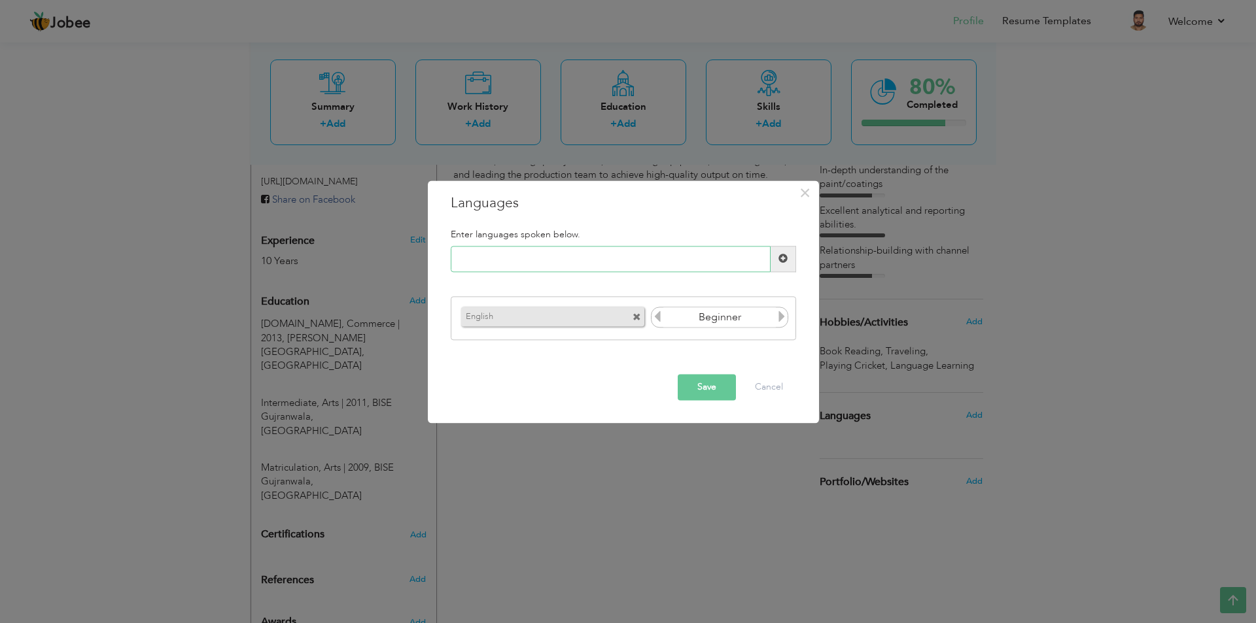
click at [489, 262] on input "text" at bounding box center [611, 259] width 320 height 26
type input "Urdu"
click at [782, 257] on span at bounding box center [782, 258] width 9 height 9
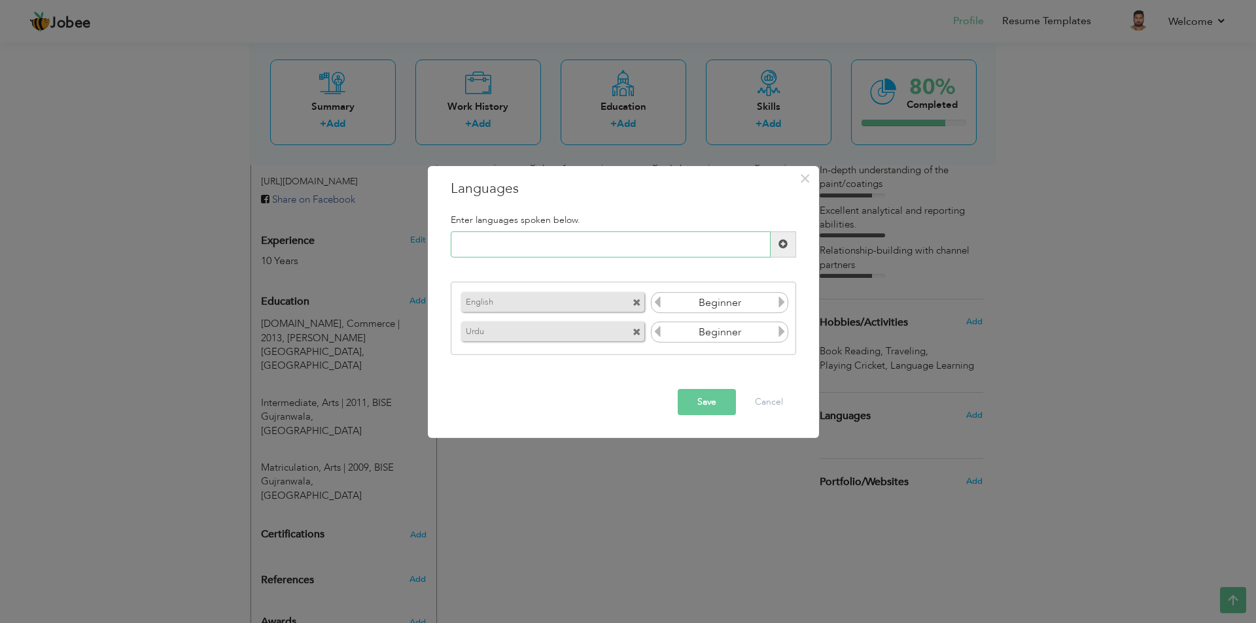
click at [588, 239] on input "text" at bounding box center [611, 245] width 320 height 26
type input "Punjabi"
click at [784, 245] on span at bounding box center [782, 243] width 9 height 9
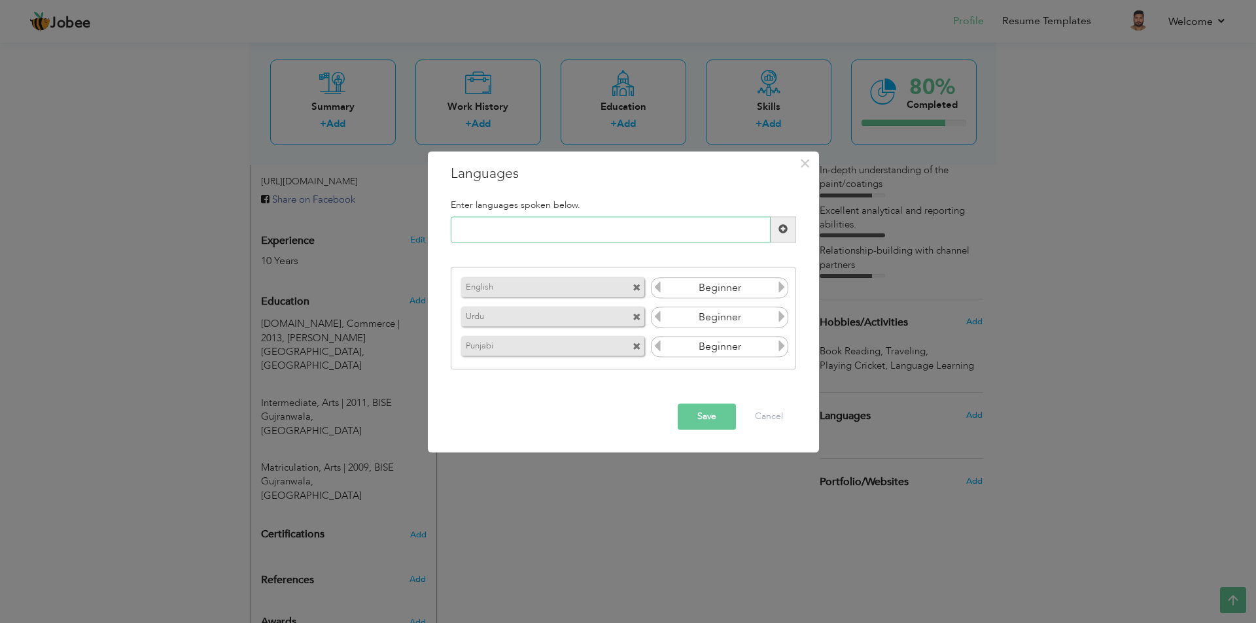
click at [508, 228] on input "text" at bounding box center [611, 230] width 320 height 26
type input "Arabic"
click at [780, 228] on span at bounding box center [782, 229] width 9 height 9
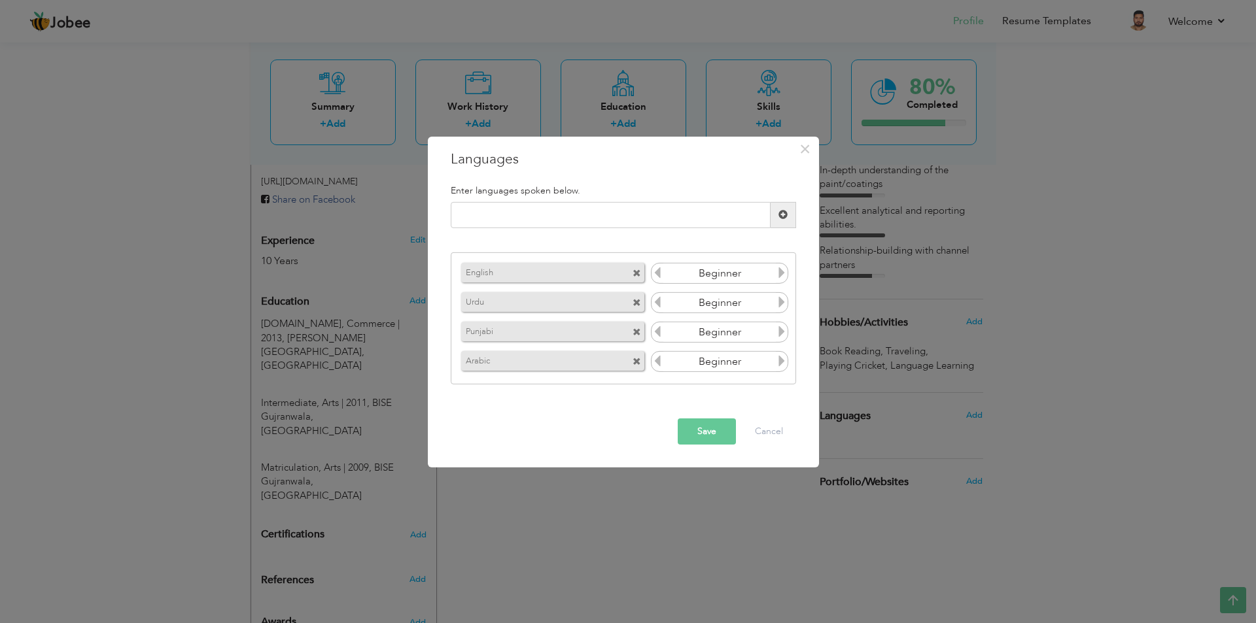
click at [782, 270] on icon at bounding box center [782, 273] width 12 height 12
click at [656, 275] on icon at bounding box center [658, 273] width 12 height 12
click at [781, 304] on icon at bounding box center [782, 302] width 12 height 12
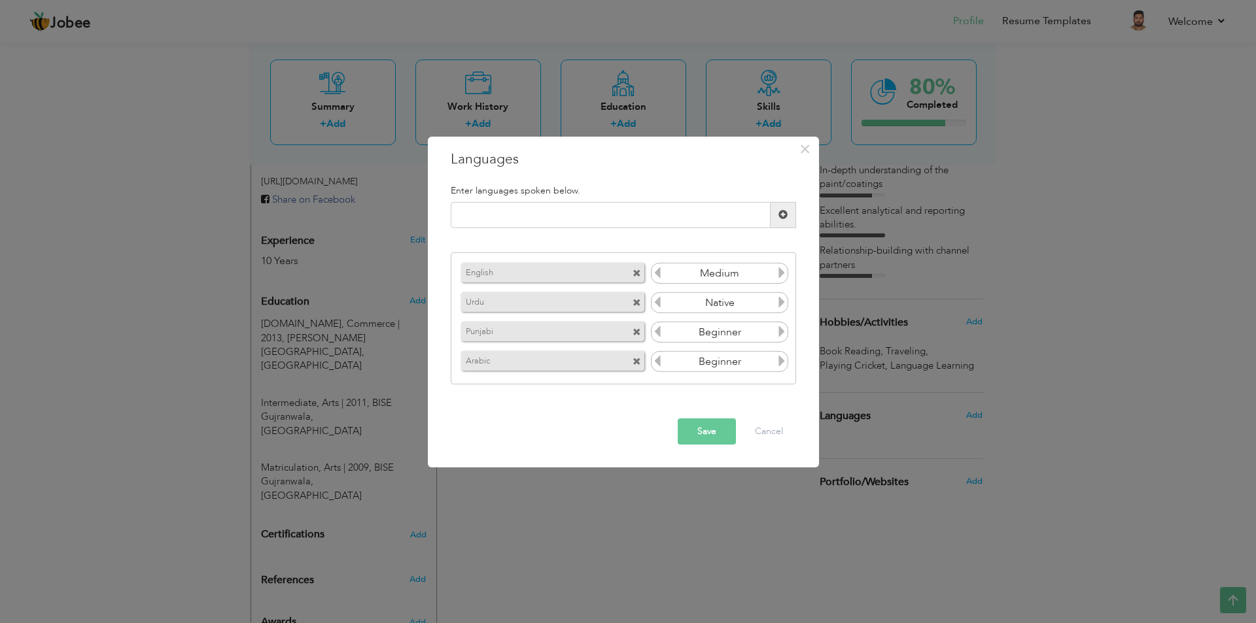
click at [780, 327] on icon at bounding box center [782, 332] width 12 height 12
click at [781, 363] on icon at bounding box center [782, 361] width 12 height 12
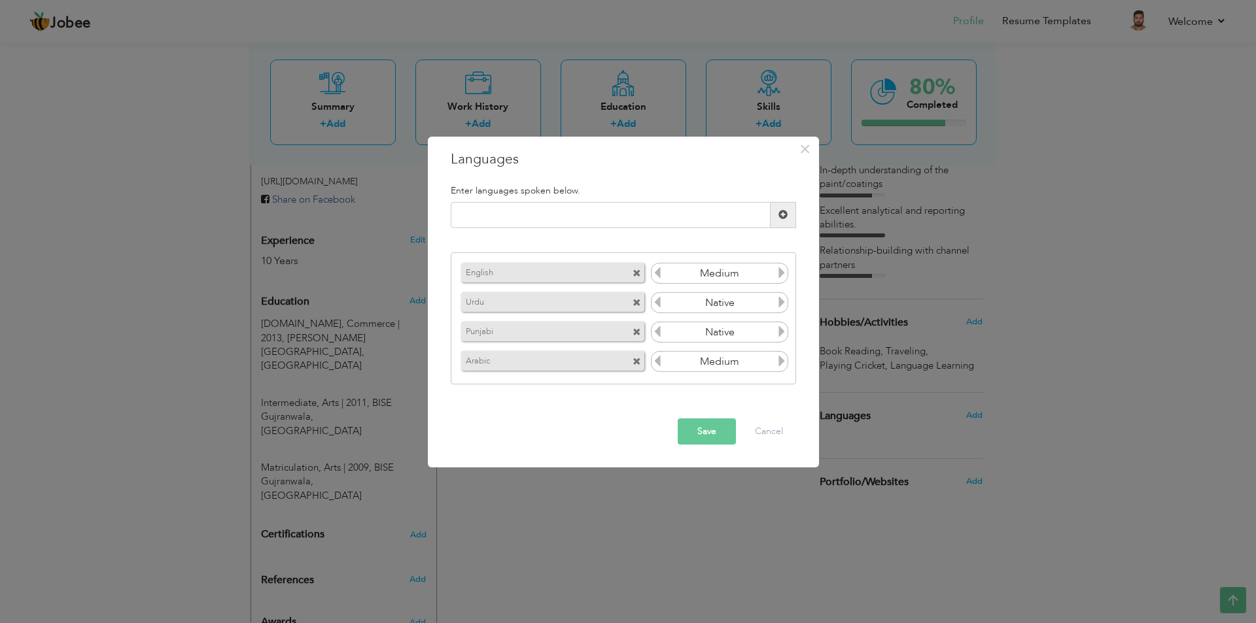
click at [706, 430] on button "Save" at bounding box center [707, 432] width 58 height 26
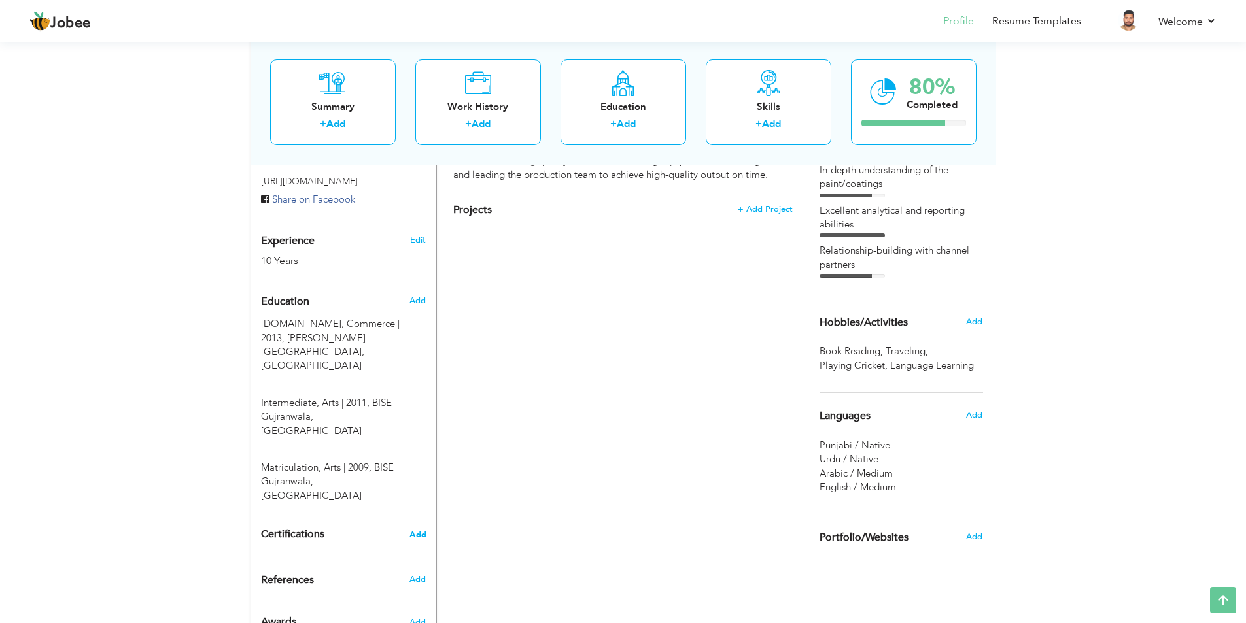
click at [413, 531] on span "Add" at bounding box center [418, 535] width 17 height 9
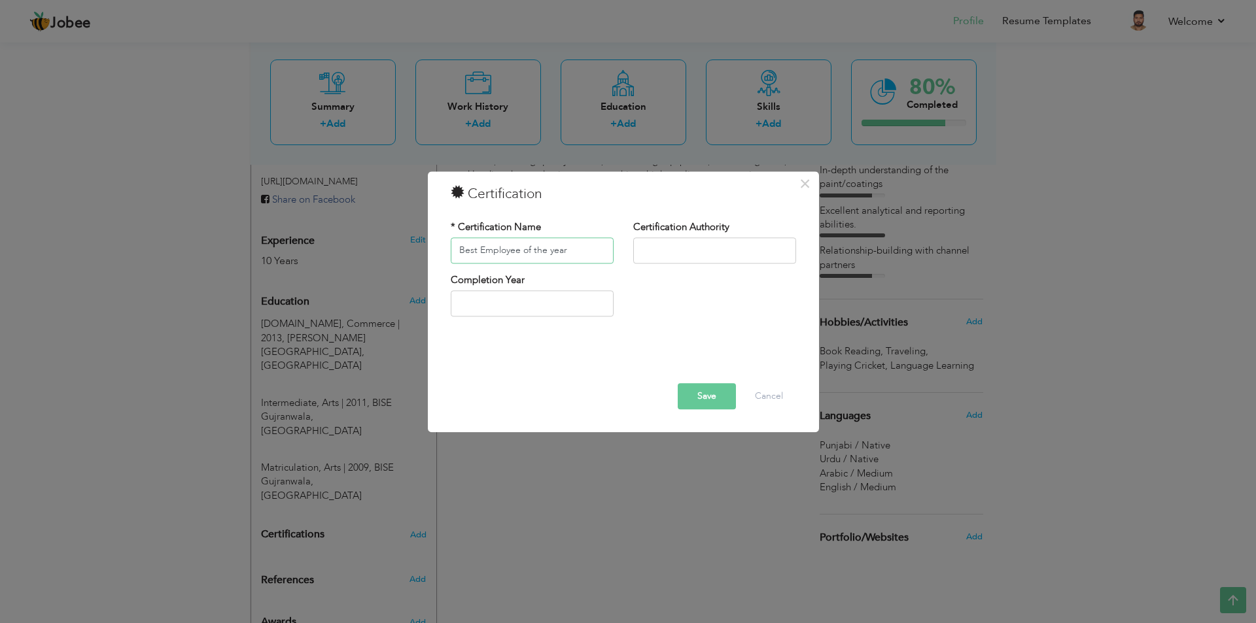
type input "Best Employee of the year"
type input "Alwan Paint Industry"
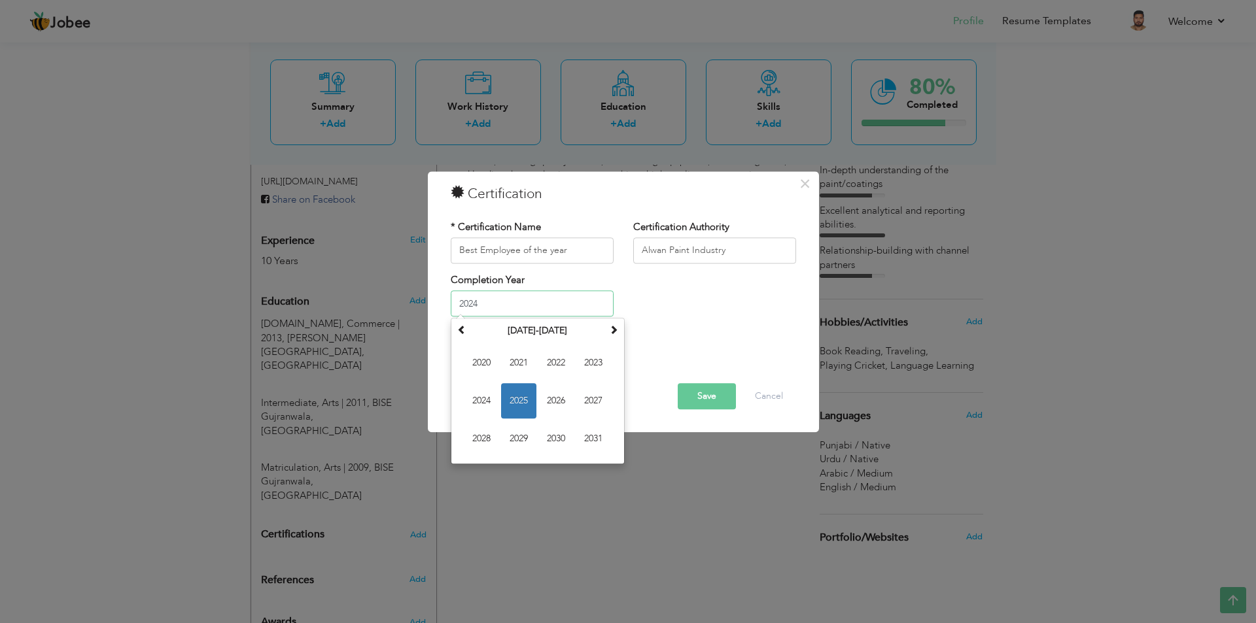
type input "2024"
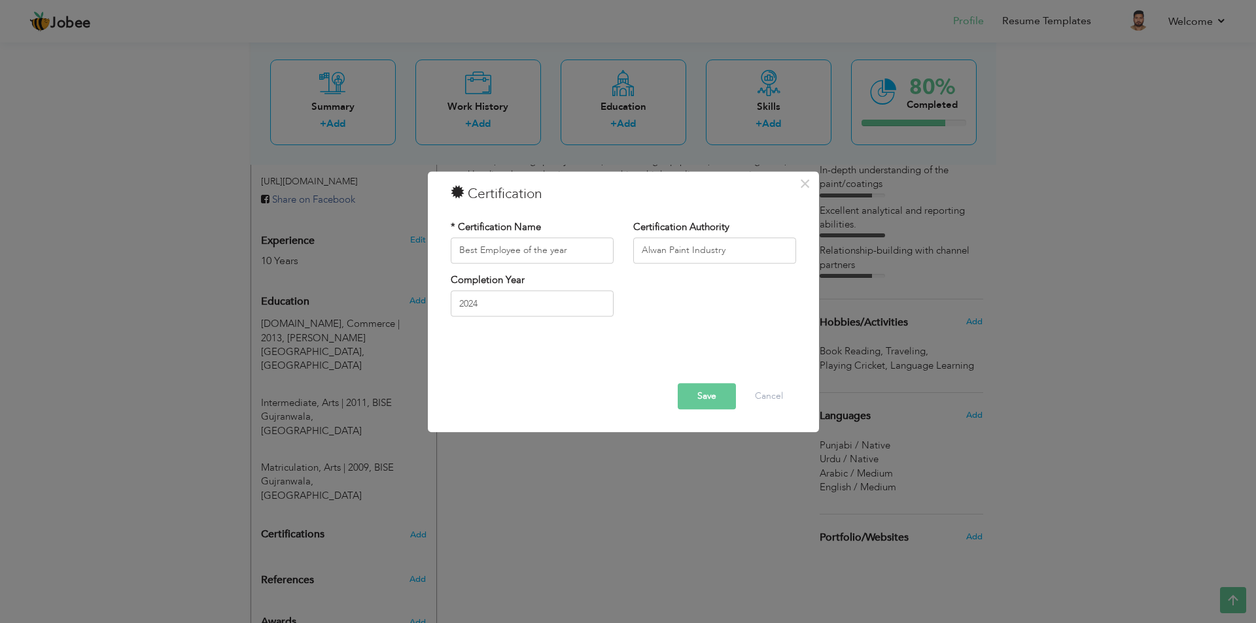
click at [720, 324] on div "Completion Year 2024" at bounding box center [623, 299] width 365 height 53
click at [706, 401] on button "Save" at bounding box center [707, 396] width 58 height 26
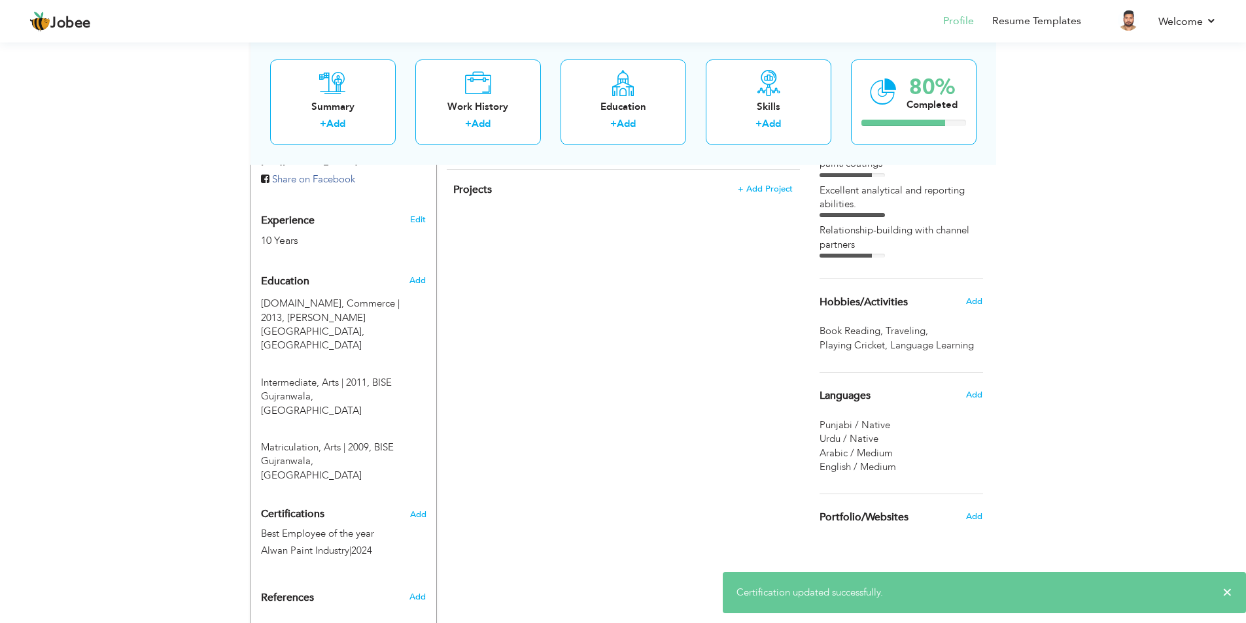
scroll to position [486, 0]
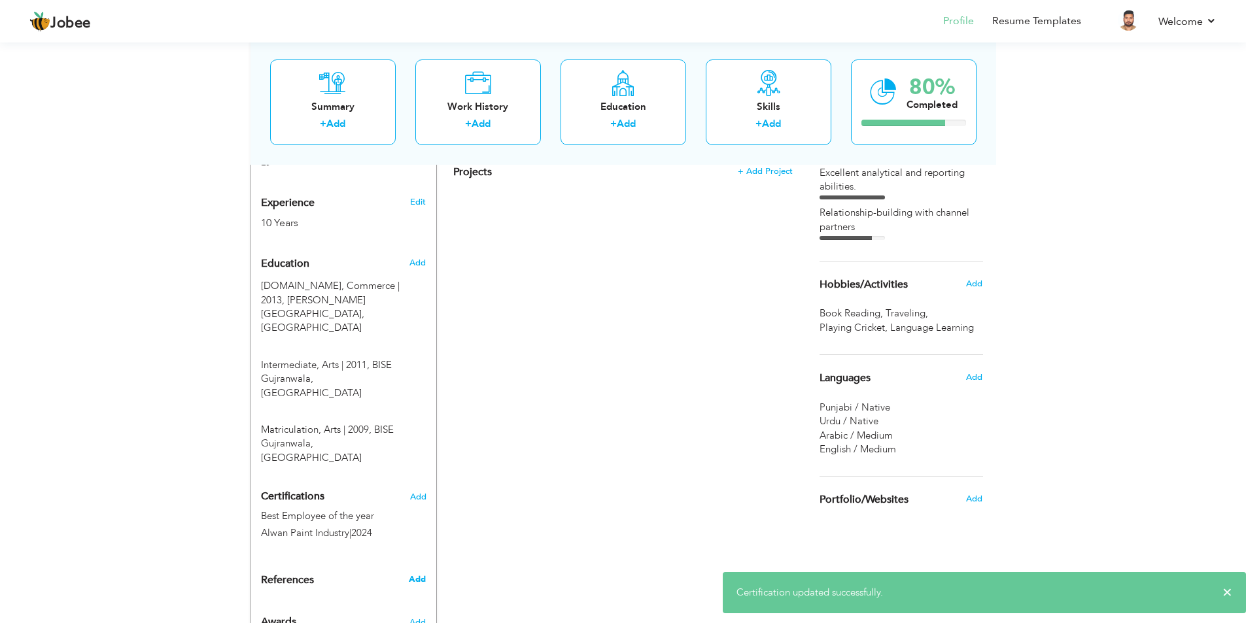
click at [417, 574] on span "Add" at bounding box center [417, 580] width 17 height 12
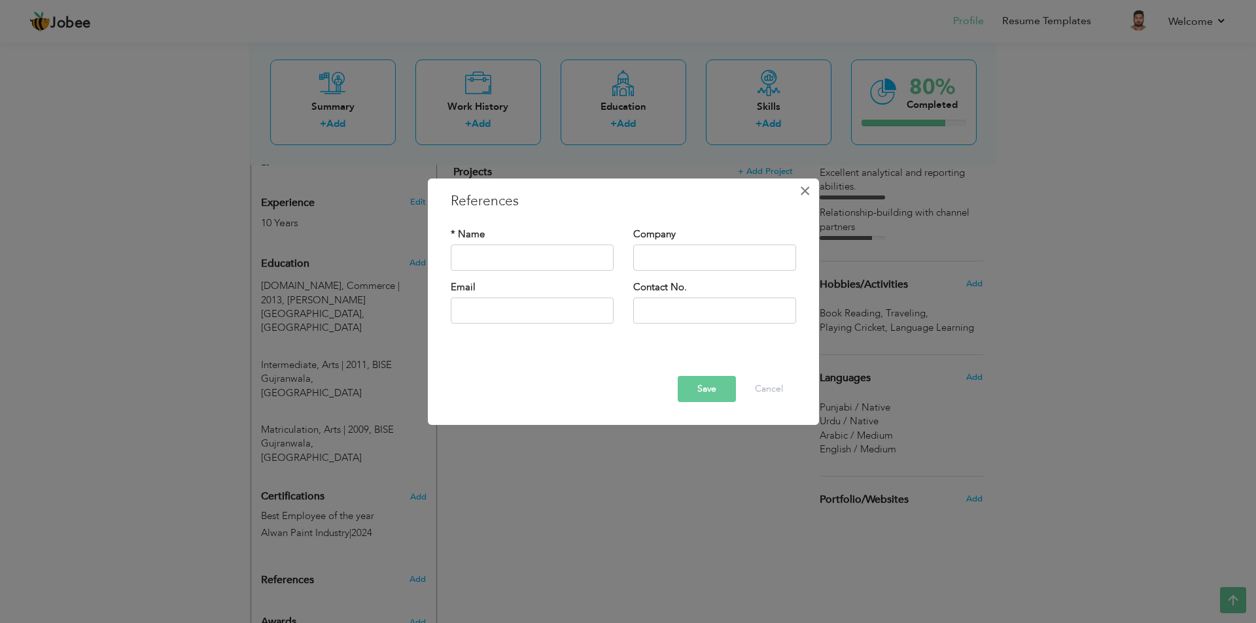
click at [810, 190] on span "×" at bounding box center [804, 191] width 11 height 24
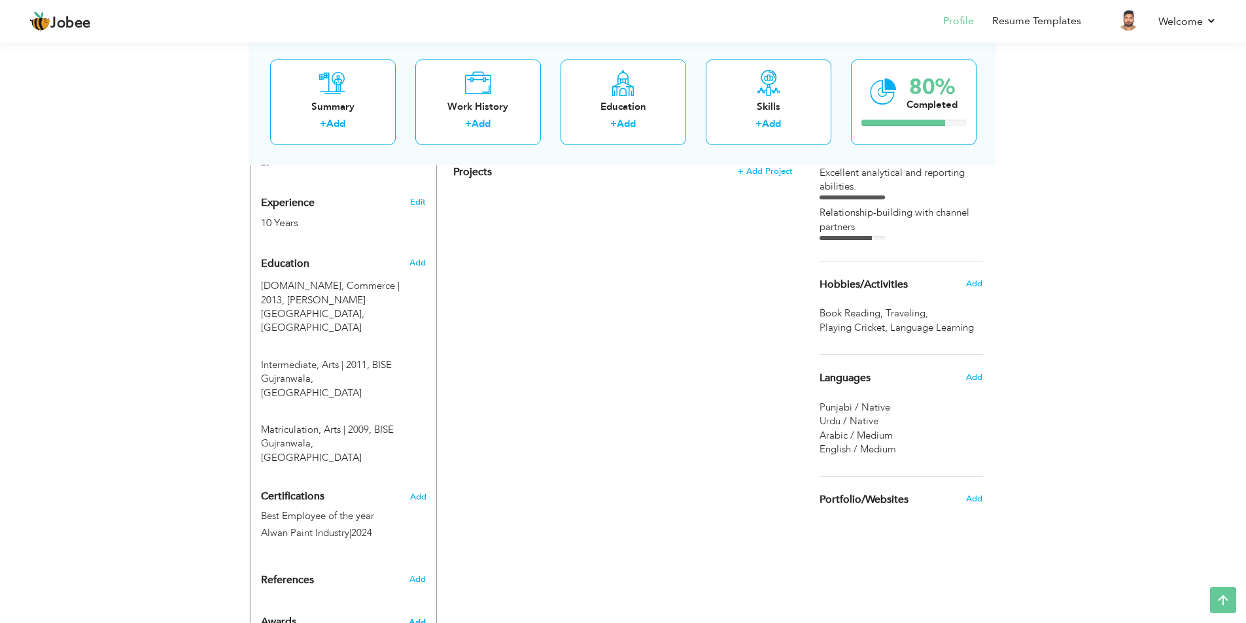
click at [419, 617] on span "Add" at bounding box center [417, 623] width 17 height 12
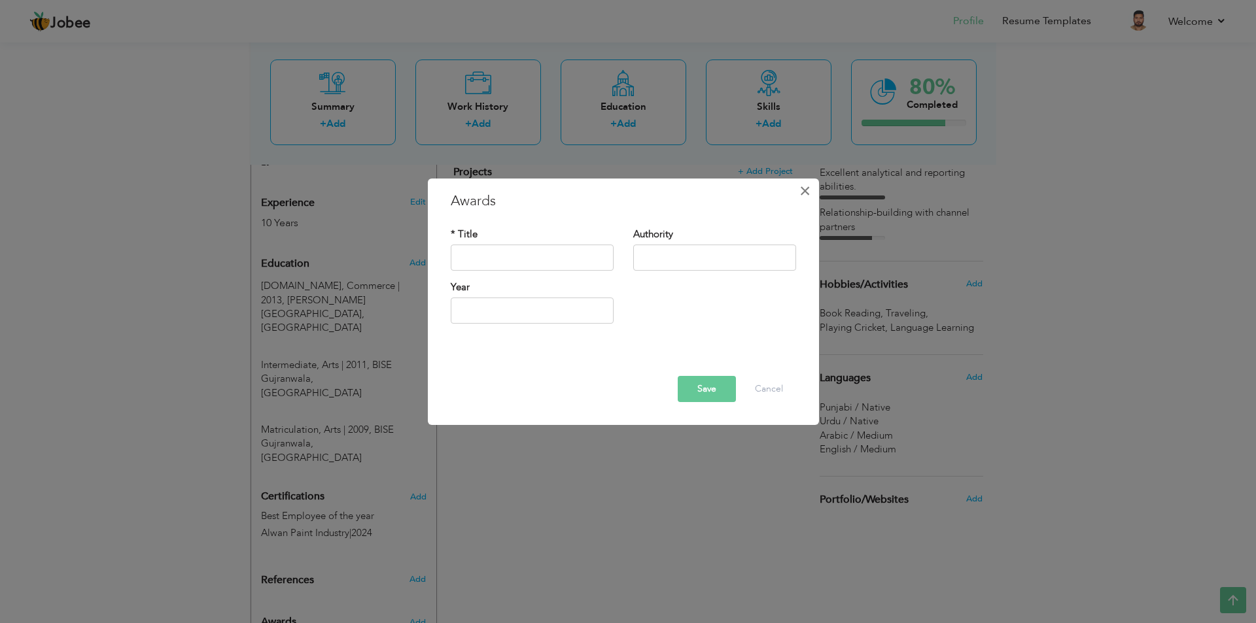
click at [807, 189] on span "×" at bounding box center [804, 191] width 11 height 24
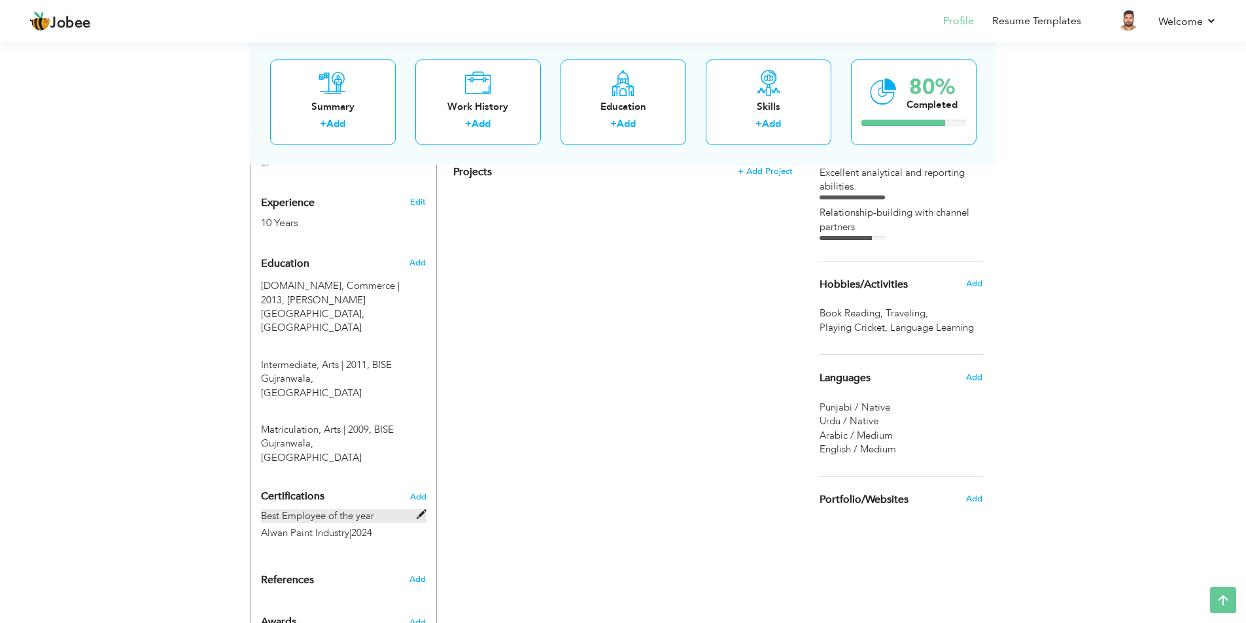
click at [417, 510] on span at bounding box center [422, 515] width 10 height 10
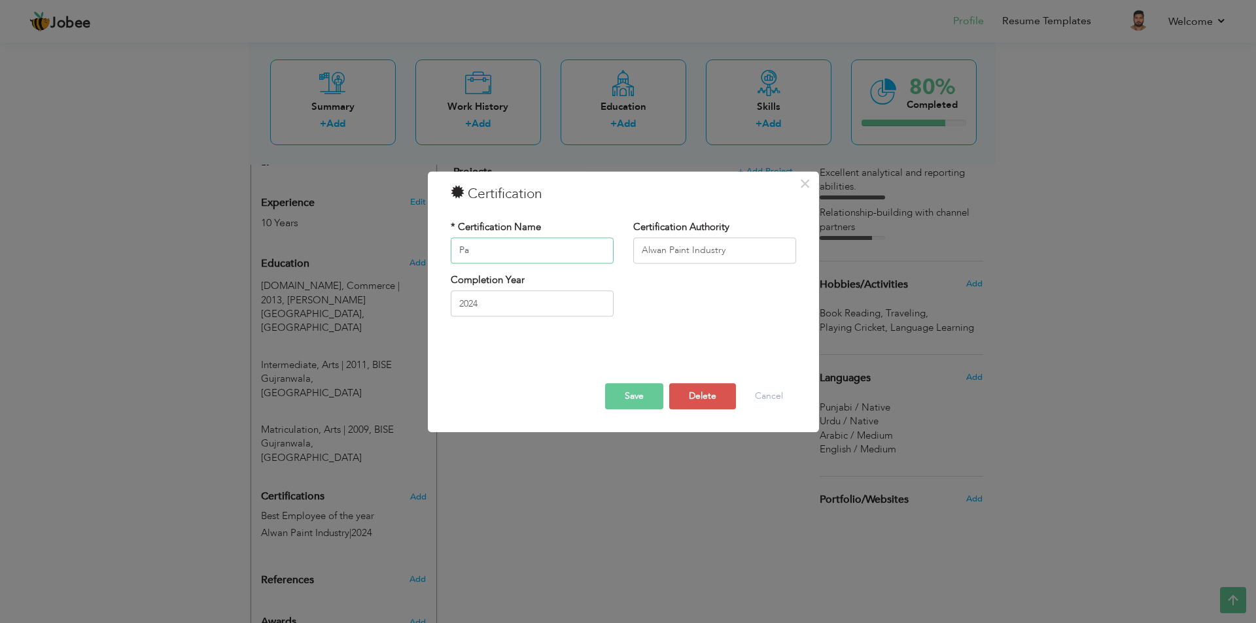
type input "P"
type input "Participation"
click at [644, 391] on button "Save" at bounding box center [634, 396] width 58 height 26
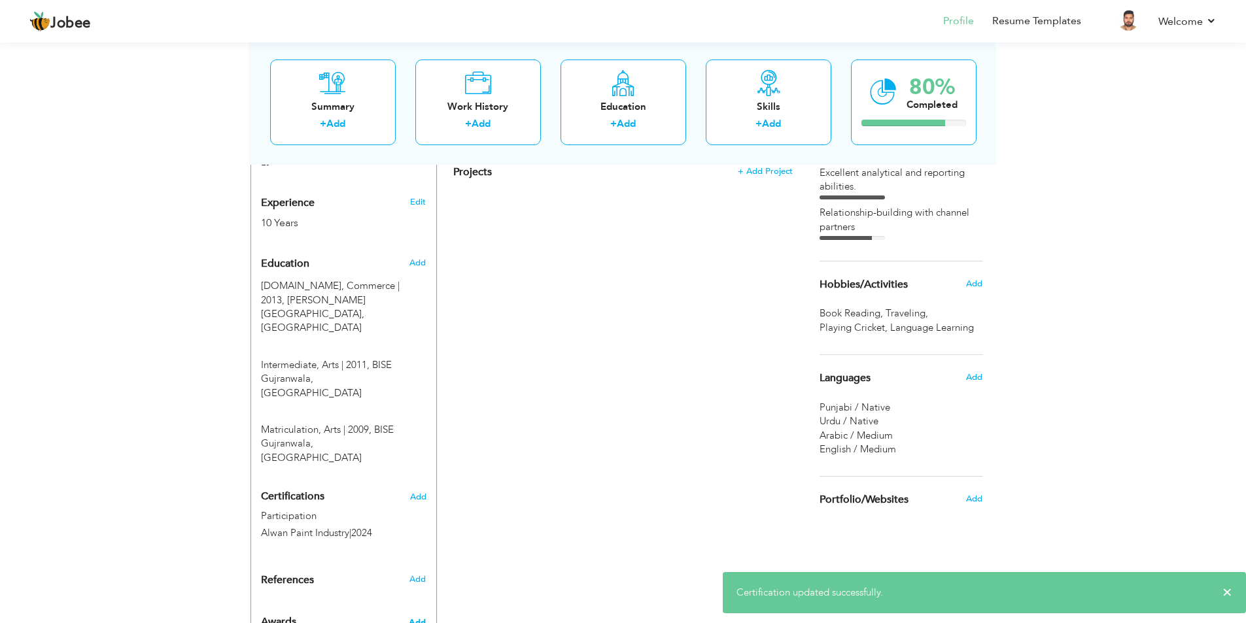
click at [414, 617] on span "Add" at bounding box center [417, 623] width 17 height 12
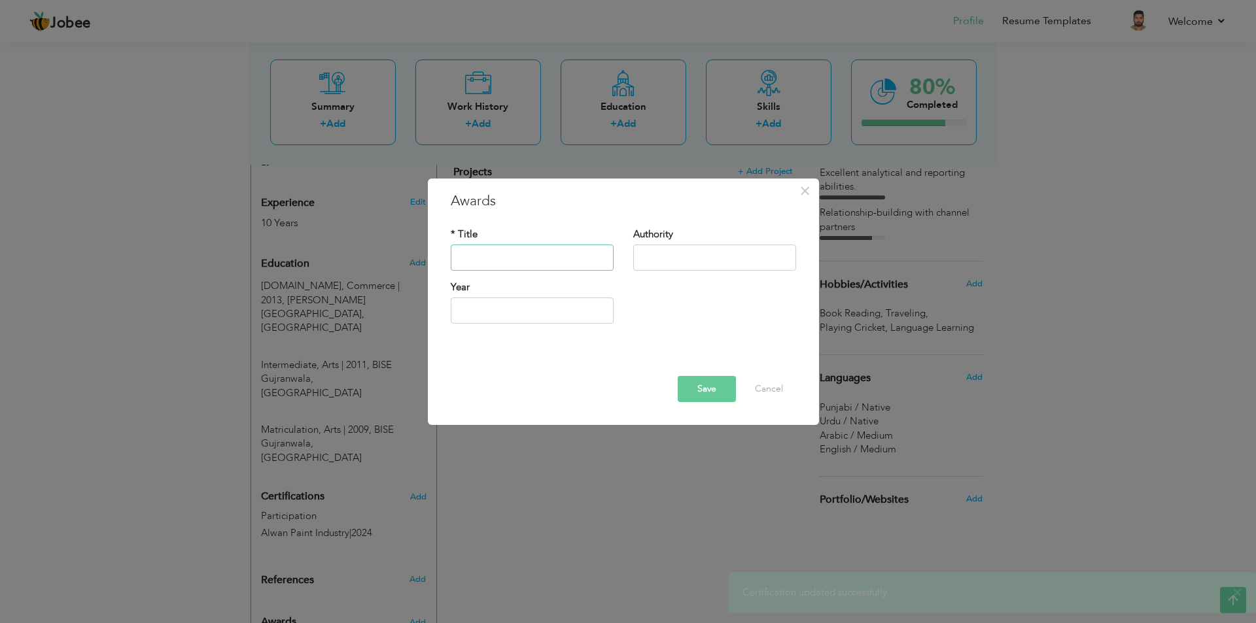
click at [539, 252] on input "text" at bounding box center [532, 258] width 163 height 26
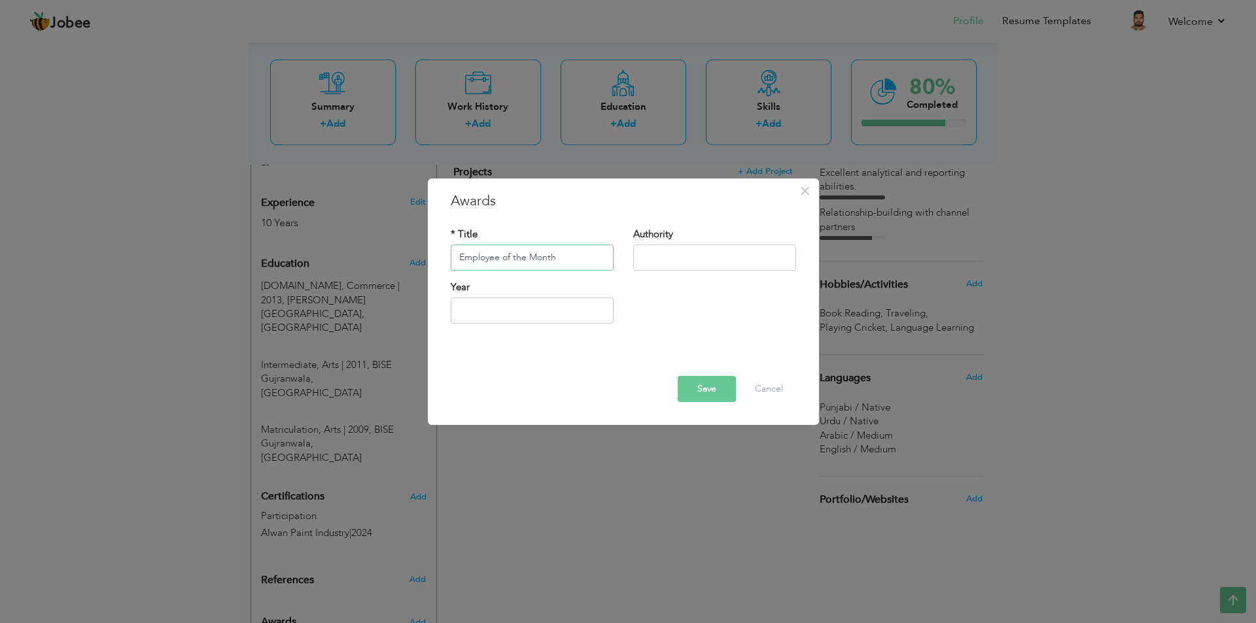
type input "Employee of the Month"
type input "Alwan Paint Industry"
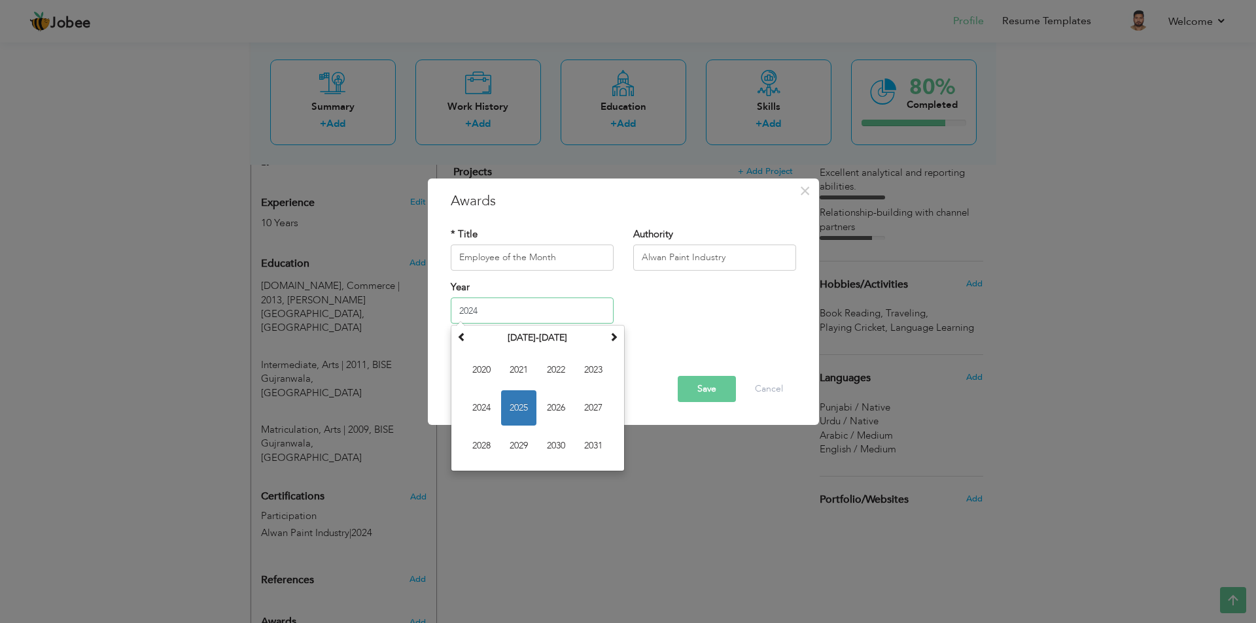
type input "2024"
click at [718, 385] on button "Save" at bounding box center [707, 389] width 58 height 26
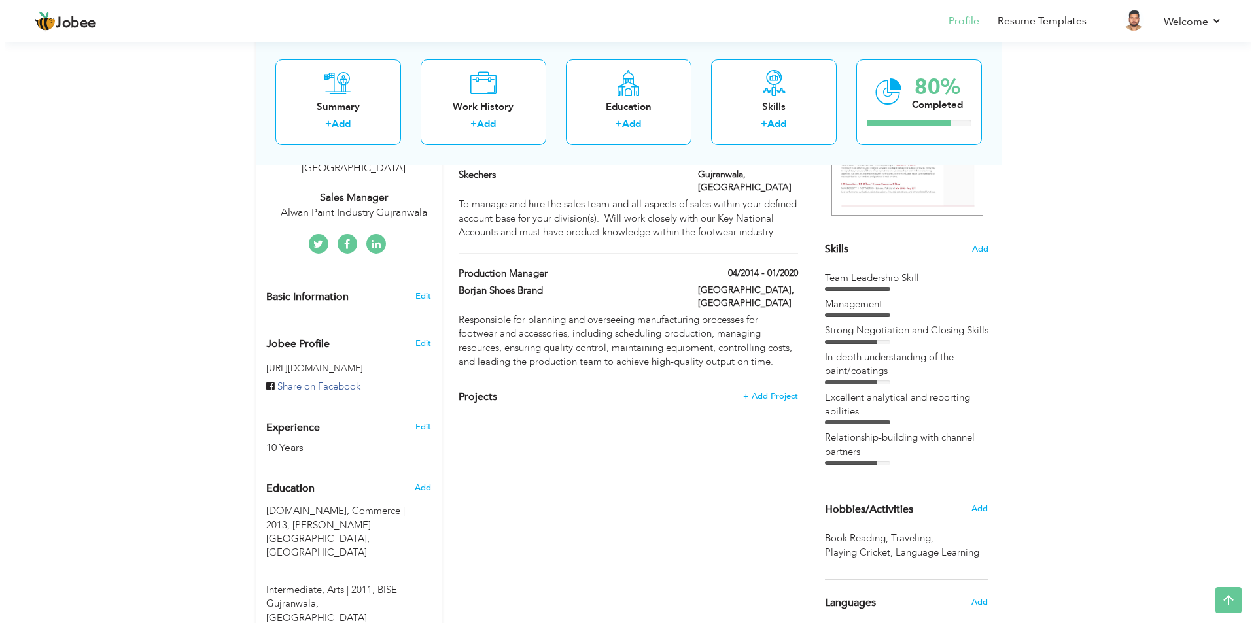
scroll to position [224, 0]
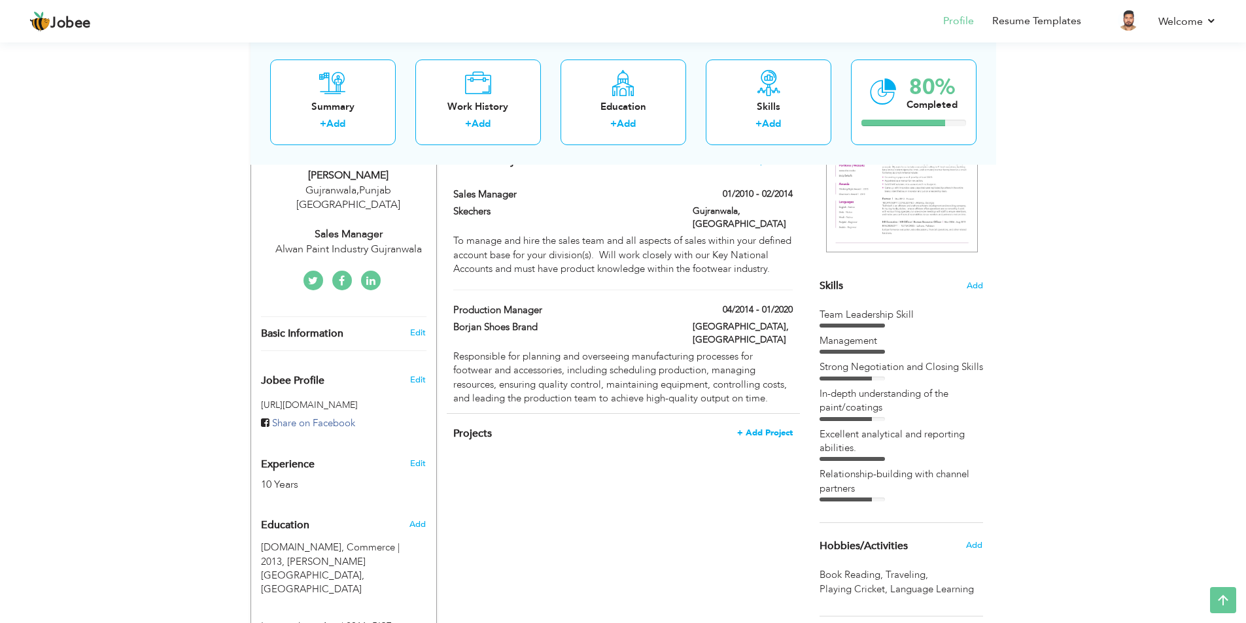
click at [778, 428] on span "+ Add Project" at bounding box center [765, 432] width 56 height 9
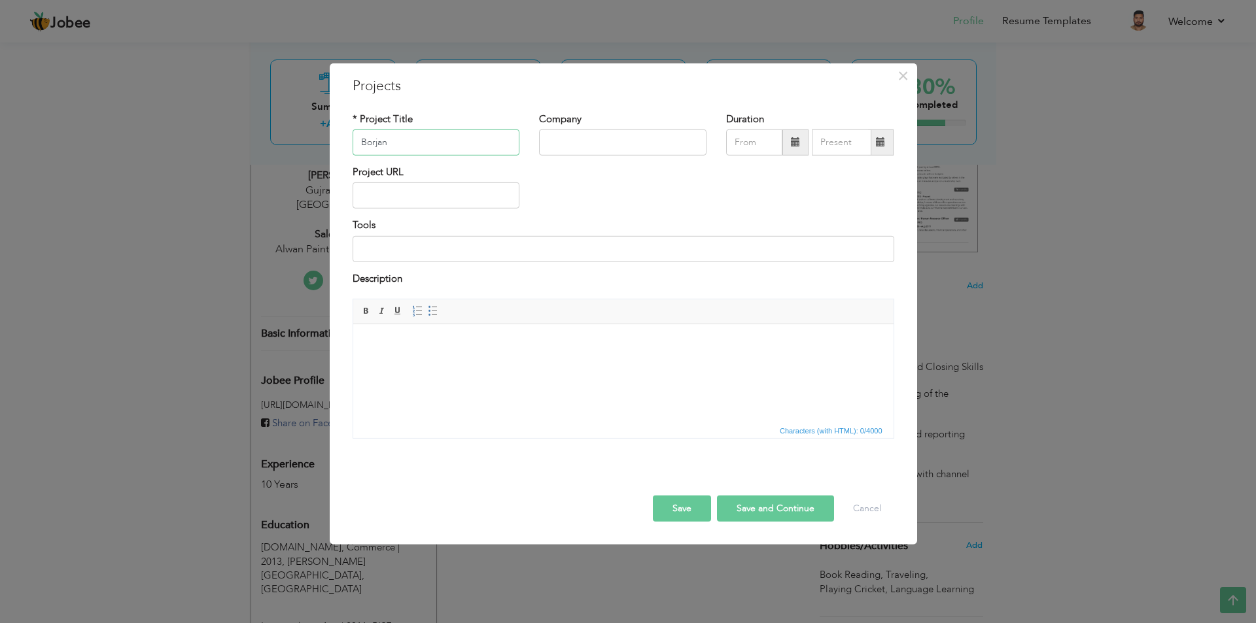
paste input "Advertising campaigns."
type input "Advertising campaigns."
type input "Advertising Campaigns"
type input "Borjan"
click at [804, 144] on span at bounding box center [795, 143] width 26 height 26
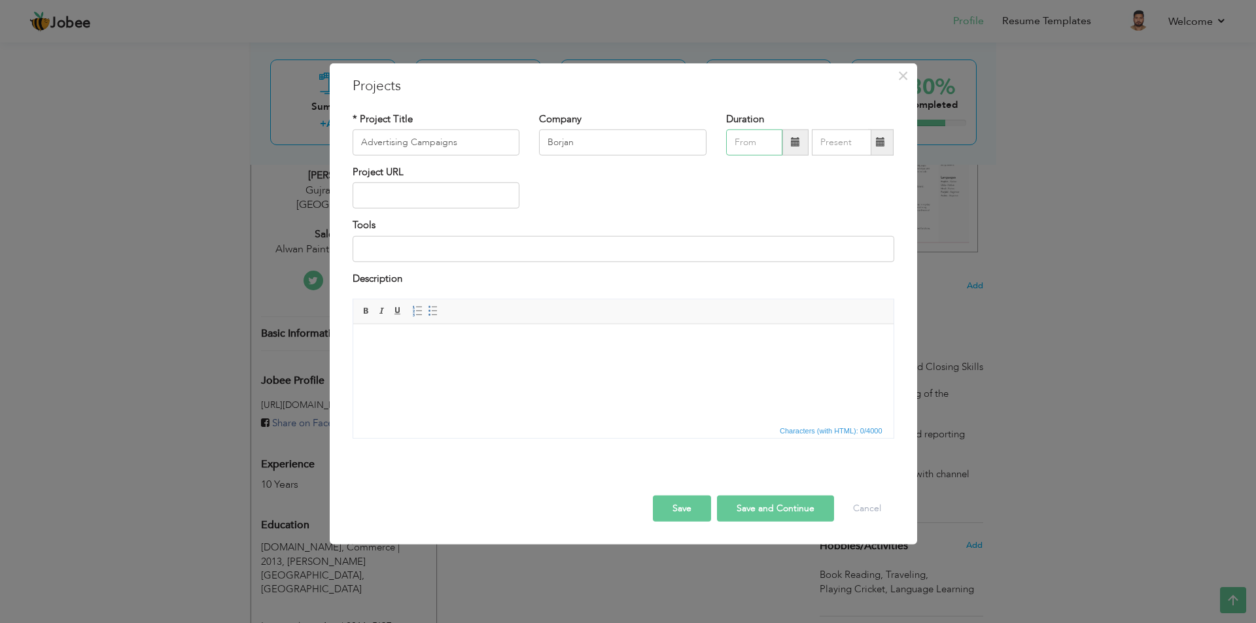
type input "08/2025"
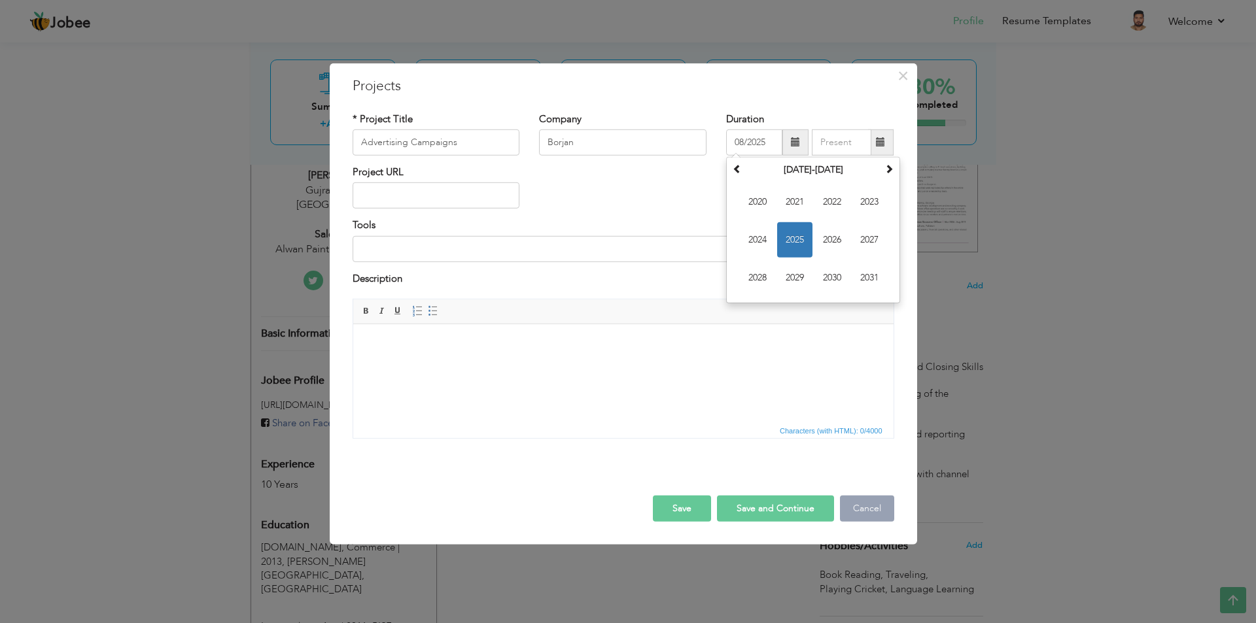
click at [867, 512] on button "Cancel" at bounding box center [867, 509] width 54 height 26
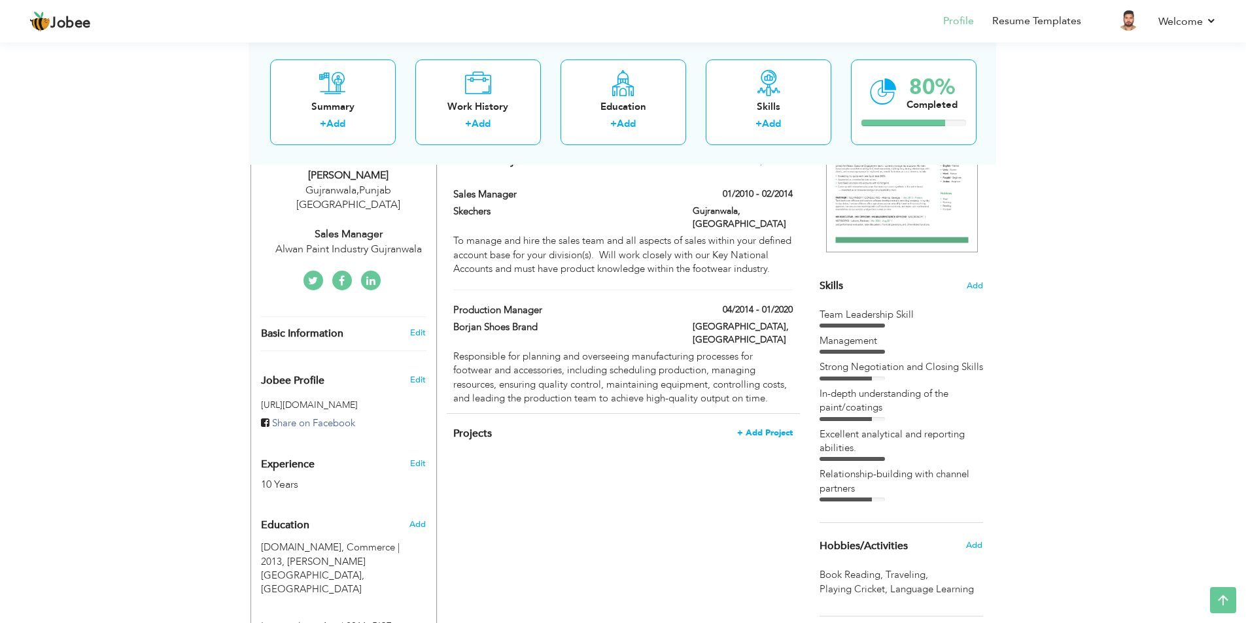
click at [783, 428] on span "+ Add Project" at bounding box center [765, 432] width 56 height 9
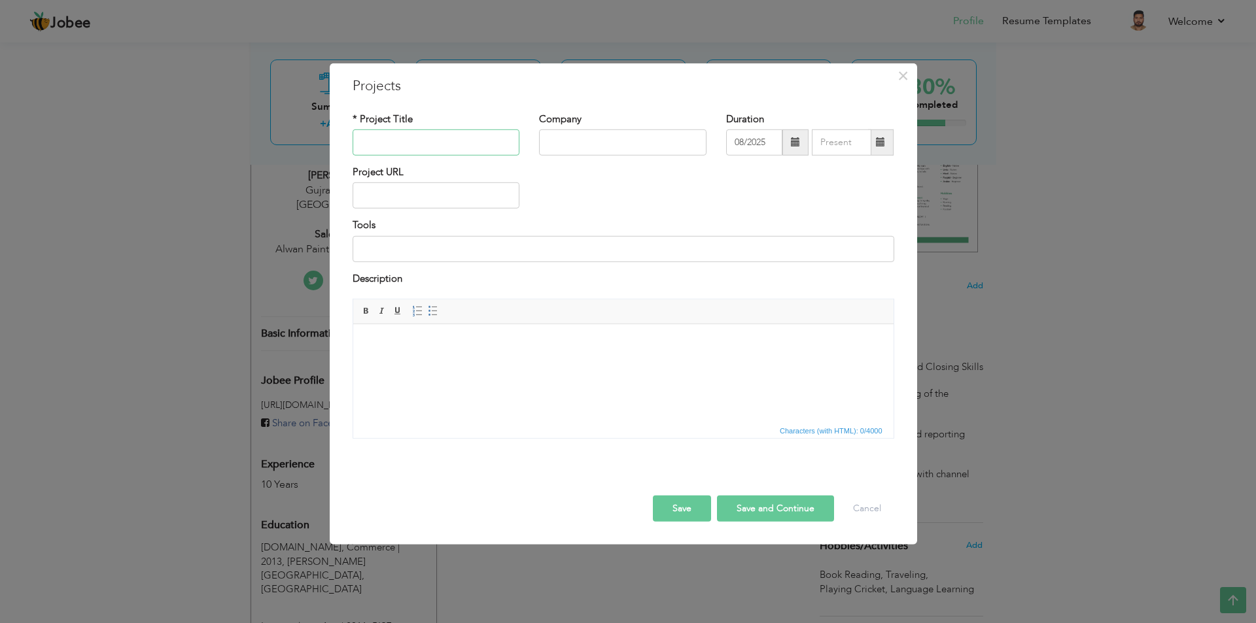
paste input "Advertising campaigns."
type input "Advertising Campaigns"
type input "Borjan"
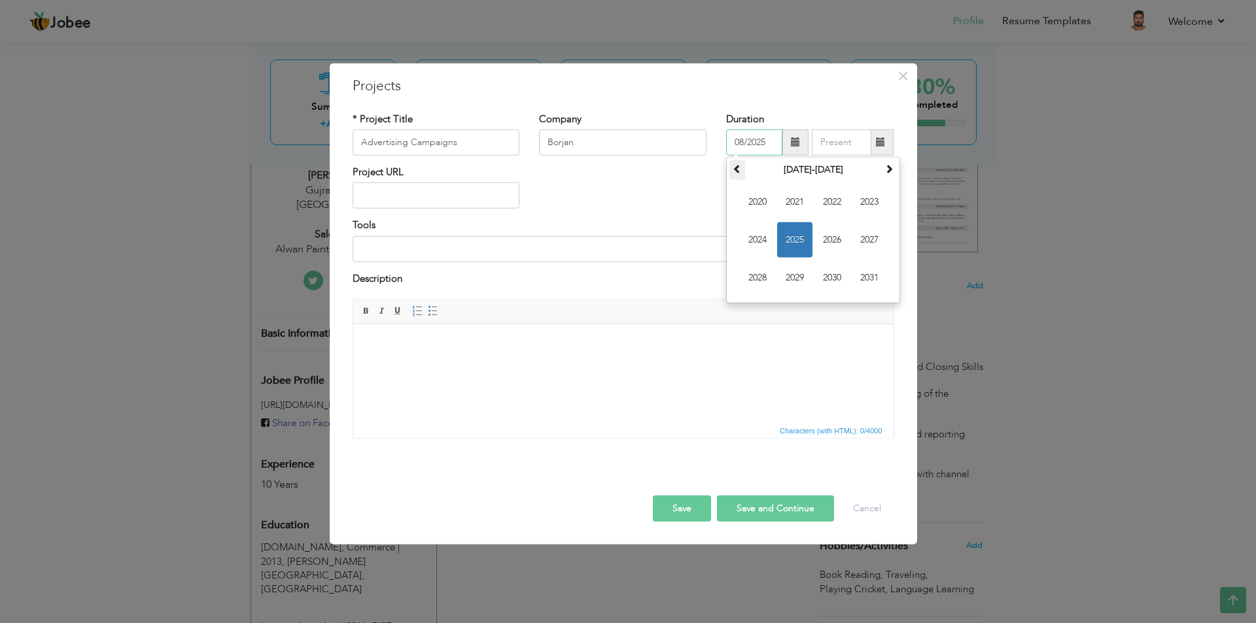
drag, startPoint x: 736, startPoint y: 170, endPoint x: 739, endPoint y: 177, distance: 7.3
click at [737, 170] on span at bounding box center [737, 168] width 9 height 9
click at [862, 235] on span "2017" at bounding box center [869, 239] width 35 height 35
click at [752, 201] on span "Jan" at bounding box center [757, 201] width 35 height 35
type input "01/2017"
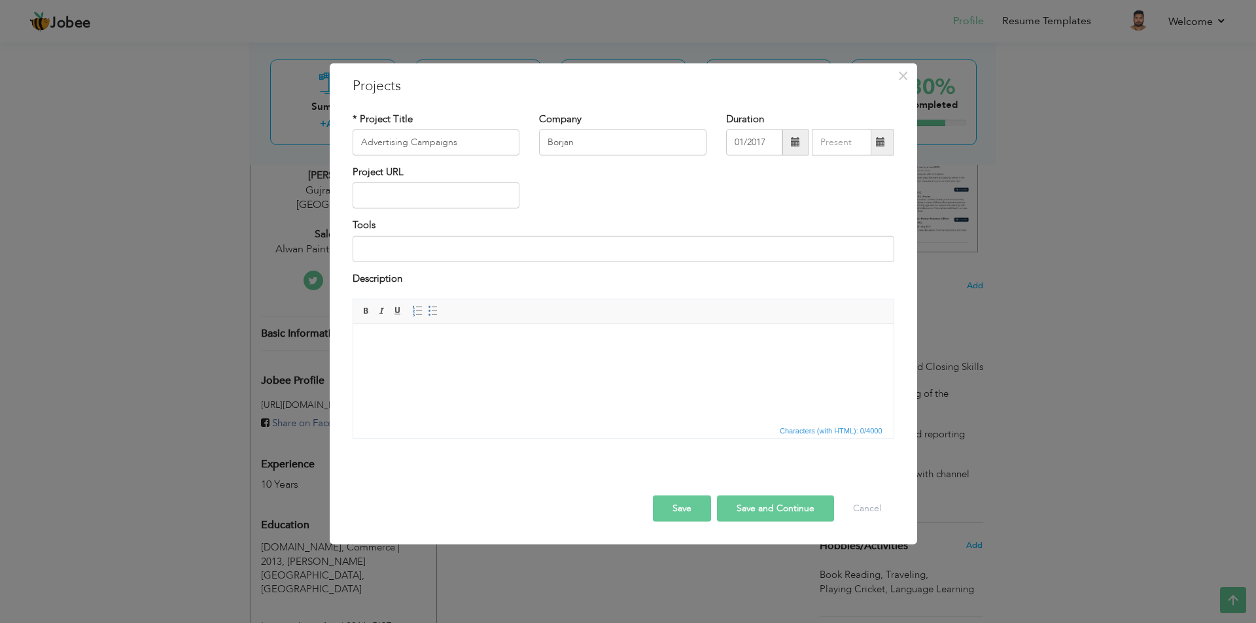
click at [882, 141] on span at bounding box center [880, 141] width 9 height 9
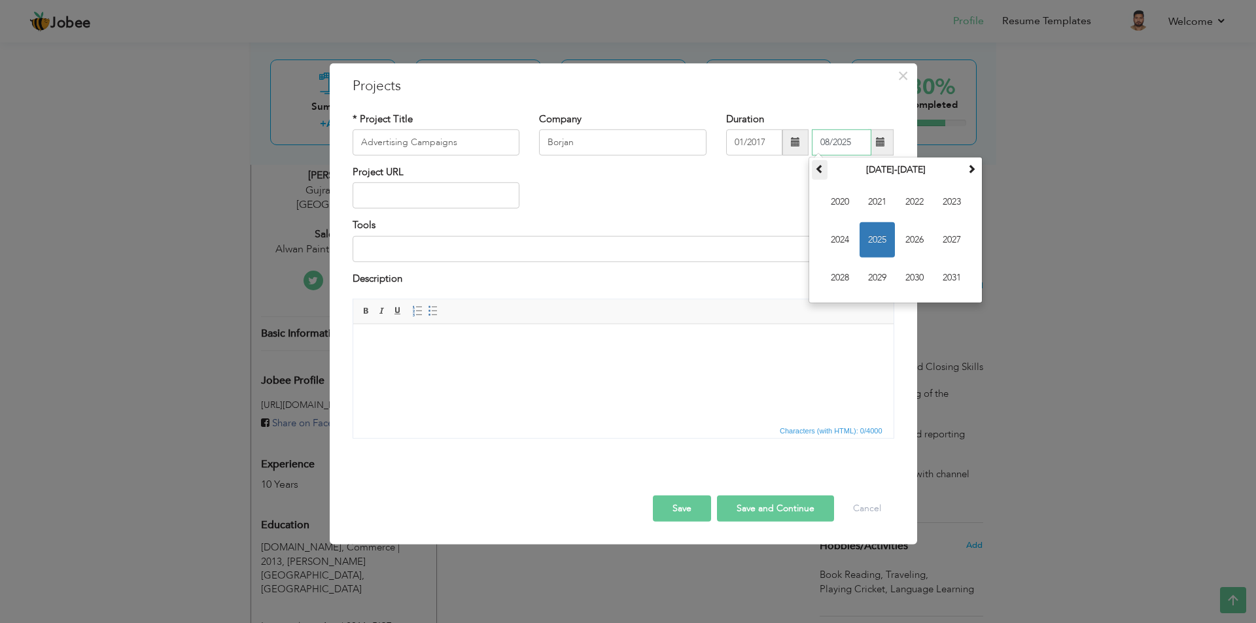
click at [820, 166] on span at bounding box center [819, 168] width 9 height 9
click at [944, 239] on span "2017" at bounding box center [951, 239] width 35 height 35
click at [850, 239] on span "May" at bounding box center [839, 239] width 35 height 35
type input "05/2017"
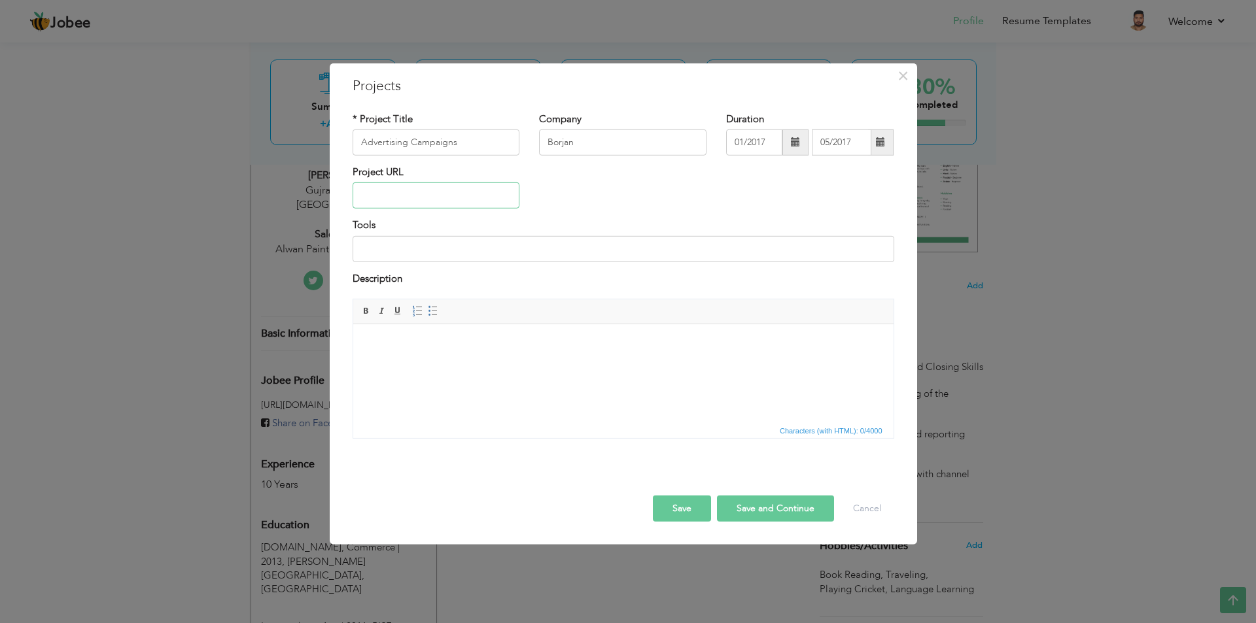
click at [409, 194] on input "text" at bounding box center [436, 196] width 167 height 26
click at [399, 249] on input at bounding box center [624, 249] width 542 height 26
drag, startPoint x: 461, startPoint y: 145, endPoint x: 348, endPoint y: 144, distance: 113.2
click at [348, 144] on div "* Project Title Advertising Campaigns" at bounding box center [436, 138] width 187 height 53
click at [390, 251] on input at bounding box center [624, 249] width 542 height 26
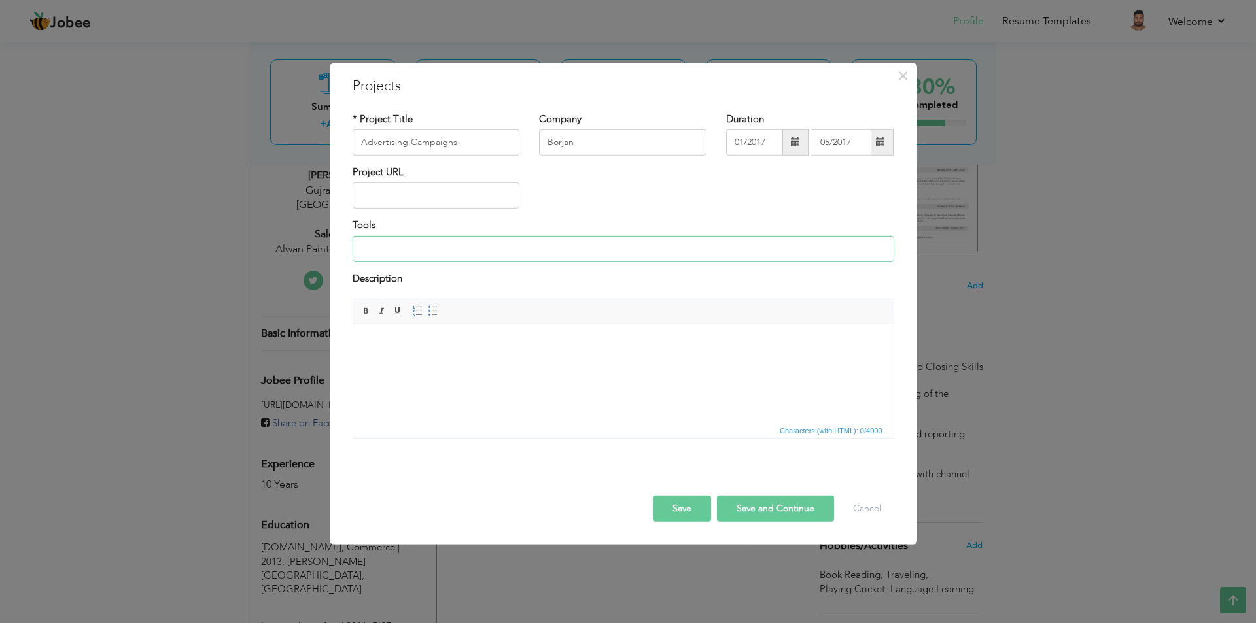
paste input "Digital Advertising Tools Social Media Platforms (Facebook, Instagram, TikTok, …"
type input "Digital"
paste input "Digital Advertising Tools"
paste input "Social Media Platforms"
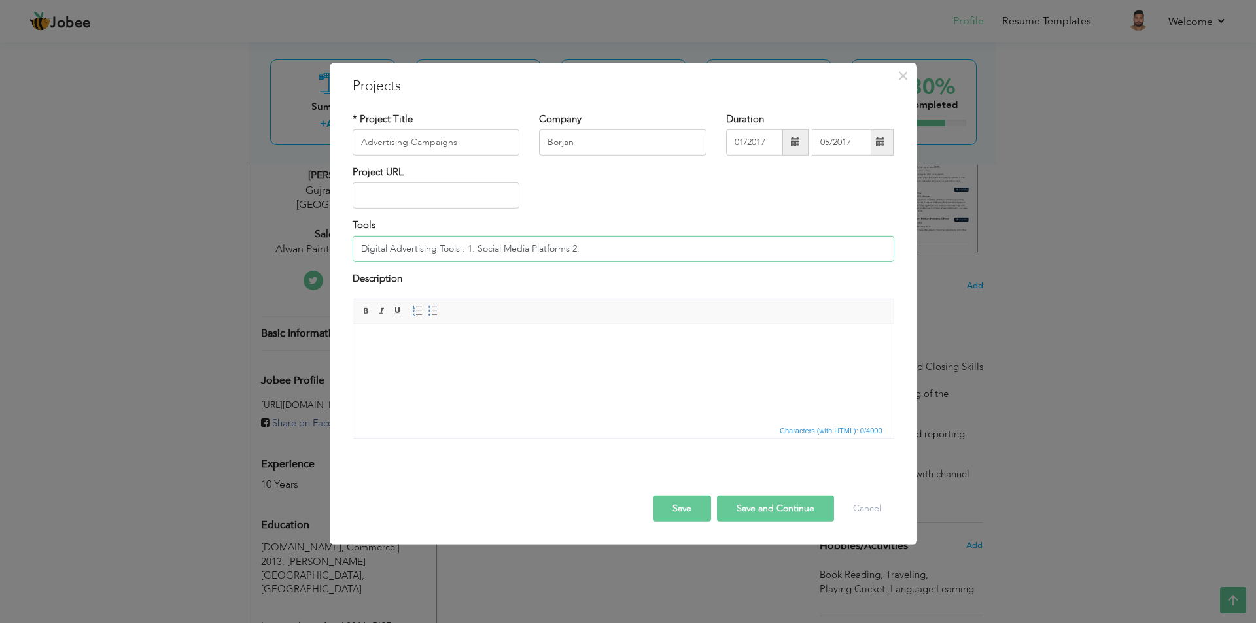
paste input "Google Ads / Display Ads"
paste input "Influencer Marketing"
paste input "Traditional Advertising Tools"
paste input "Print Med"
type input "Digital Advertising Tools : 1. Social Media Platforms 2. Google Ads / Display A…"
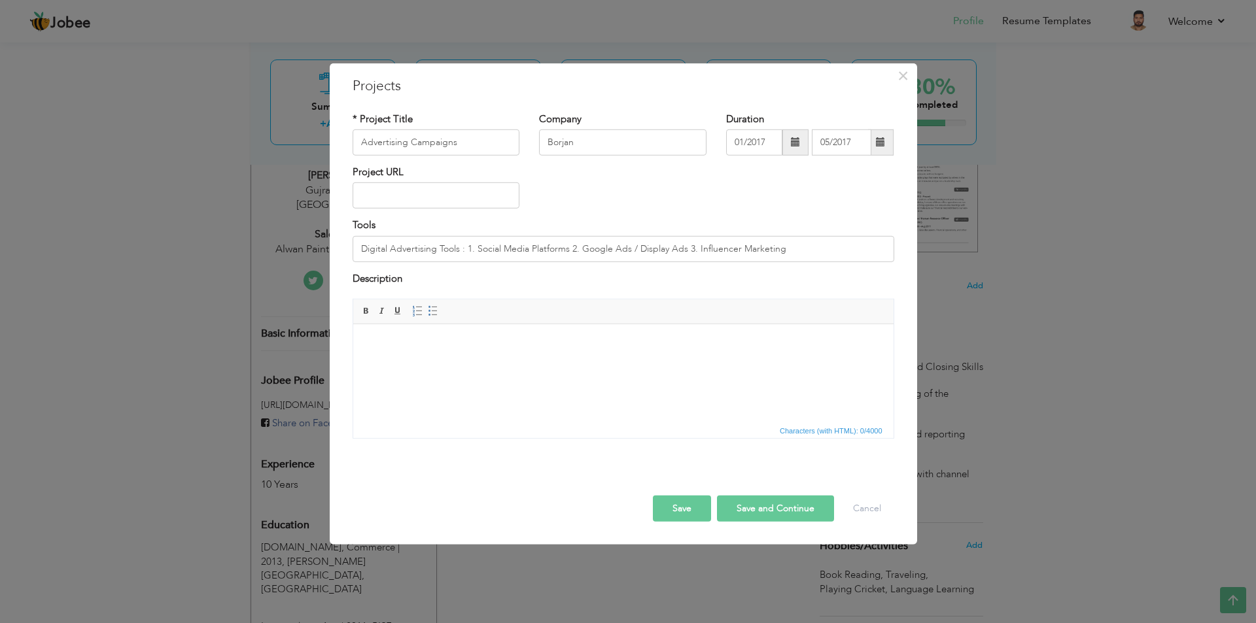
click at [412, 340] on body at bounding box center [623, 345] width 514 height 14
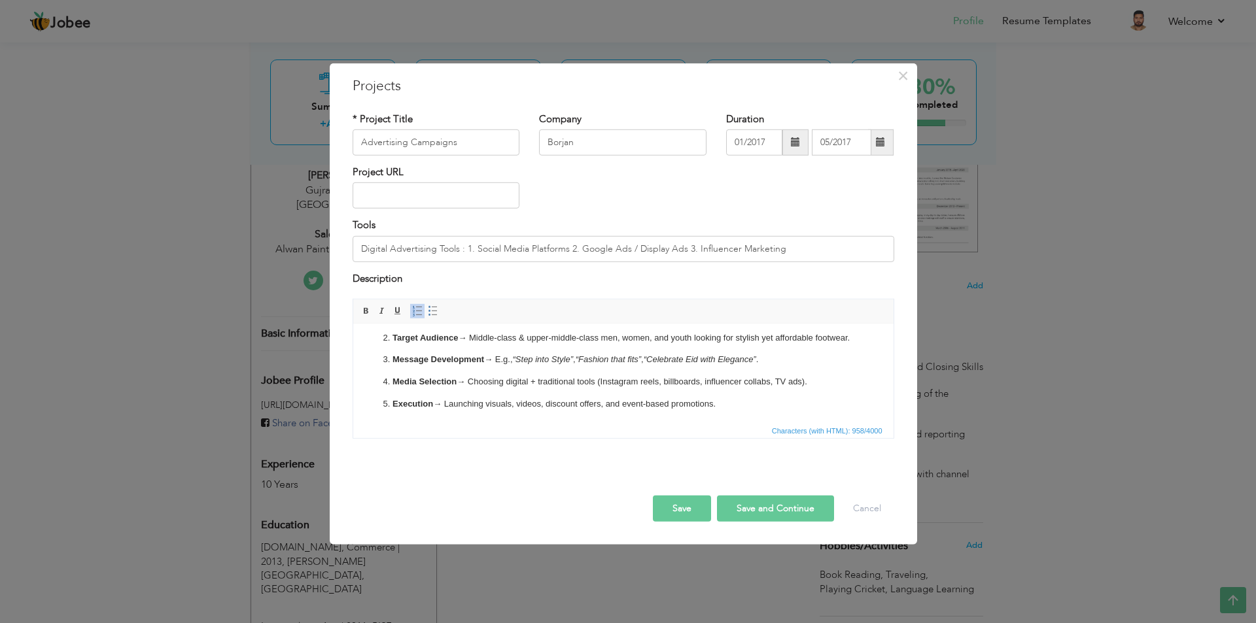
scroll to position [73, 0]
click at [670, 508] on button "Save" at bounding box center [682, 509] width 58 height 26
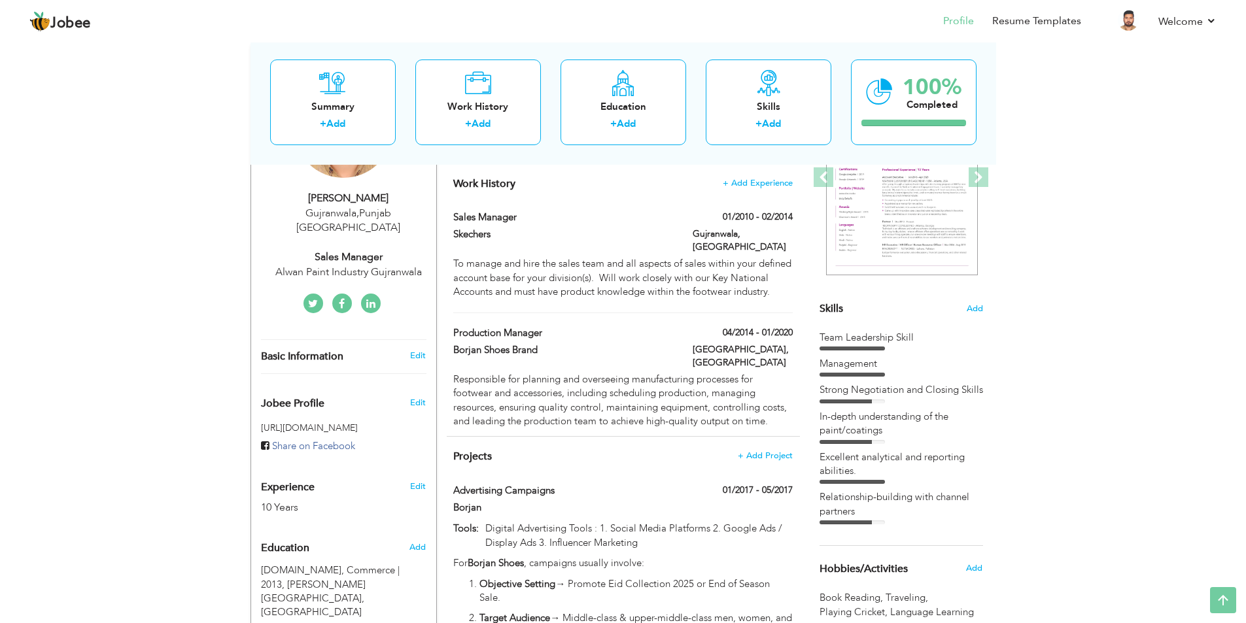
scroll to position [0, 0]
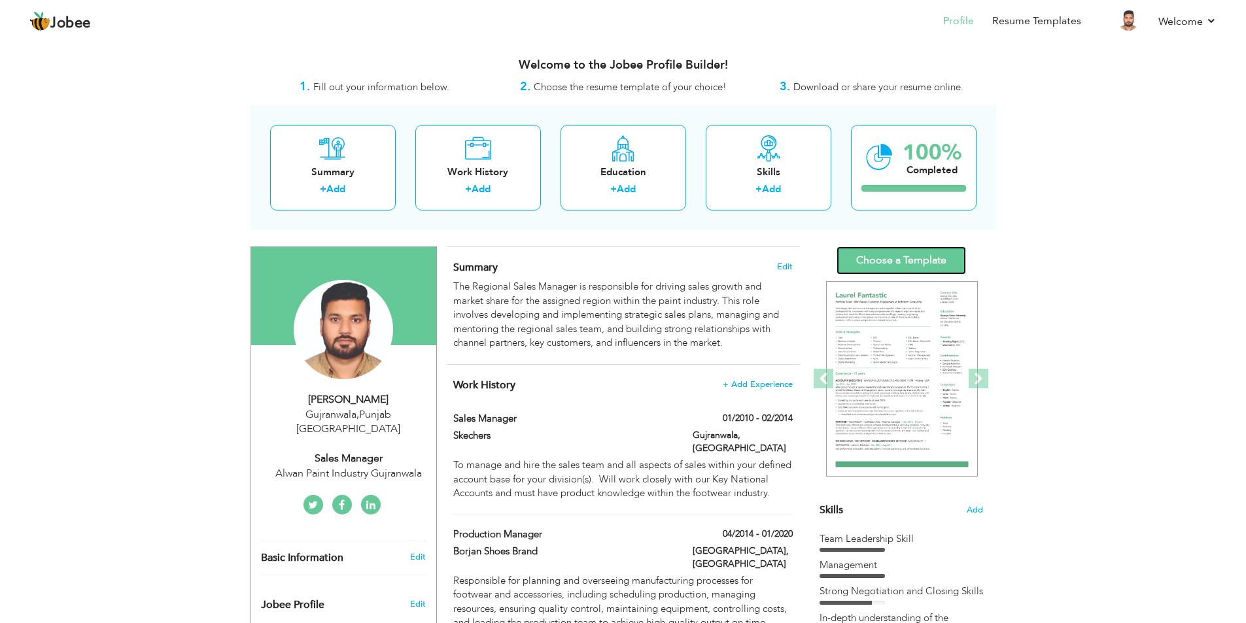
click at [925, 261] on link "Choose a Template" at bounding box center [902, 261] width 130 height 28
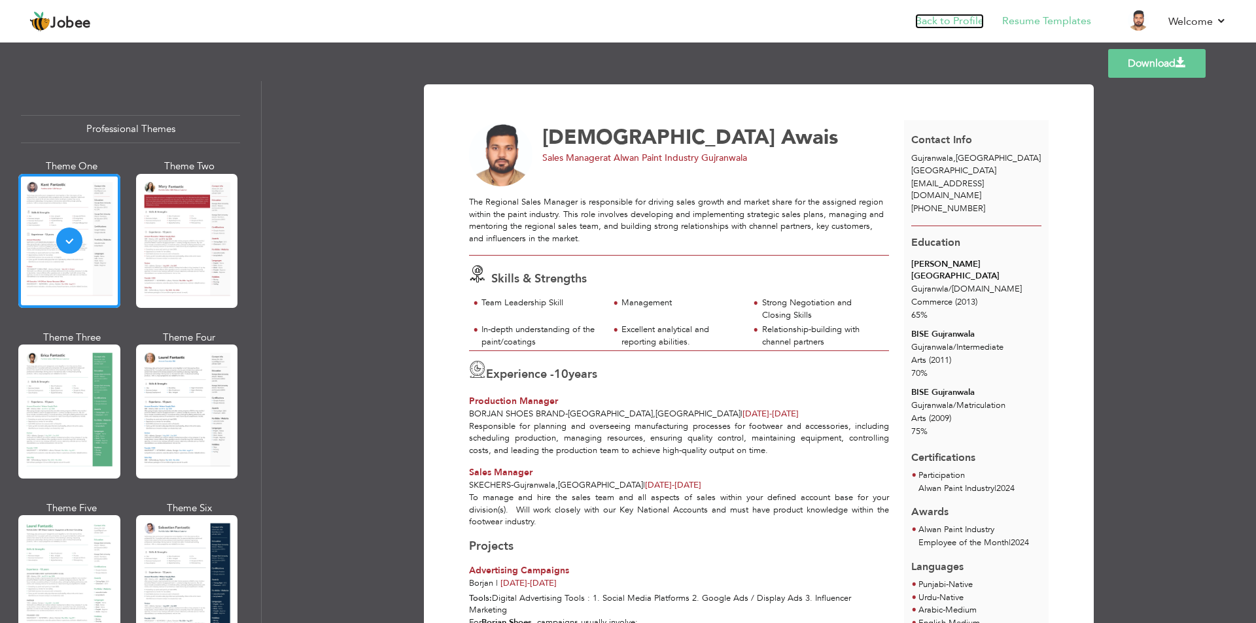
click at [956, 21] on link "Back to Profile" at bounding box center [949, 21] width 69 height 15
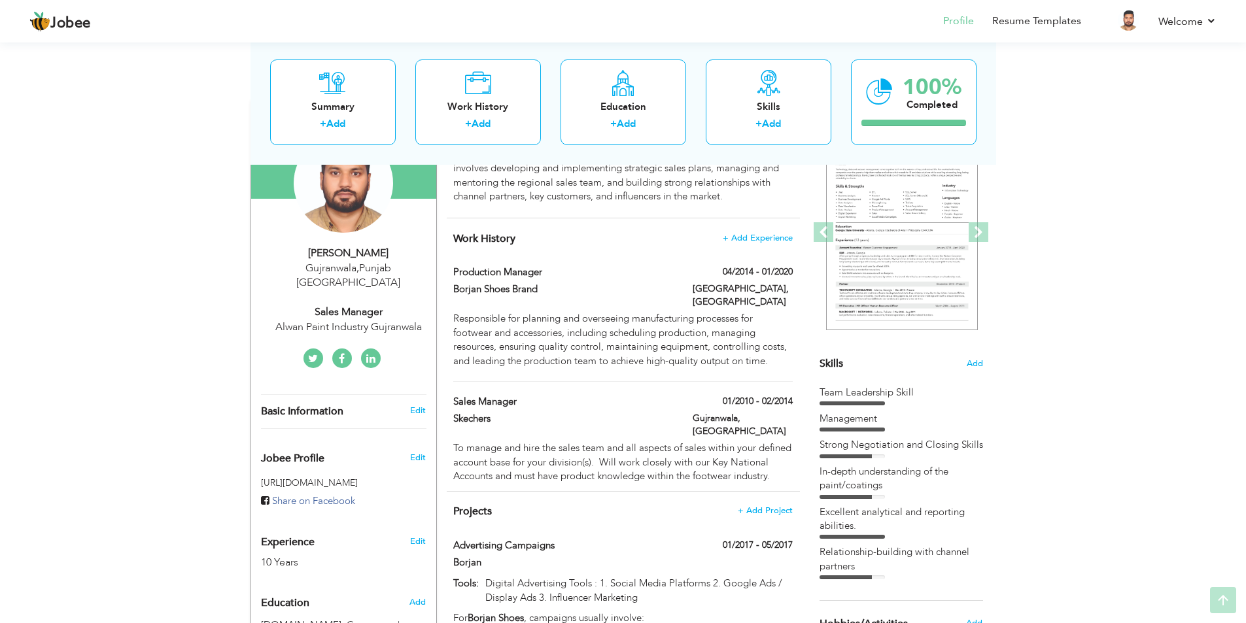
scroll to position [196, 0]
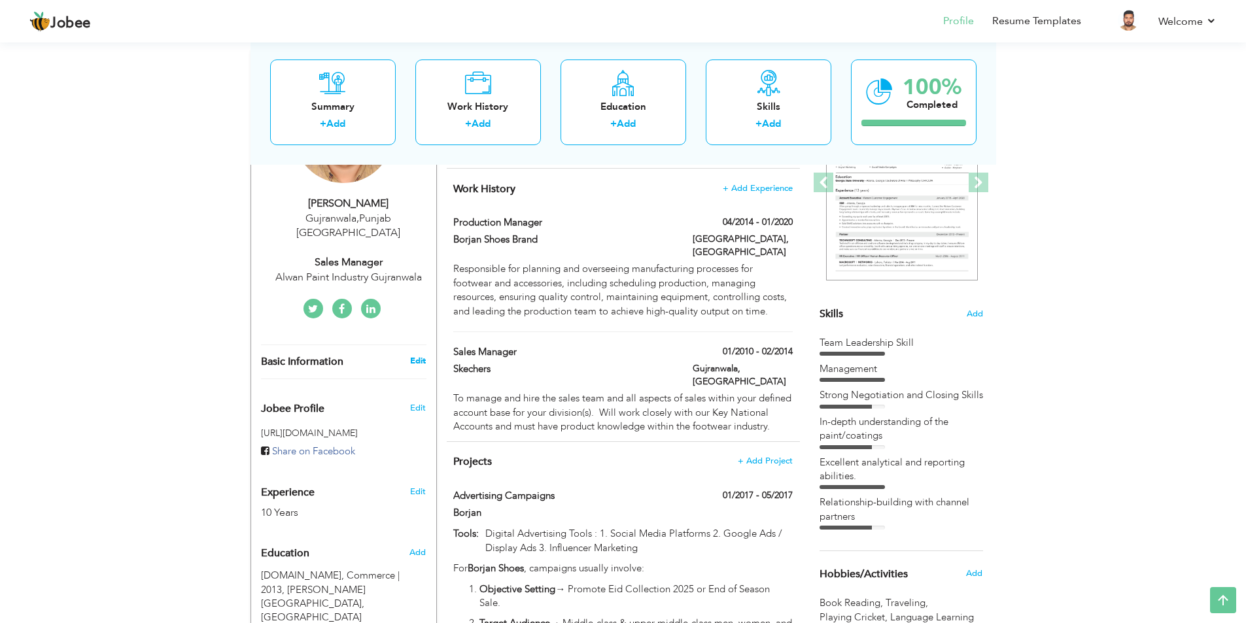
click at [417, 355] on link "Edit" at bounding box center [418, 361] width 16 height 12
type input "[DEMOGRAPHIC_DATA]"
type input "Awais"
type input "[PHONE_NUMBER]"
select select "number:166"
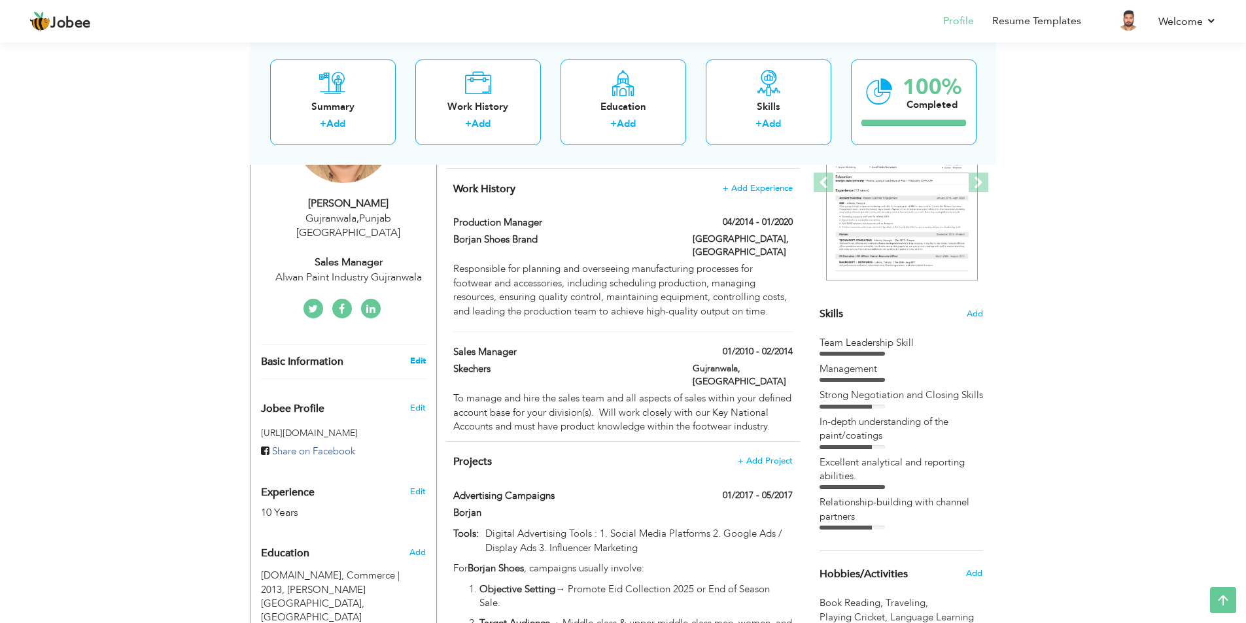
type input "[GEOGRAPHIC_DATA]"
type input "Gujranwala"
select select "number:12"
type input "Alwan Paint Industry Gujranwala"
type input "Sales Manager"
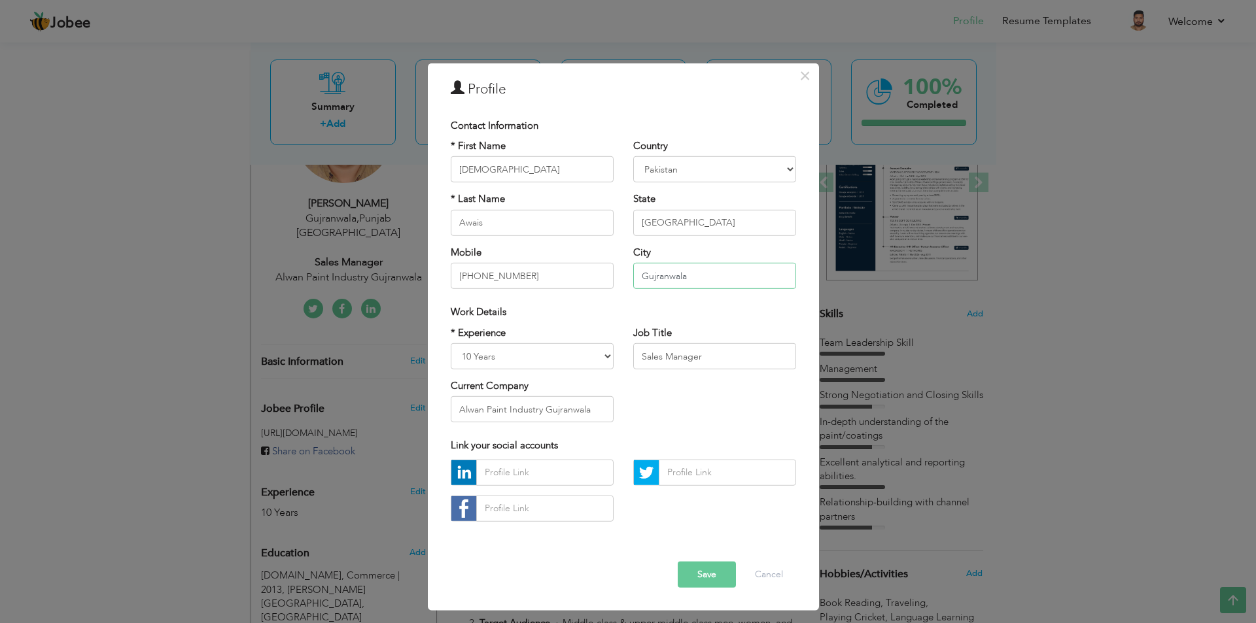
drag, startPoint x: 712, startPoint y: 275, endPoint x: 591, endPoint y: 255, distance: 123.2
click at [591, 255] on div "* First Name Muhammad * Last Name Awais Mobile +974 71073313 Country Afghanista…" at bounding box center [623, 219] width 365 height 160
drag, startPoint x: 703, startPoint y: 169, endPoint x: 701, endPoint y: 182, distance: 13.2
click at [703, 169] on select "Afghanistan Albania Algeria American Samoa Andorra Angola Anguilla Antarctica A…" at bounding box center [714, 169] width 163 height 26
select select "number:178"
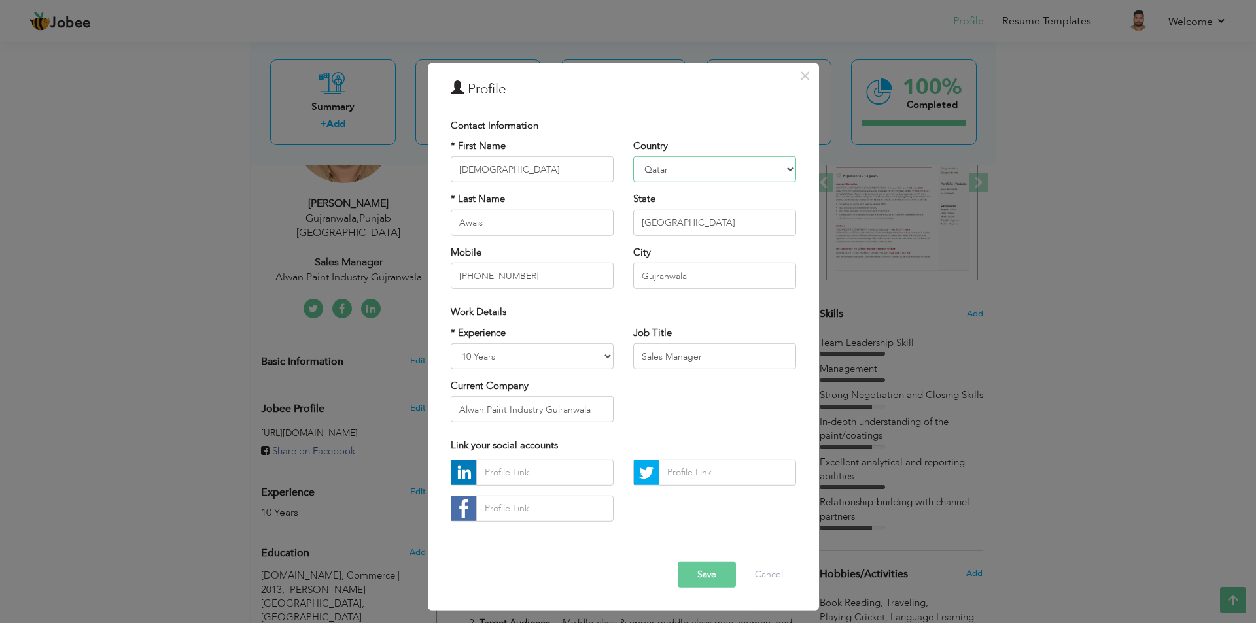
click at [633, 156] on select "Afghanistan Albania Algeria American Samoa Andorra Angola Anguilla Antarctica A…" at bounding box center [714, 169] width 163 height 26
drag, startPoint x: 693, startPoint y: 230, endPoint x: 627, endPoint y: 229, distance: 66.1
click at [627, 229] on div "Country Afghanistan Albania Algeria American Samoa Andorra Angola Anguilla Anta…" at bounding box center [714, 219] width 183 height 160
type input "[GEOGRAPHIC_DATA]"
drag, startPoint x: 723, startPoint y: 275, endPoint x: 578, endPoint y: 274, distance: 145.2
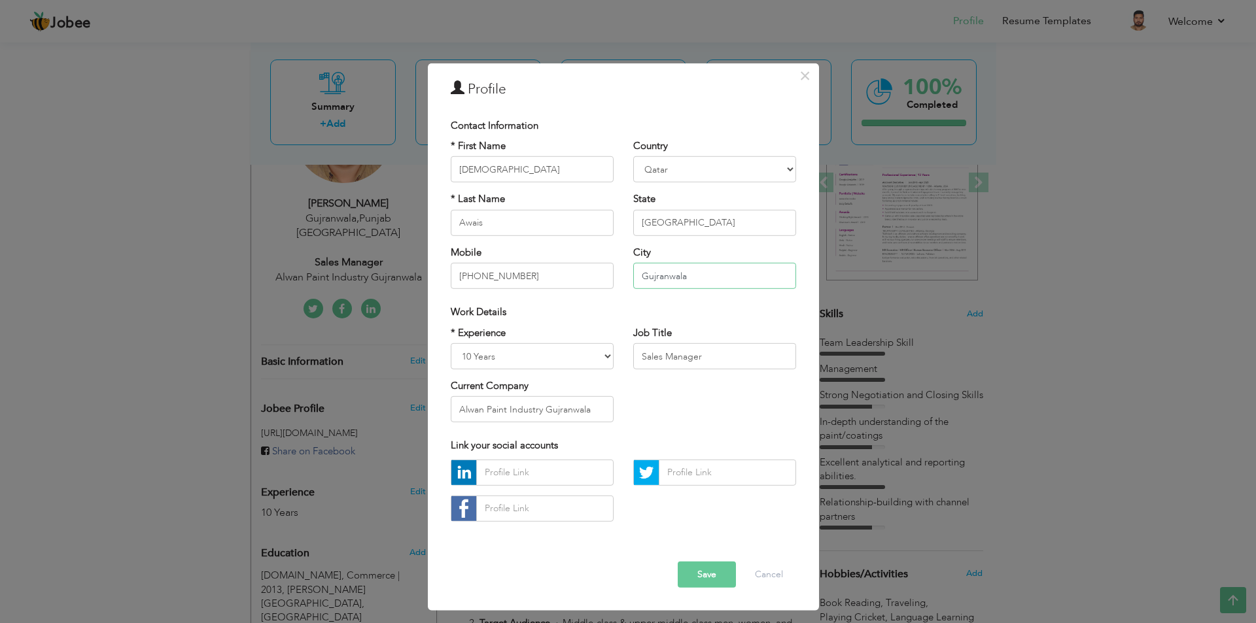
click at [578, 274] on div "* First Name Muhammad * Last Name Awais Mobile +974 71073313 Country Afghanista…" at bounding box center [623, 219] width 365 height 160
type input "Doha [GEOGRAPHIC_DATA]"
click at [697, 573] on button "Save" at bounding box center [707, 575] width 58 height 26
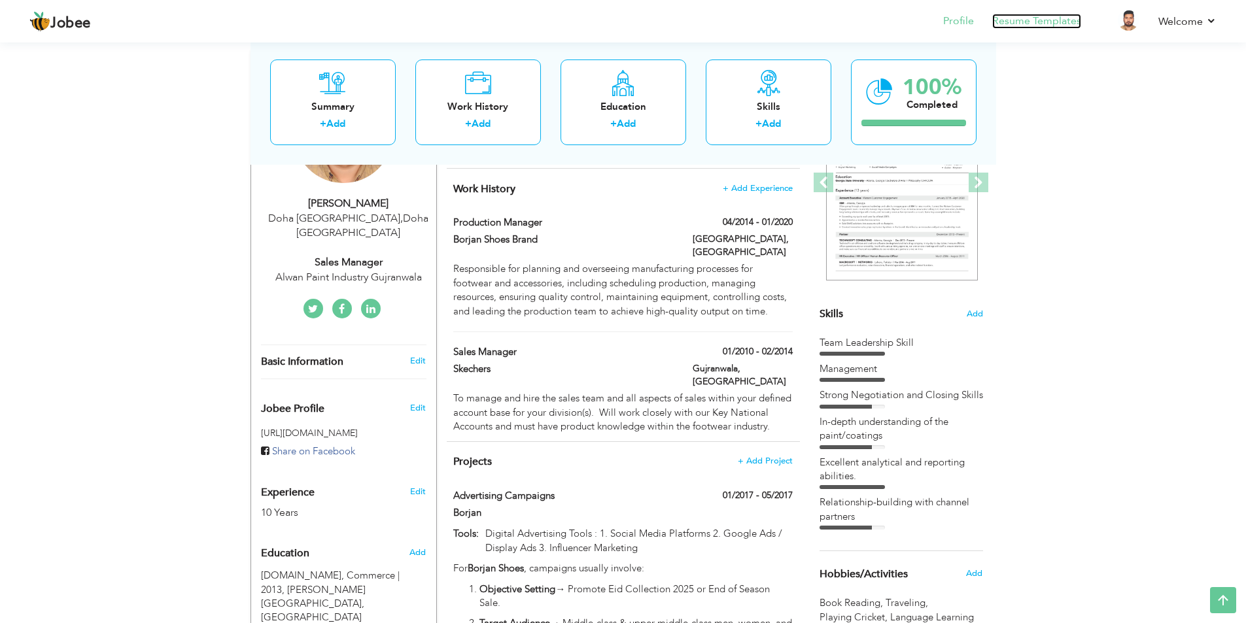
click at [1021, 28] on link "Resume Templates" at bounding box center [1036, 21] width 89 height 15
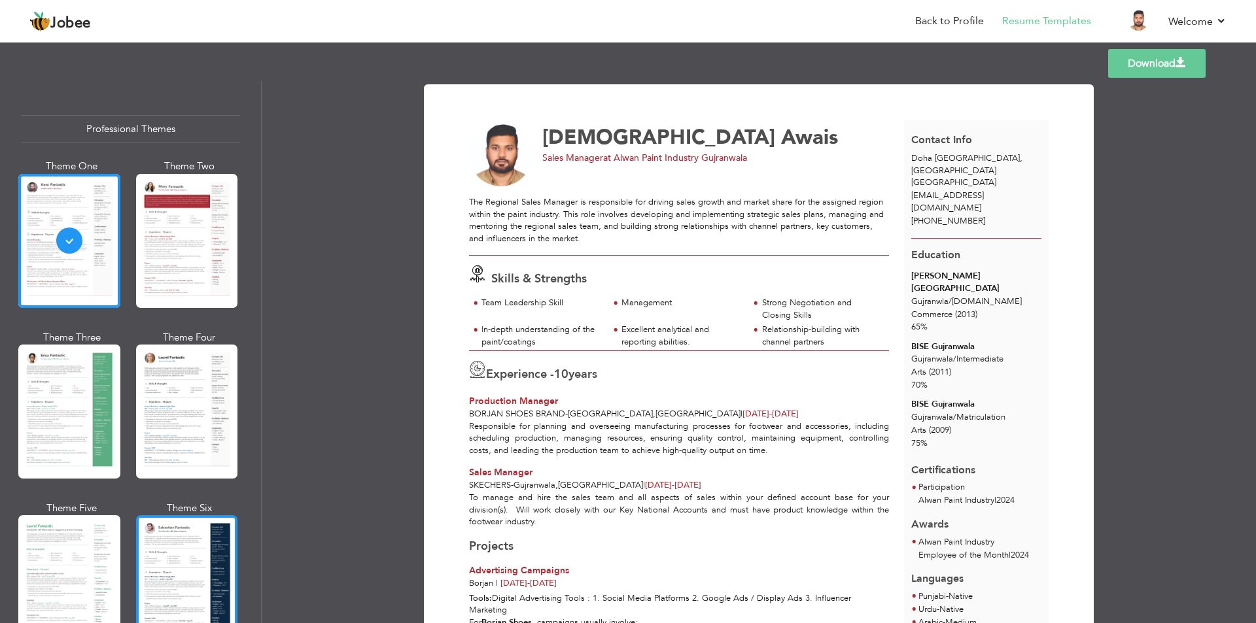
click at [161, 542] on div at bounding box center [187, 582] width 102 height 134
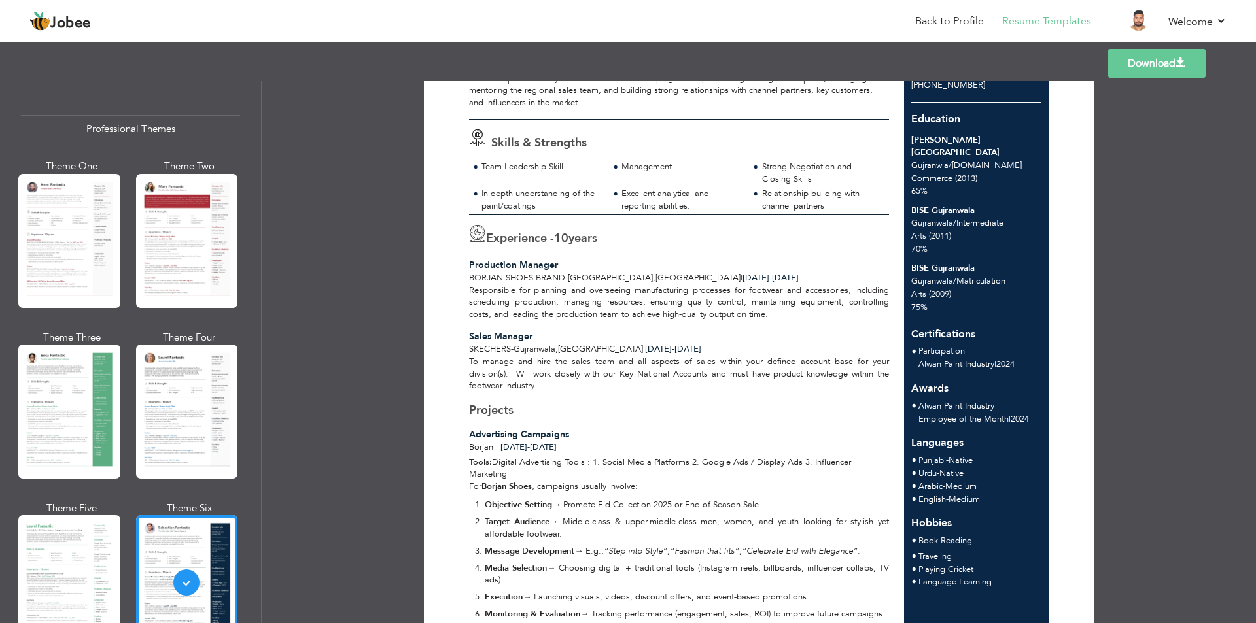
scroll to position [71, 0]
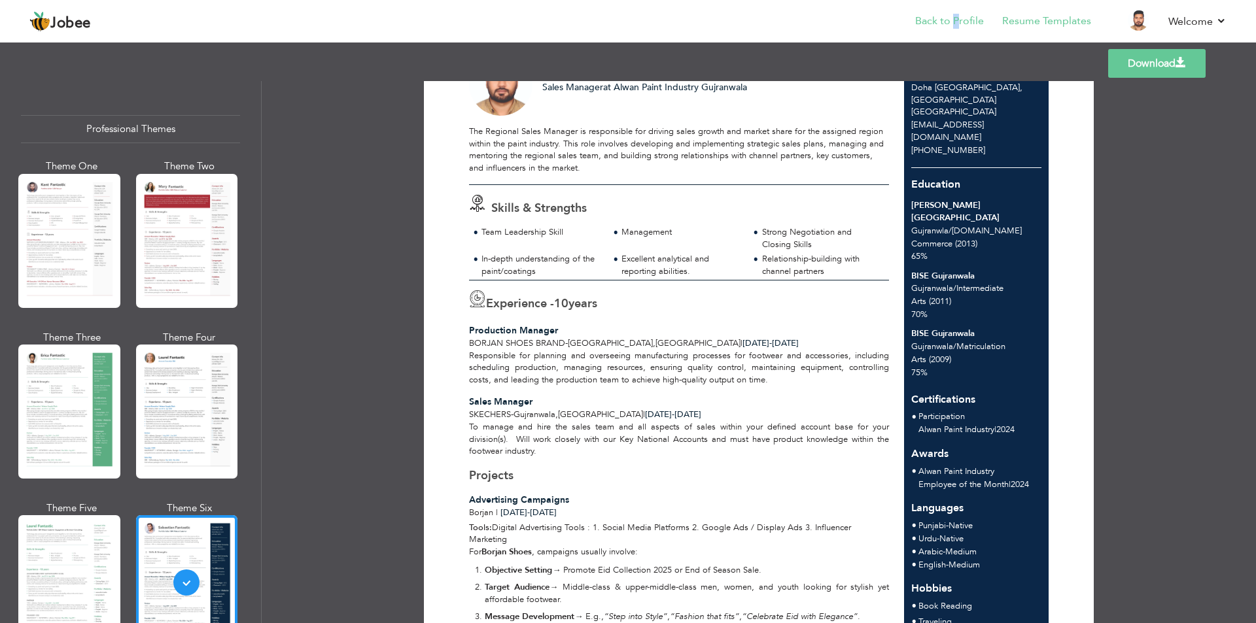
click at [959, 28] on li "Back to Profile" at bounding box center [940, 22] width 87 height 35
click at [932, 18] on link "Back to Profile" at bounding box center [949, 21] width 69 height 15
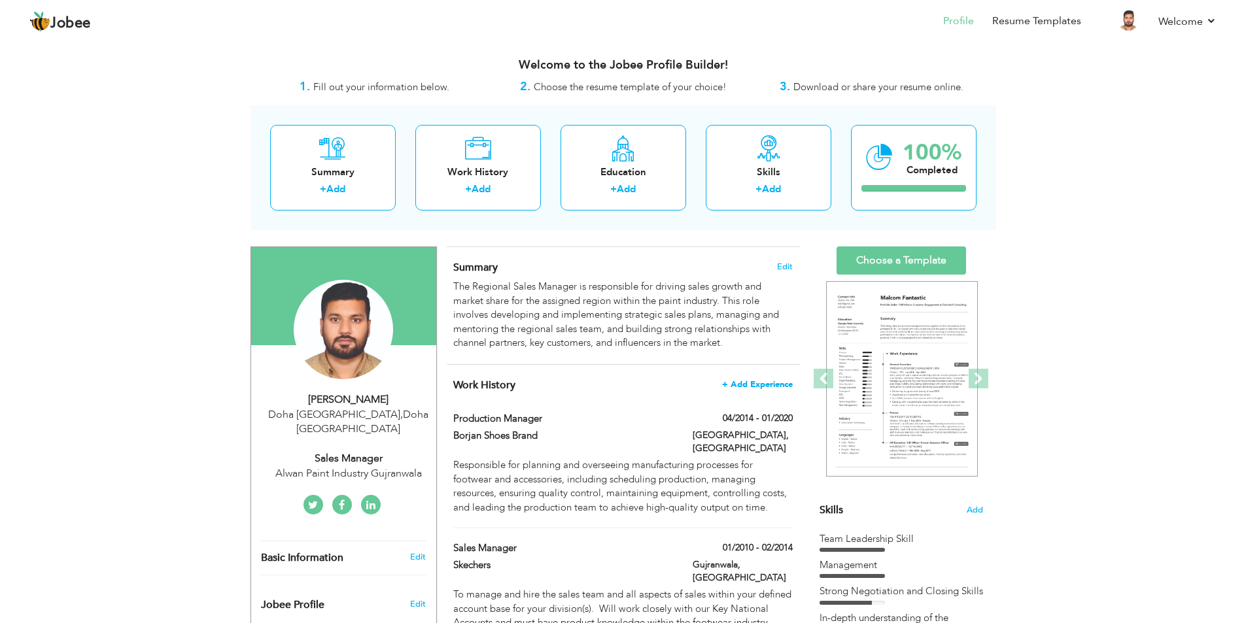
click at [771, 385] on span "+ Add Experience" at bounding box center [757, 384] width 71 height 9
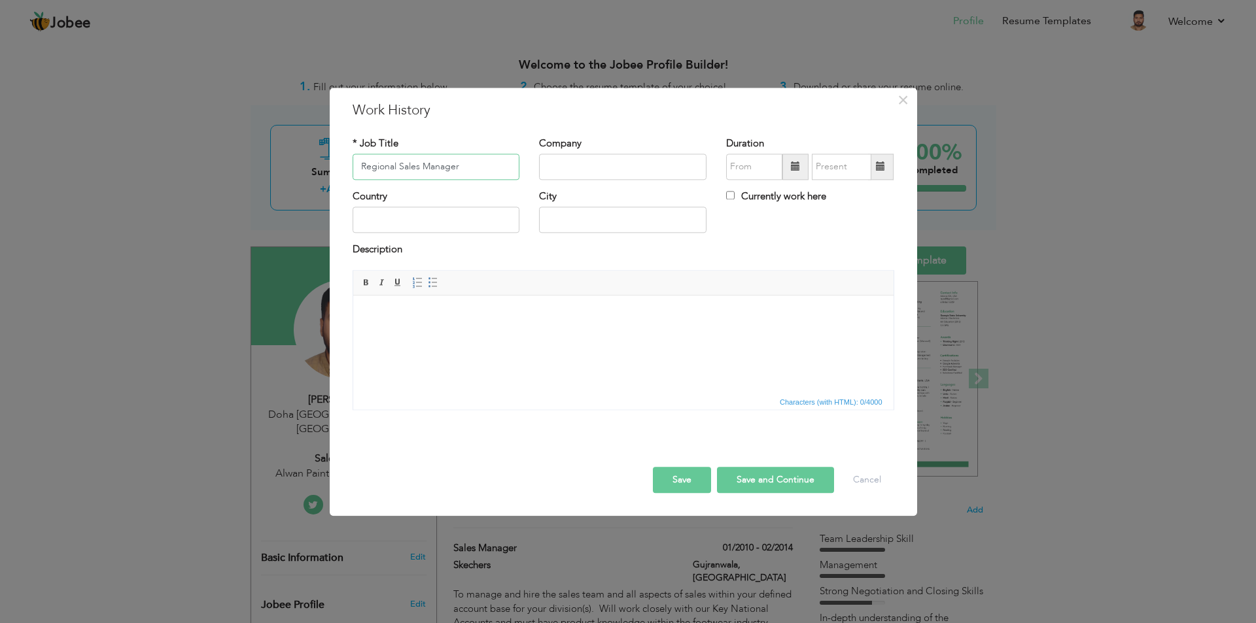
type input "Regional Sales Manager"
type input "Alwan Paint Industry"
click at [791, 170] on span at bounding box center [795, 166] width 9 height 9
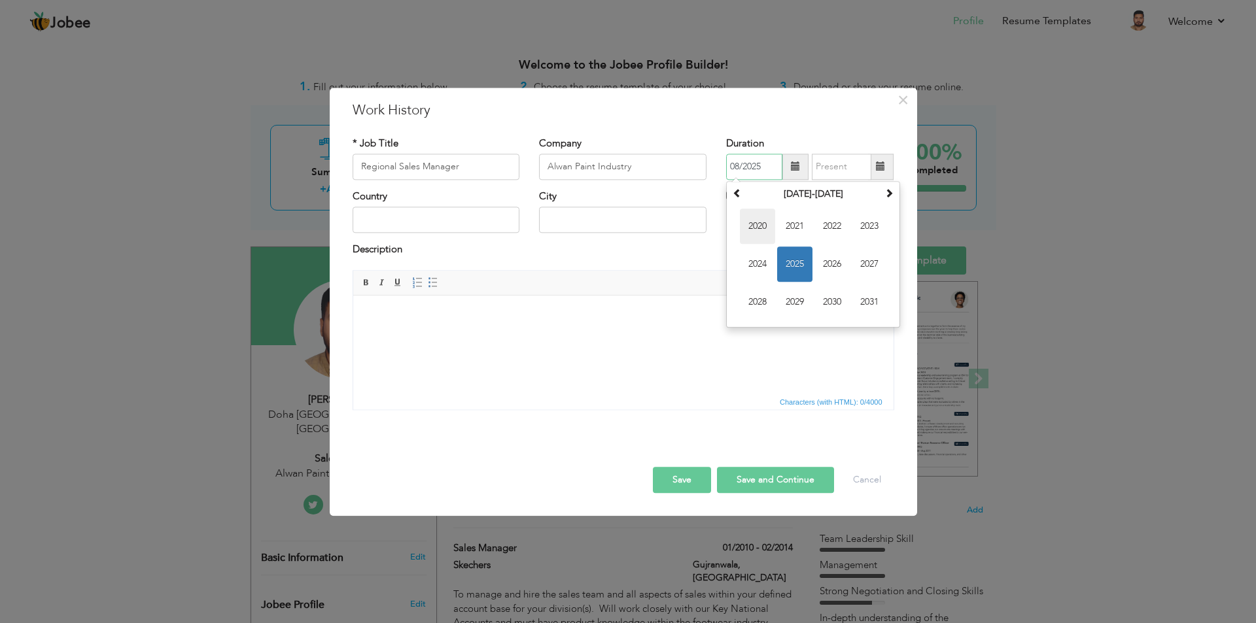
click at [756, 224] on span "2020" at bounding box center [757, 226] width 35 height 35
click at [791, 266] on span "Jun" at bounding box center [794, 264] width 35 height 35
type input "06/2020"
click at [731, 196] on input "Currently work here" at bounding box center [730, 195] width 9 height 9
checkbox input "true"
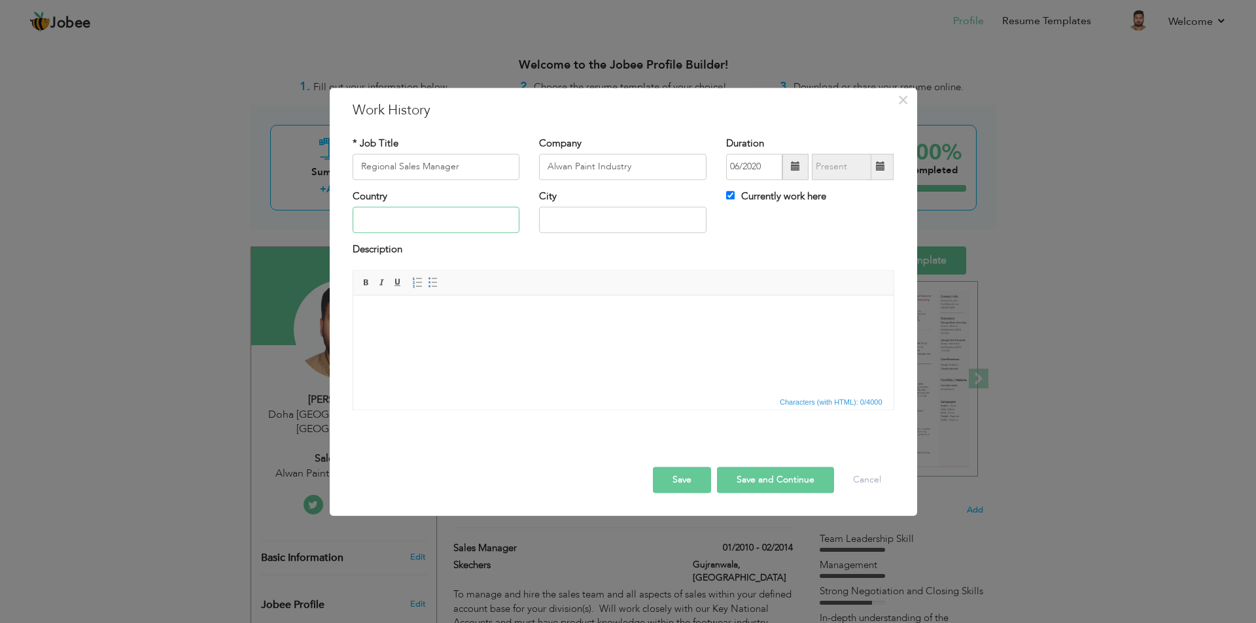
click at [422, 217] on input "text" at bounding box center [436, 220] width 167 height 26
type input "[GEOGRAPHIC_DATA]"
type input "Gujranwala"
click at [438, 336] on html at bounding box center [623, 316] width 540 height 40
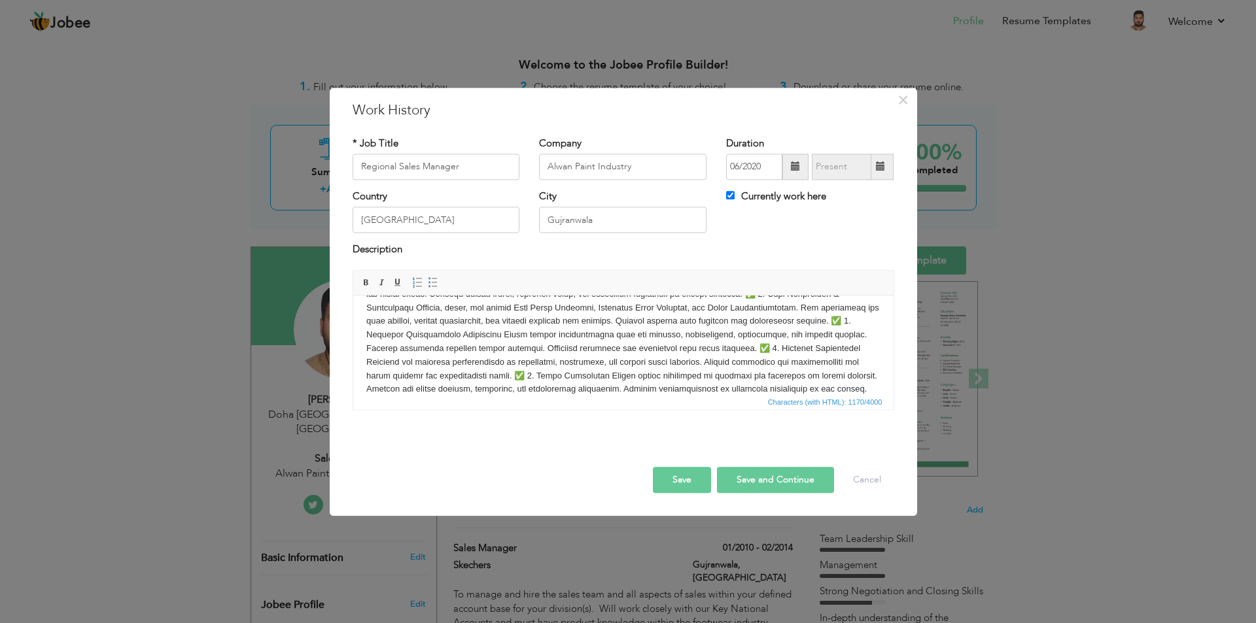
click at [683, 476] on button "Save" at bounding box center [682, 480] width 58 height 26
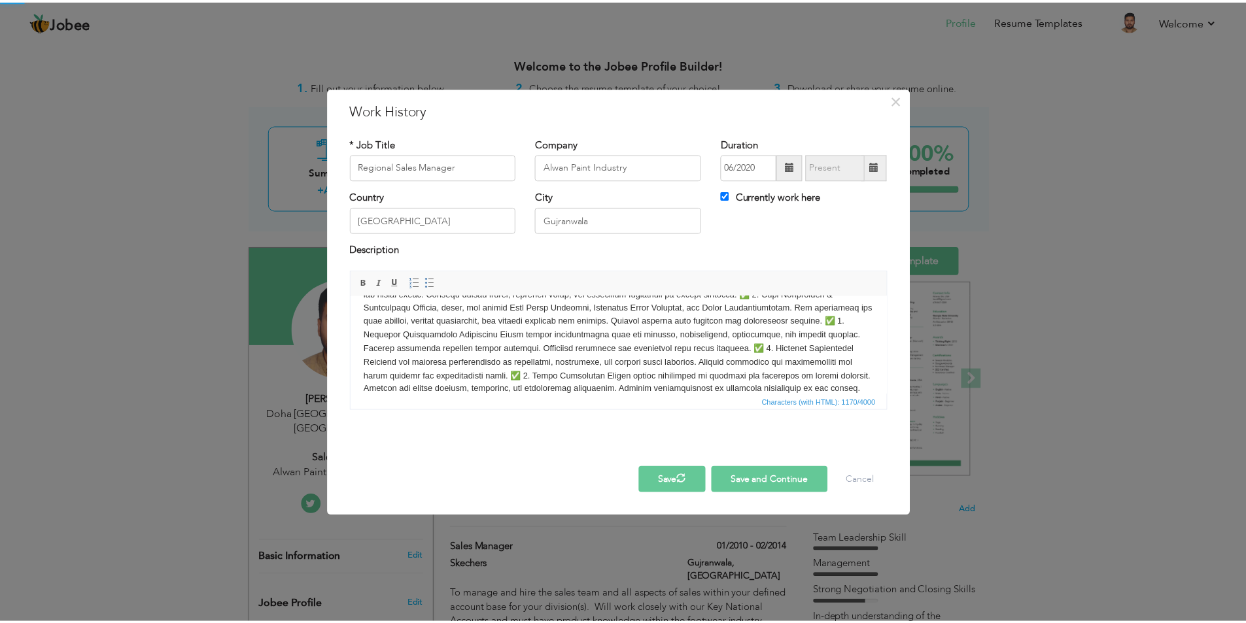
scroll to position [0, 0]
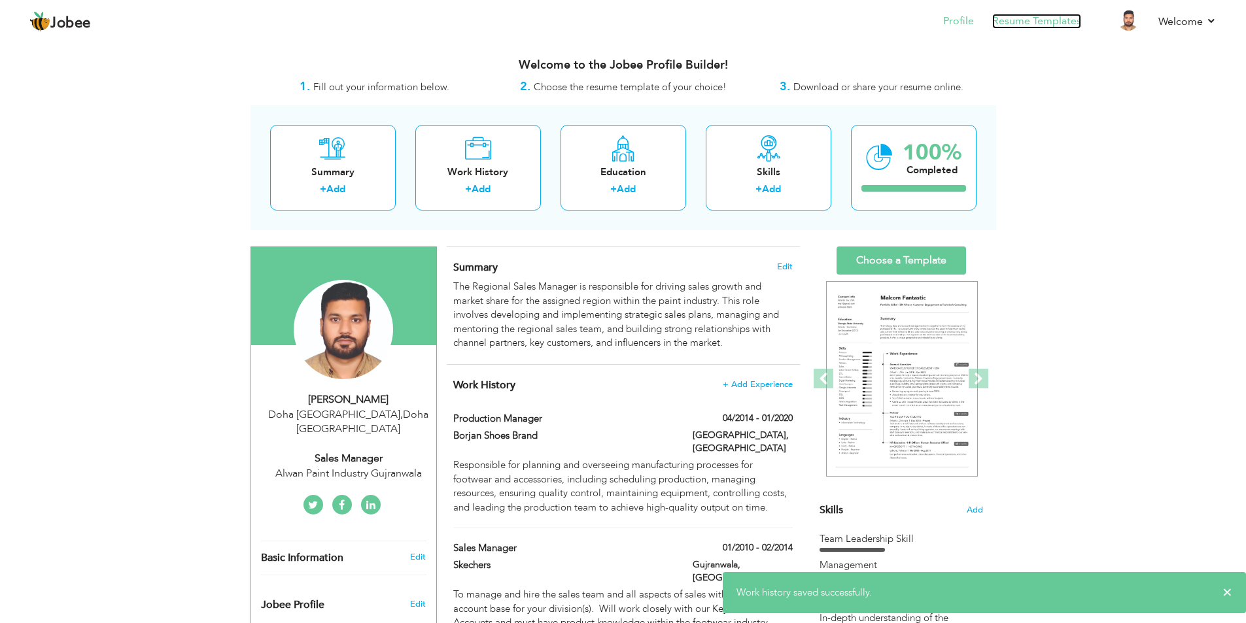
click at [1062, 23] on link "Resume Templates" at bounding box center [1036, 21] width 89 height 15
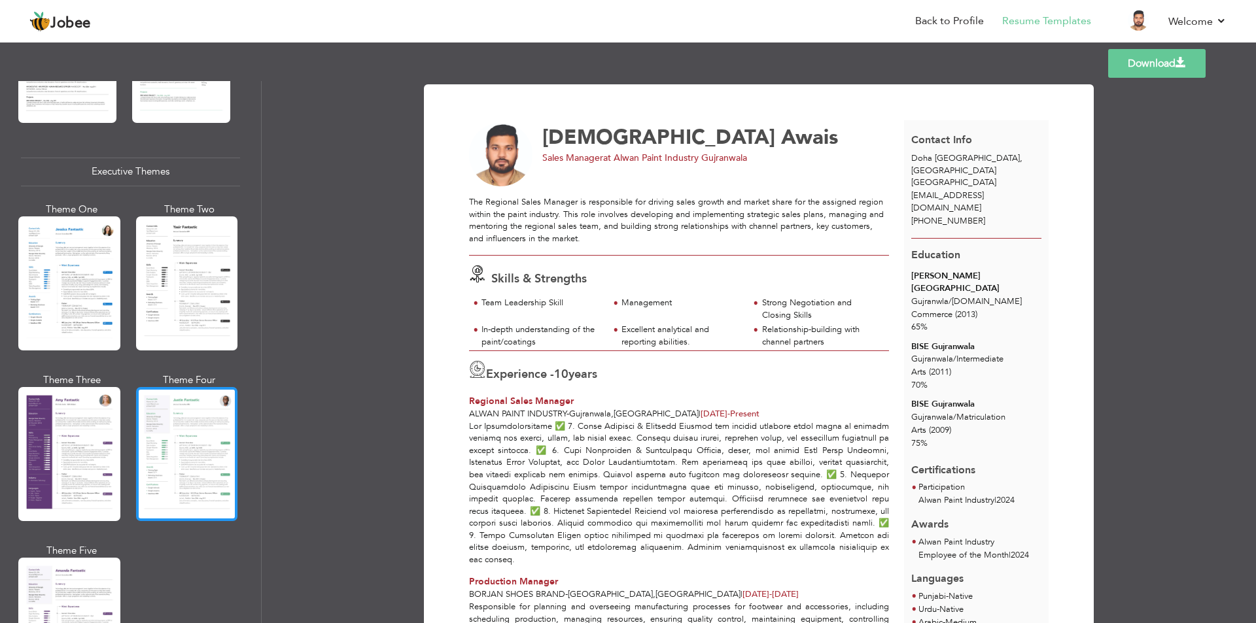
scroll to position [1047, 0]
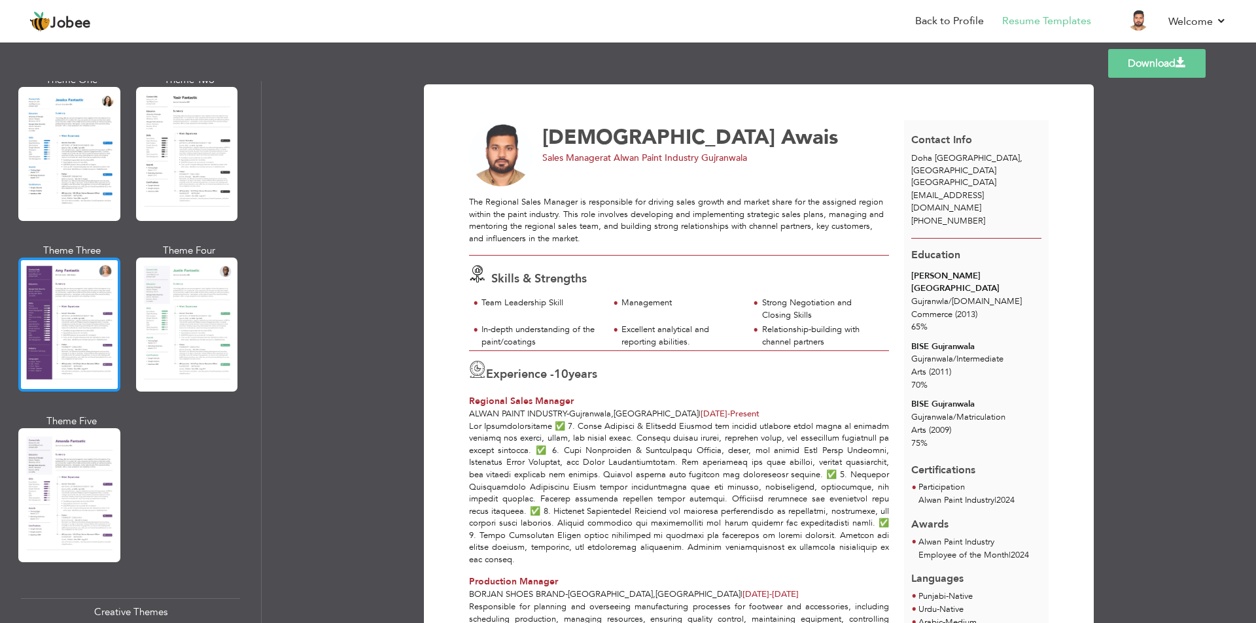
click at [83, 353] on div at bounding box center [69, 325] width 102 height 134
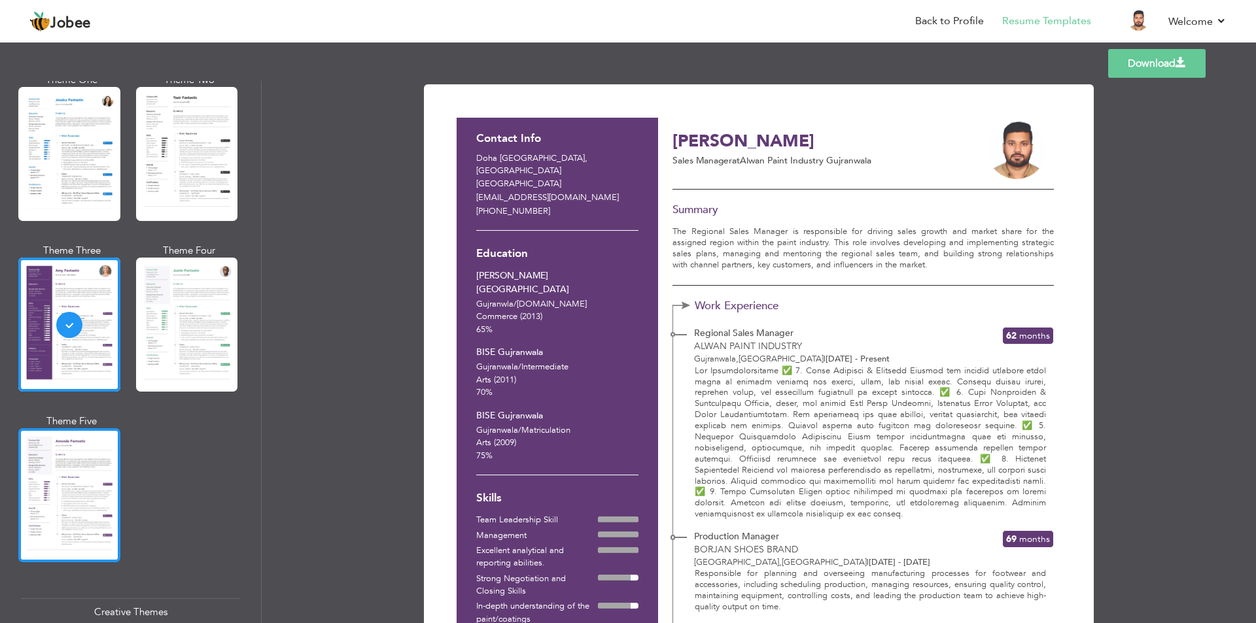
click at [75, 464] on div at bounding box center [69, 495] width 102 height 134
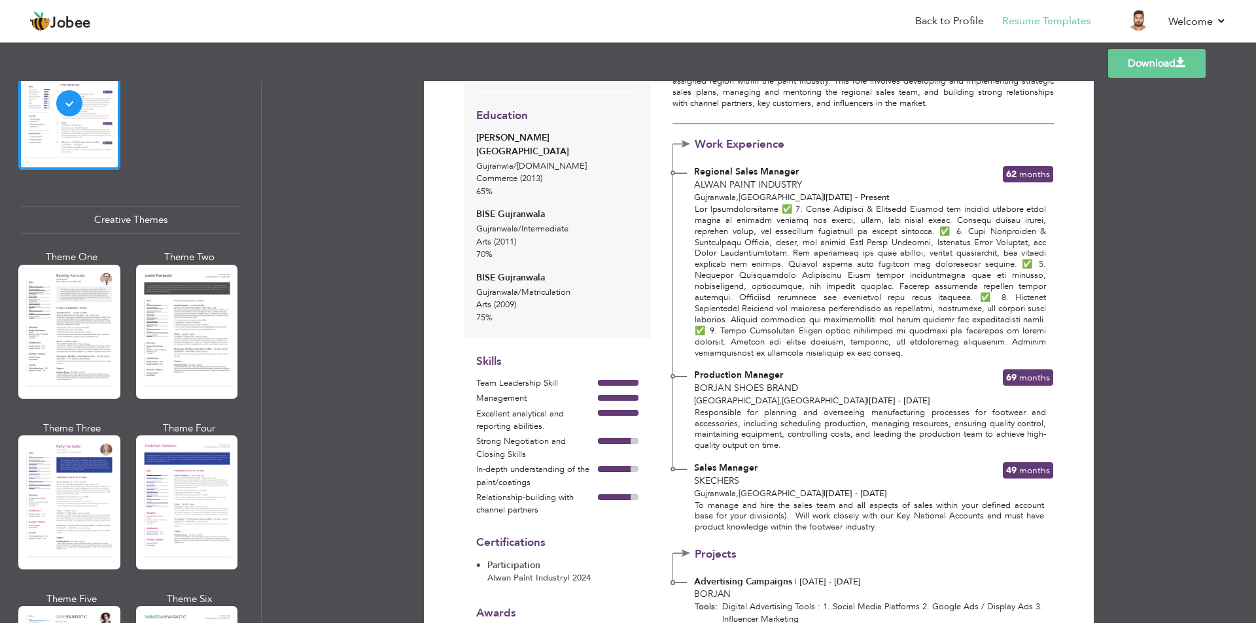
scroll to position [327, 0]
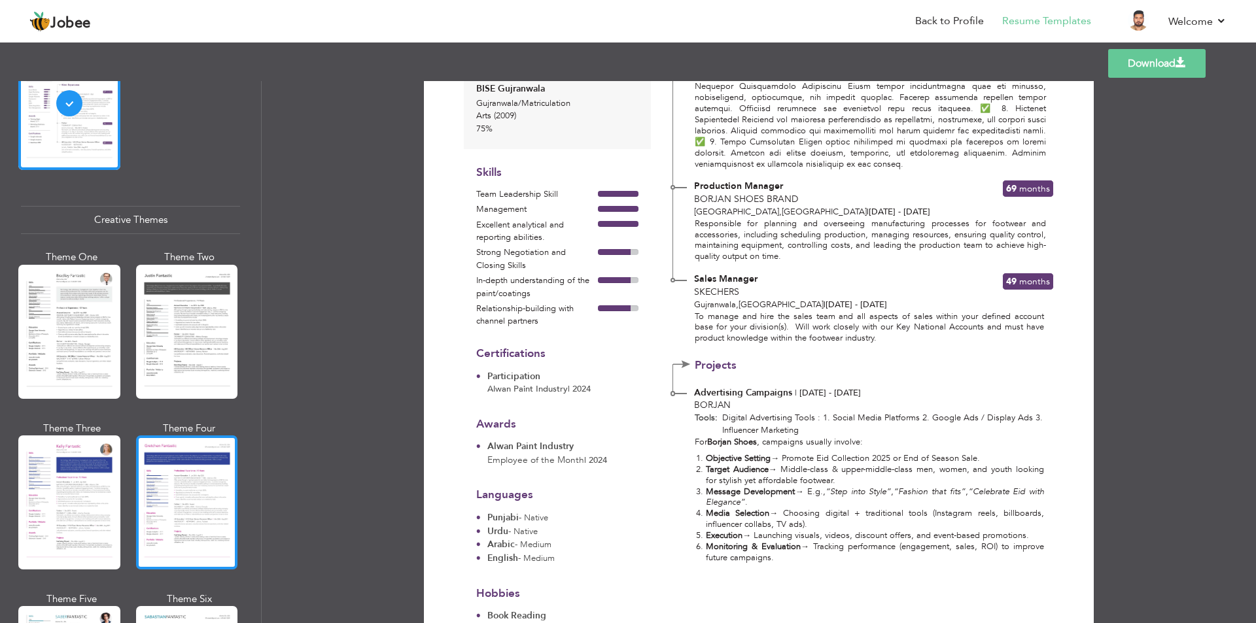
click at [169, 447] on div at bounding box center [187, 503] width 102 height 134
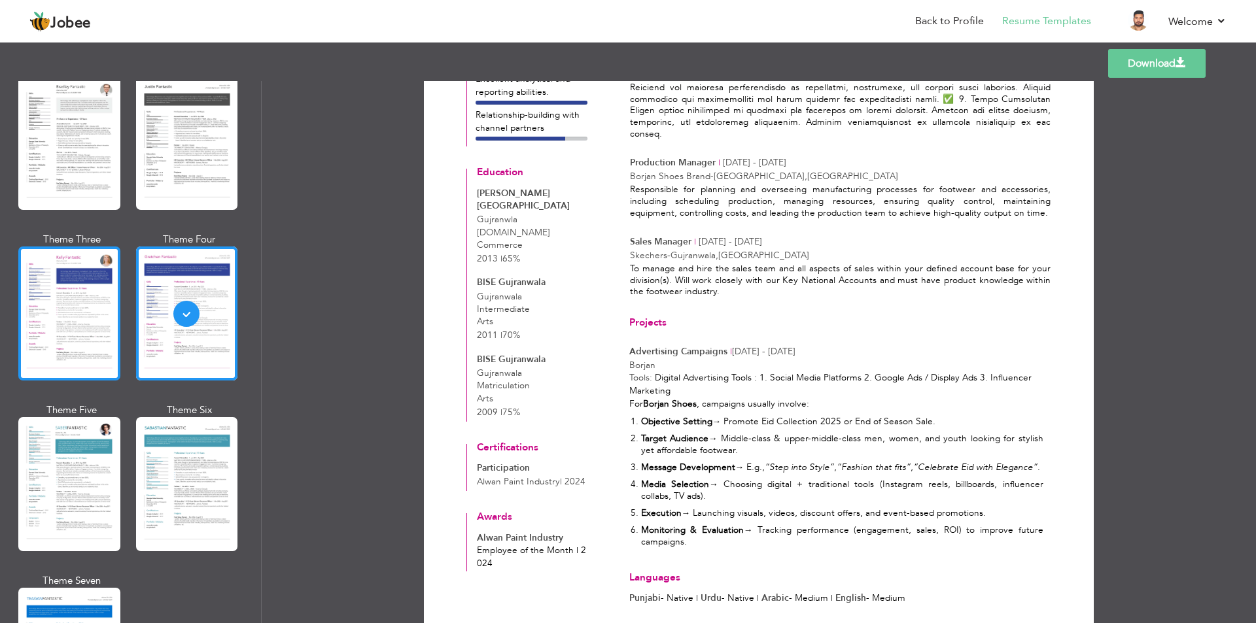
scroll to position [1635, 0]
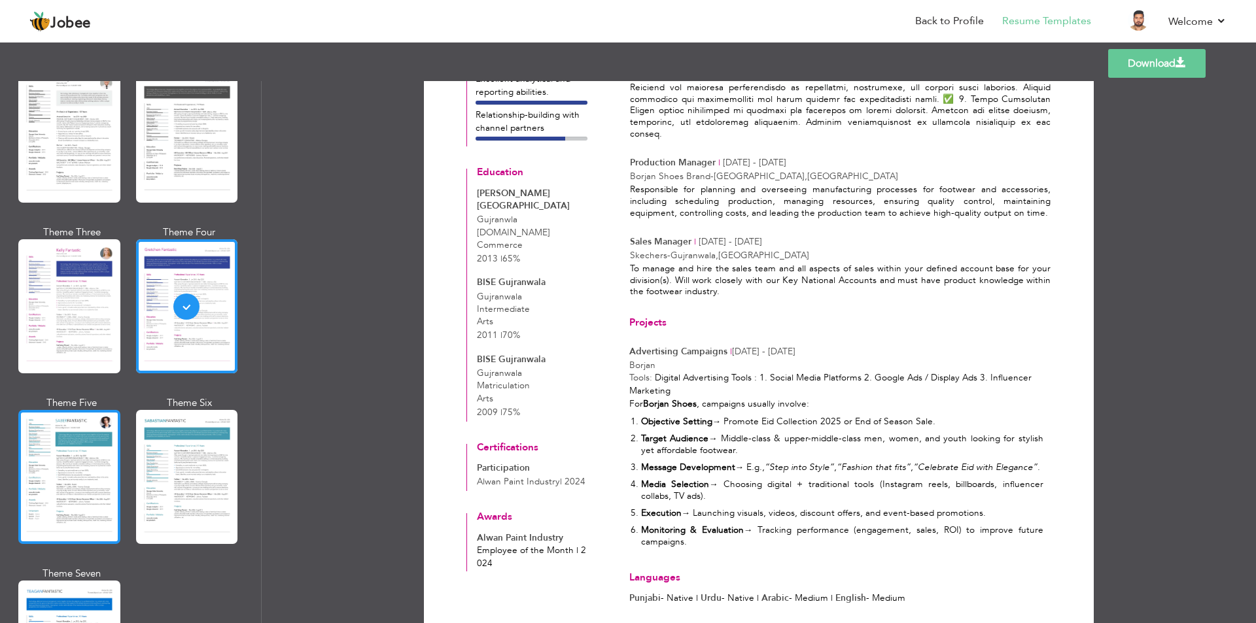
click at [97, 448] on div at bounding box center [69, 477] width 102 height 134
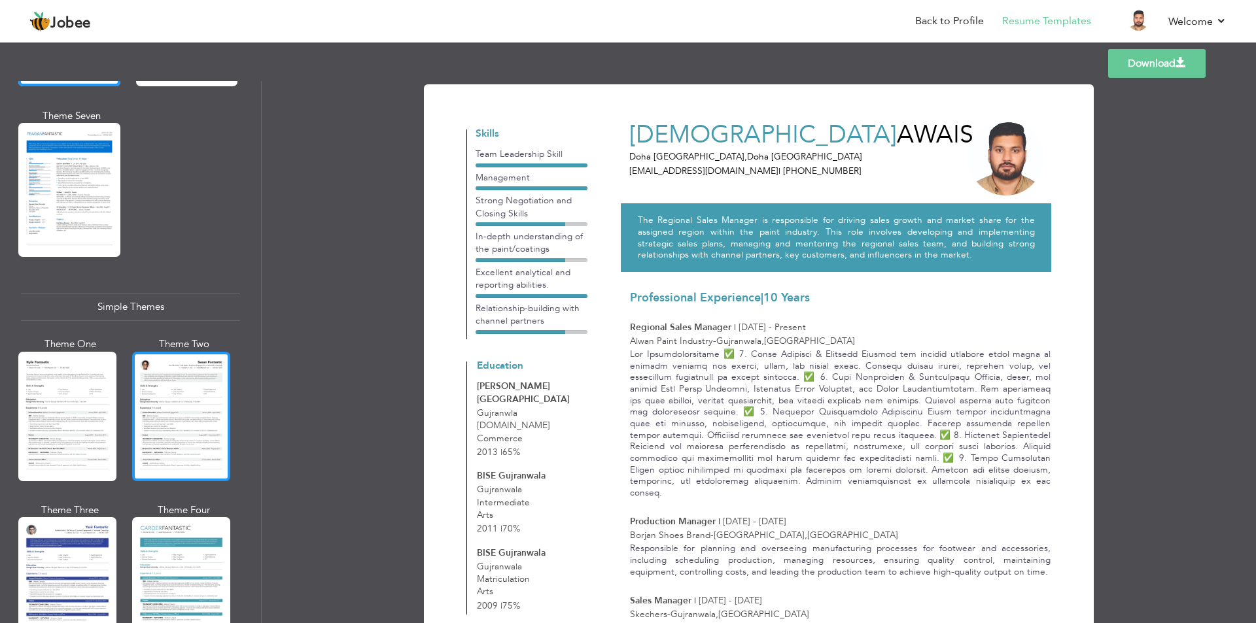
scroll to position [2125, 0]
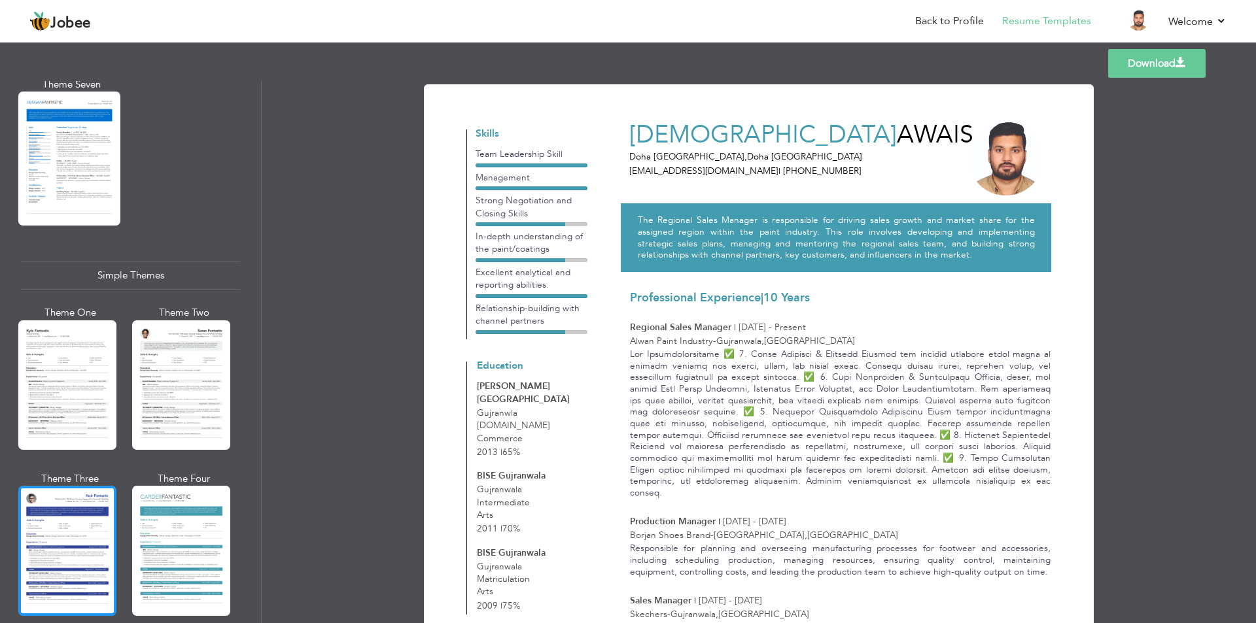
click at [92, 486] on div at bounding box center [67, 551] width 98 height 130
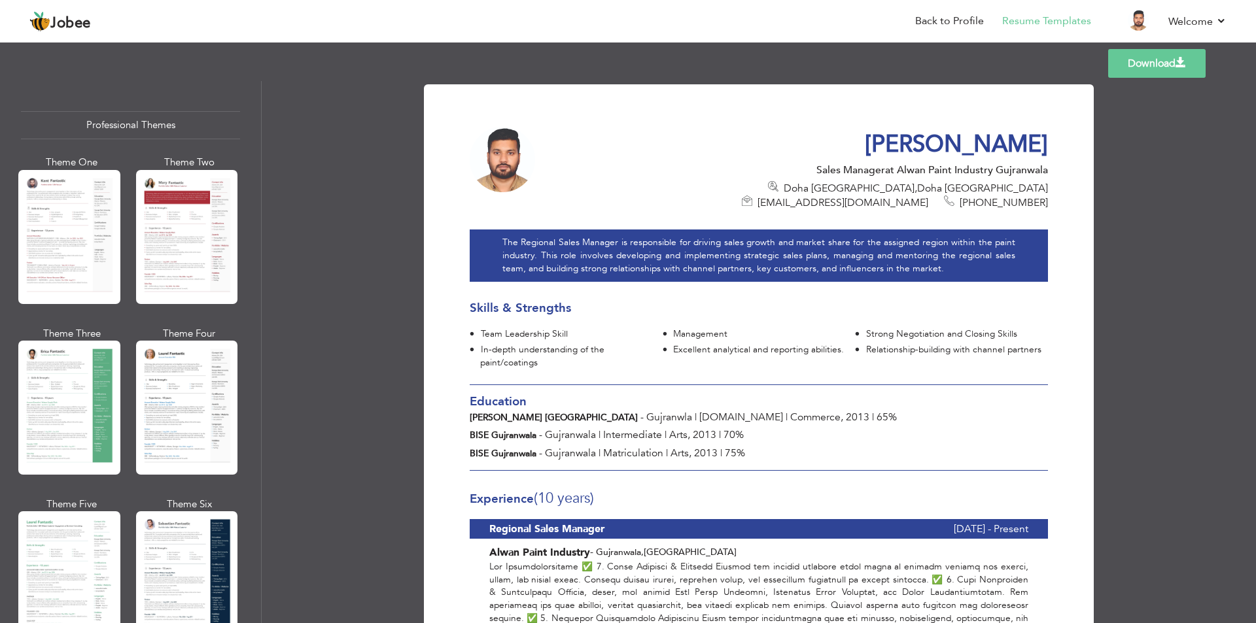
scroll to position [0, 0]
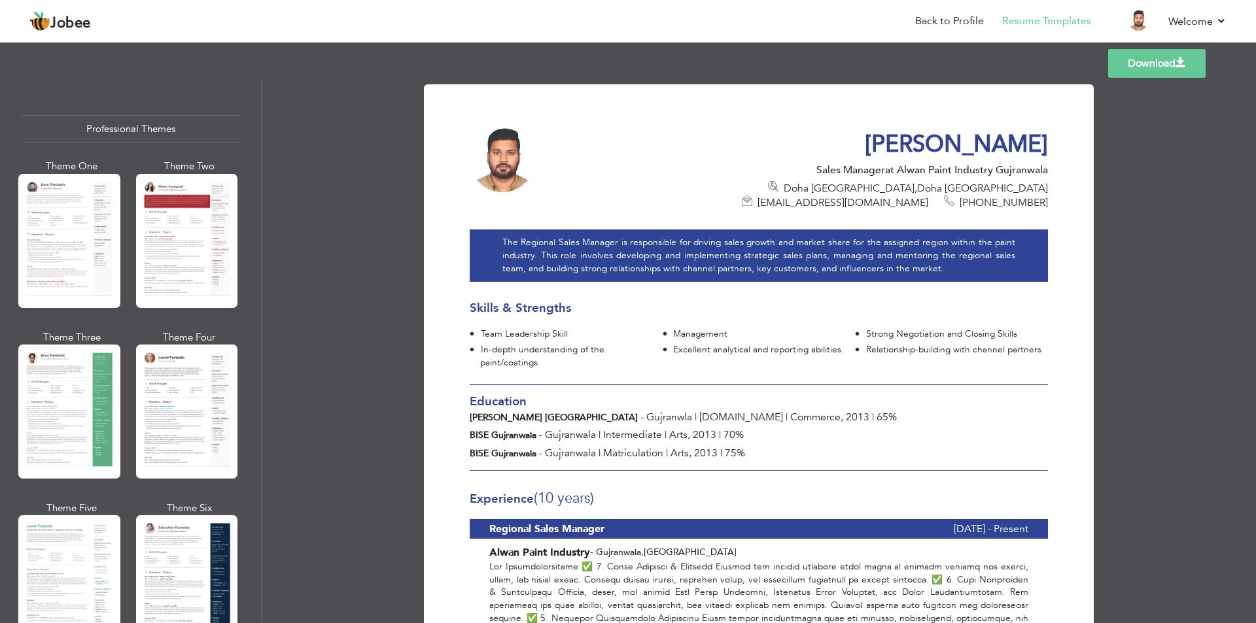
click at [68, 277] on div at bounding box center [69, 241] width 102 height 134
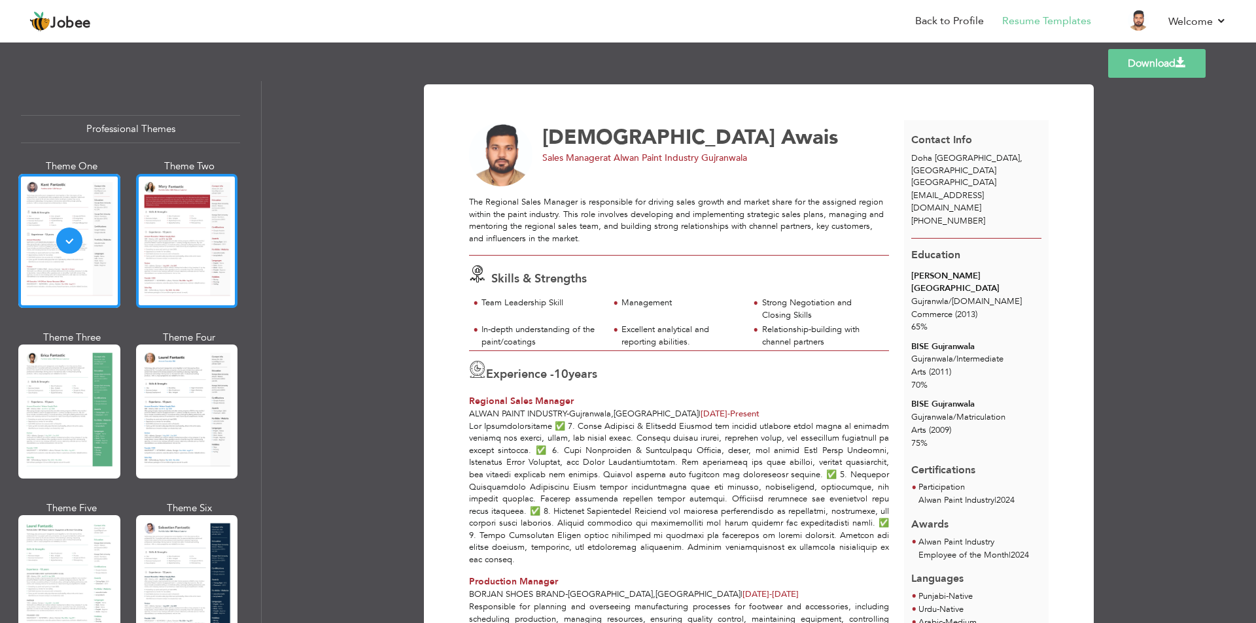
click at [171, 247] on div at bounding box center [187, 241] width 102 height 134
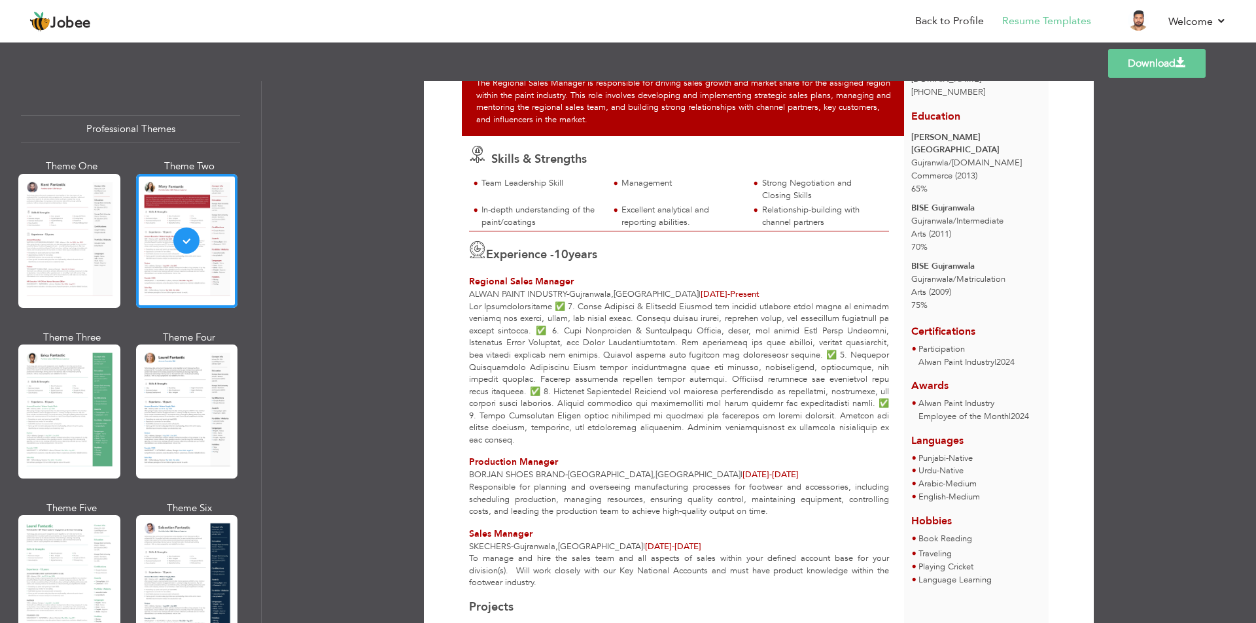
scroll to position [379, 0]
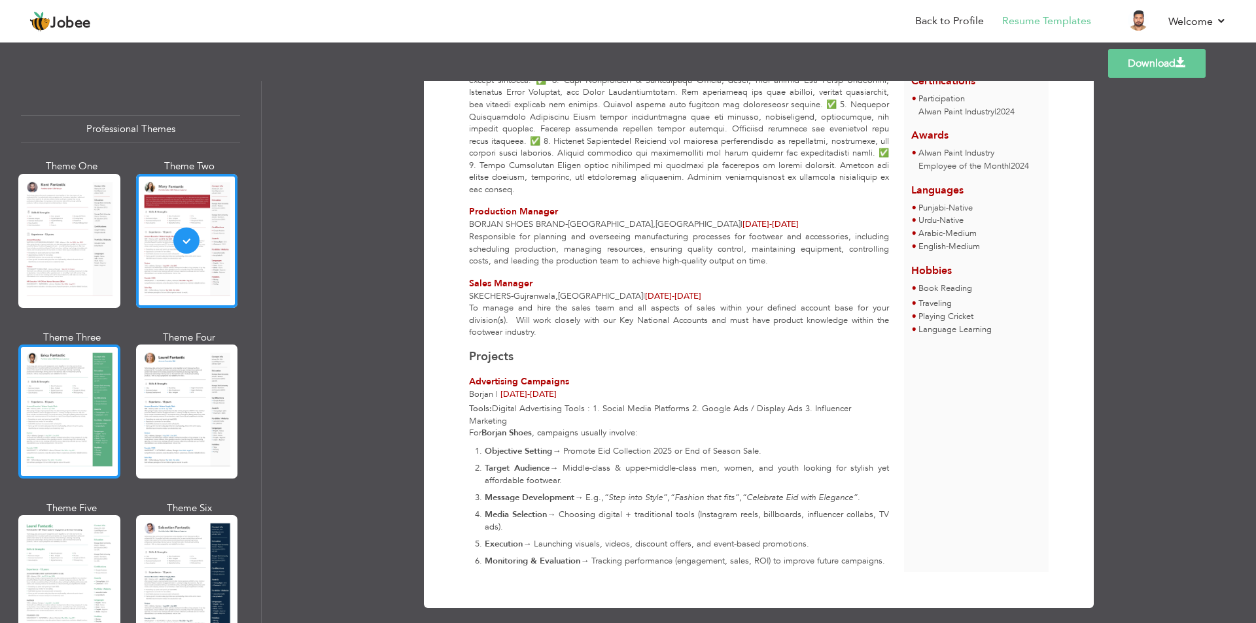
click at [68, 392] on div at bounding box center [69, 412] width 102 height 134
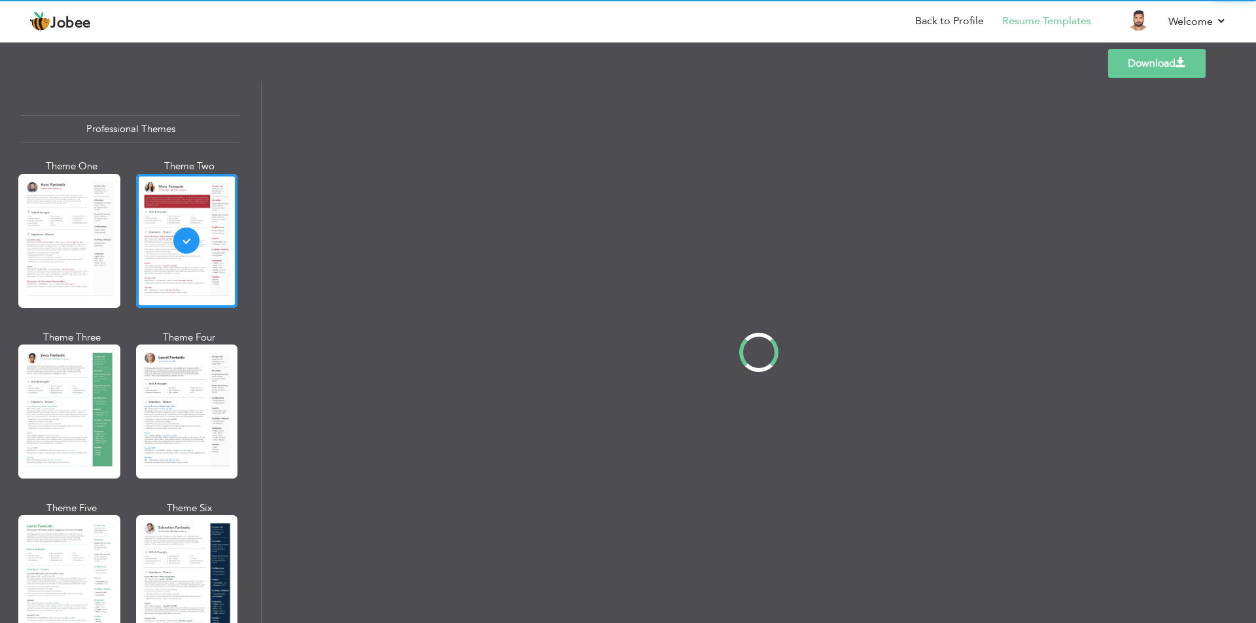
scroll to position [0, 0]
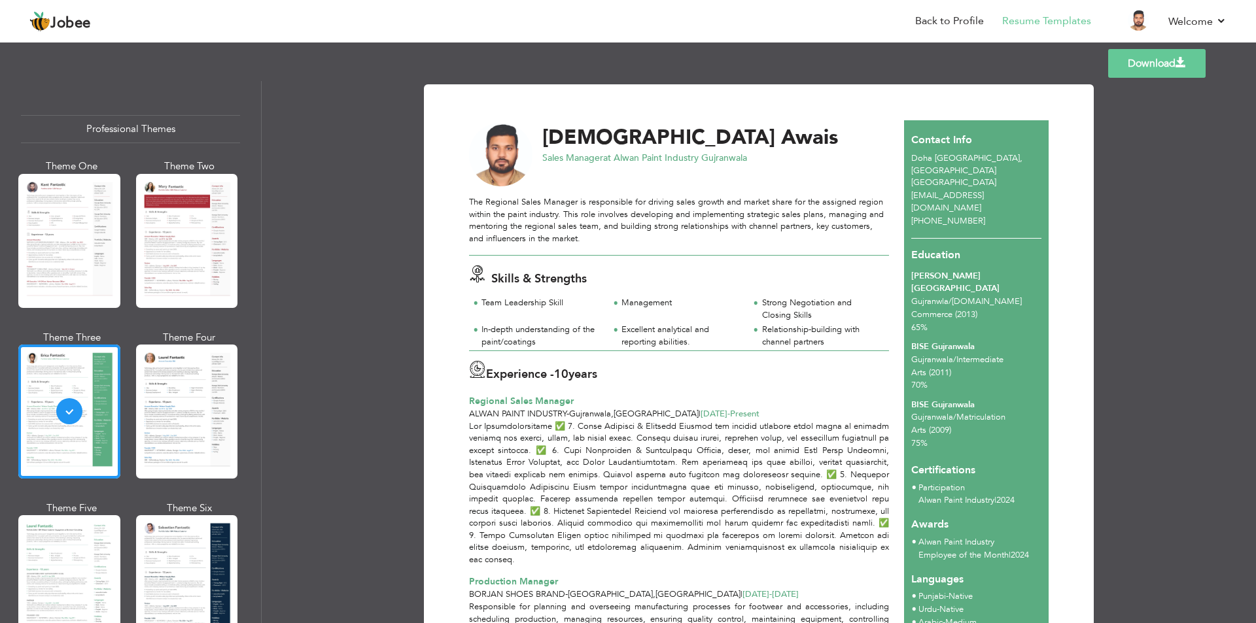
click at [191, 408] on div at bounding box center [187, 412] width 102 height 134
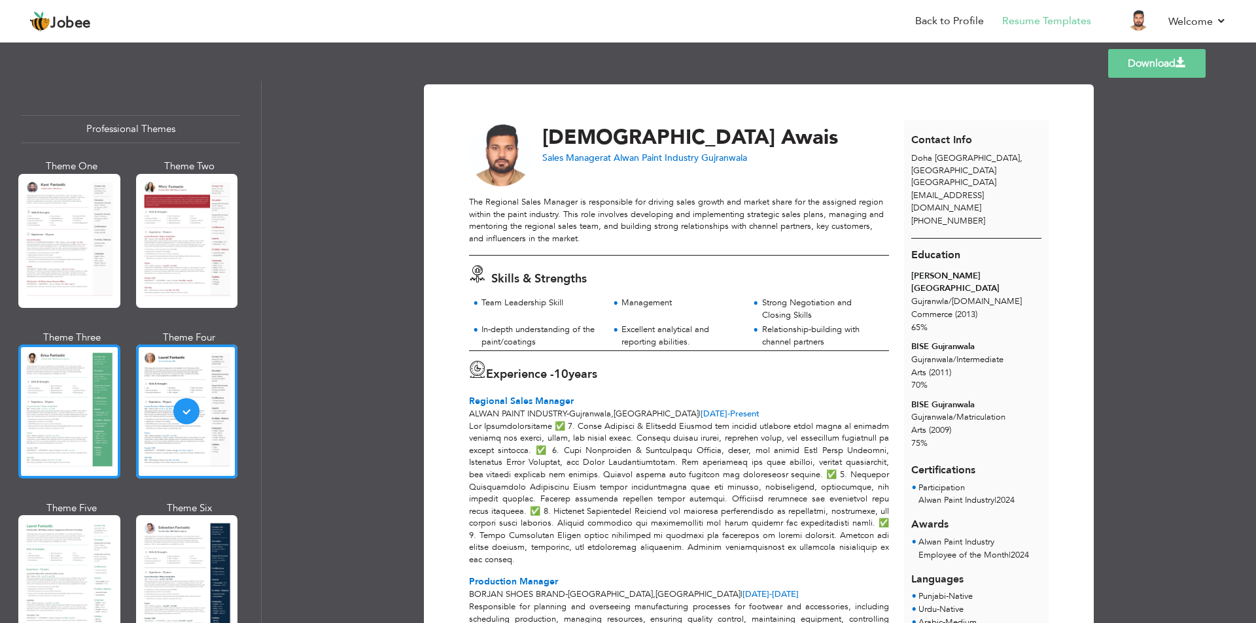
click at [74, 400] on div at bounding box center [69, 412] width 102 height 134
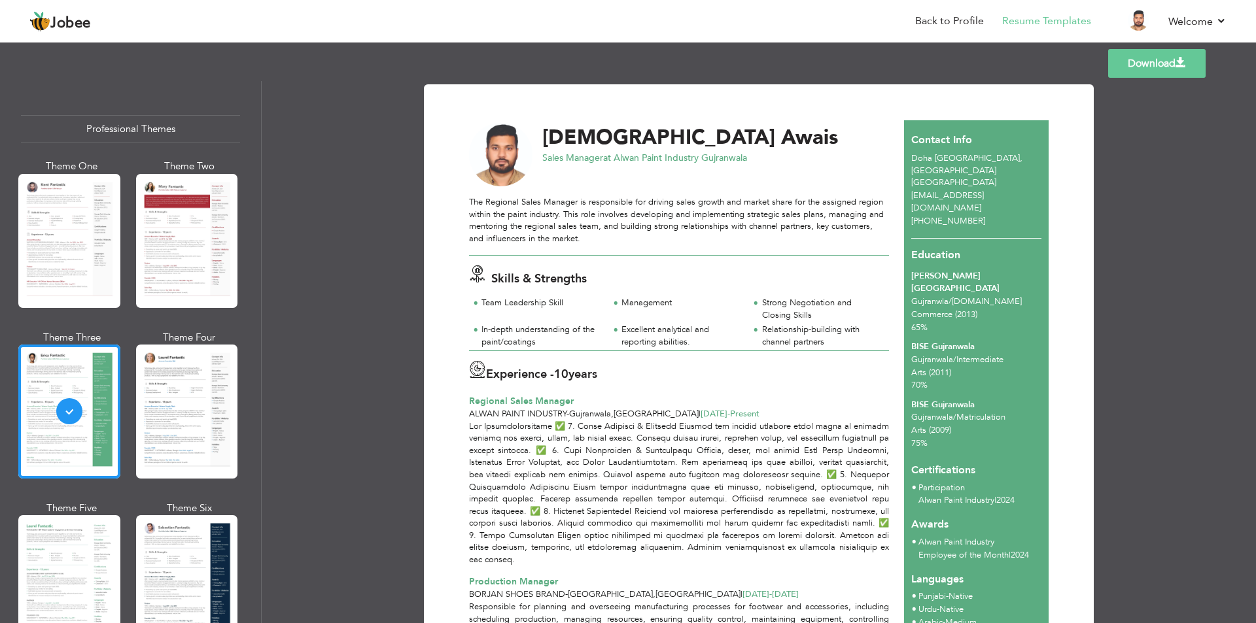
click at [1174, 69] on link "Download" at bounding box center [1156, 63] width 97 height 29
